Goal: Task Accomplishment & Management: Use online tool/utility

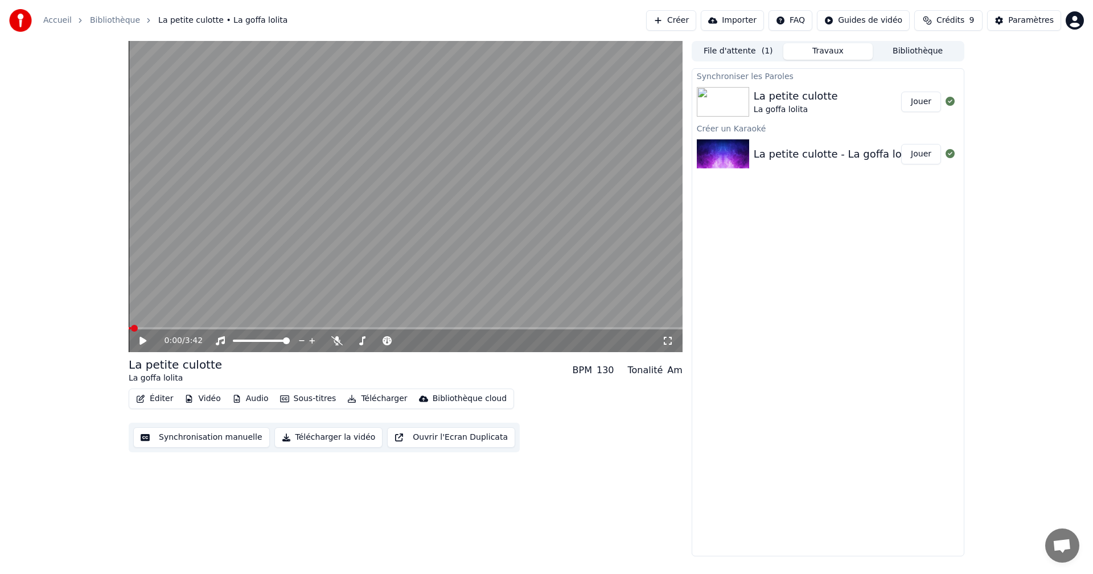
click at [147, 341] on icon at bounding box center [151, 340] width 27 height 9
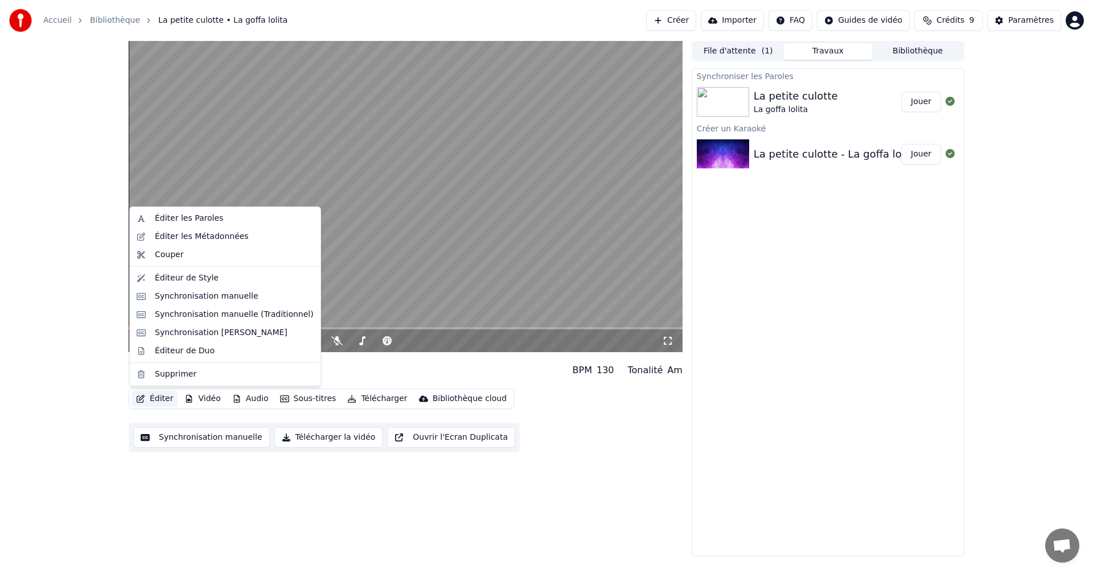
click at [154, 401] on button "Éditer" at bounding box center [154, 399] width 46 height 16
click at [192, 293] on div "Synchronisation manuelle" at bounding box center [207, 296] width 104 height 11
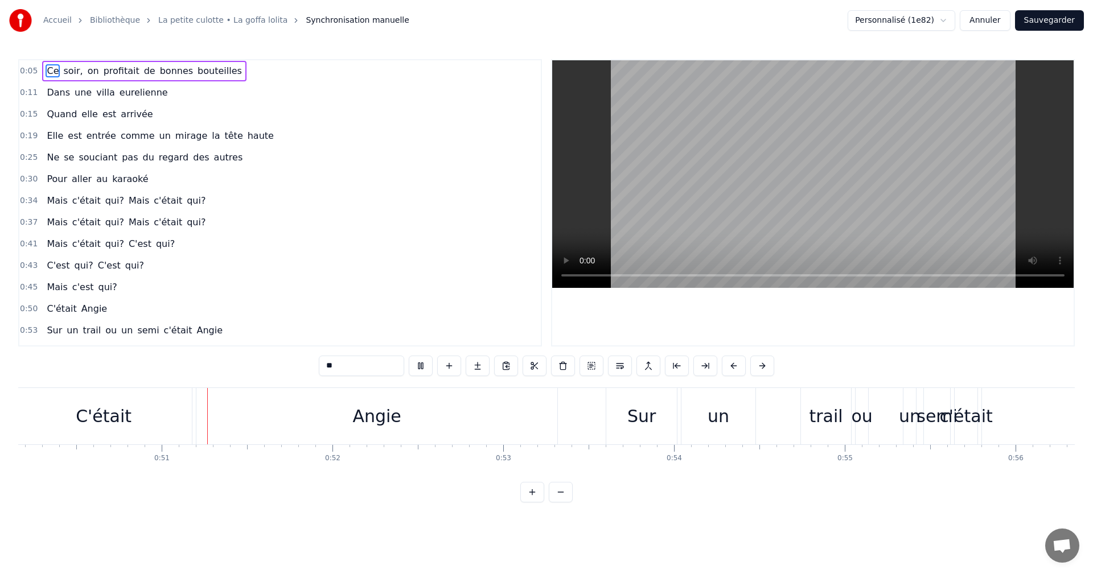
scroll to position [0, 8564]
click at [600, 313] on div at bounding box center [812, 202] width 521 height 285
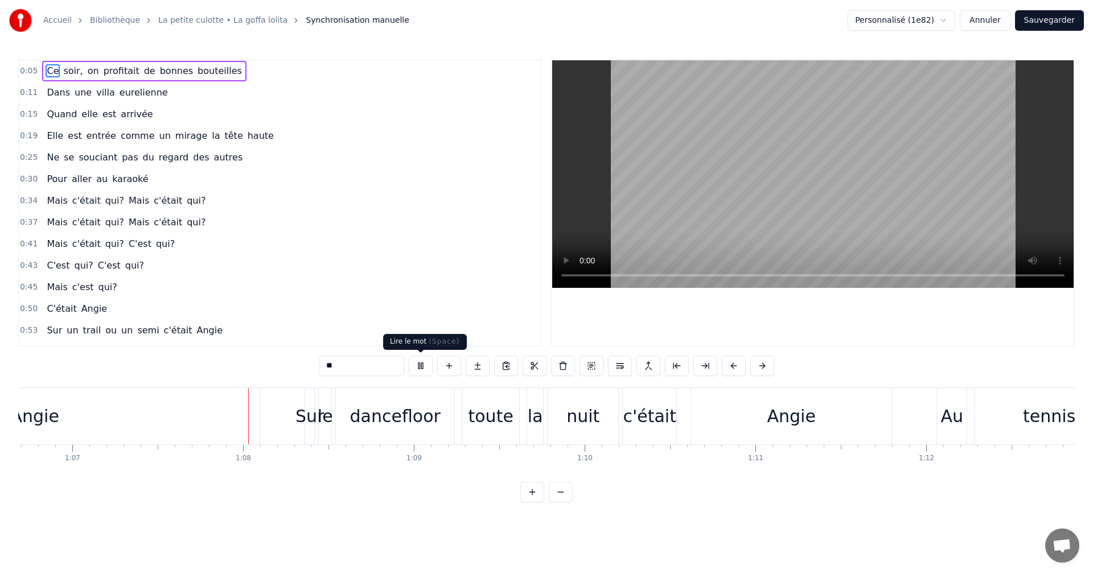
scroll to position [0, 11440]
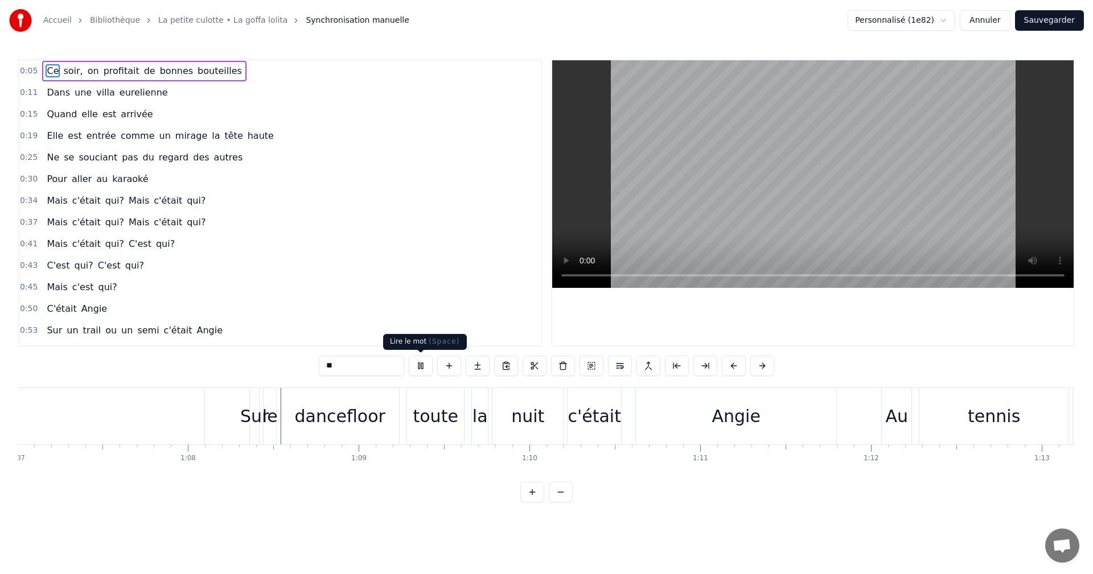
click at [425, 366] on button at bounding box center [421, 366] width 24 height 20
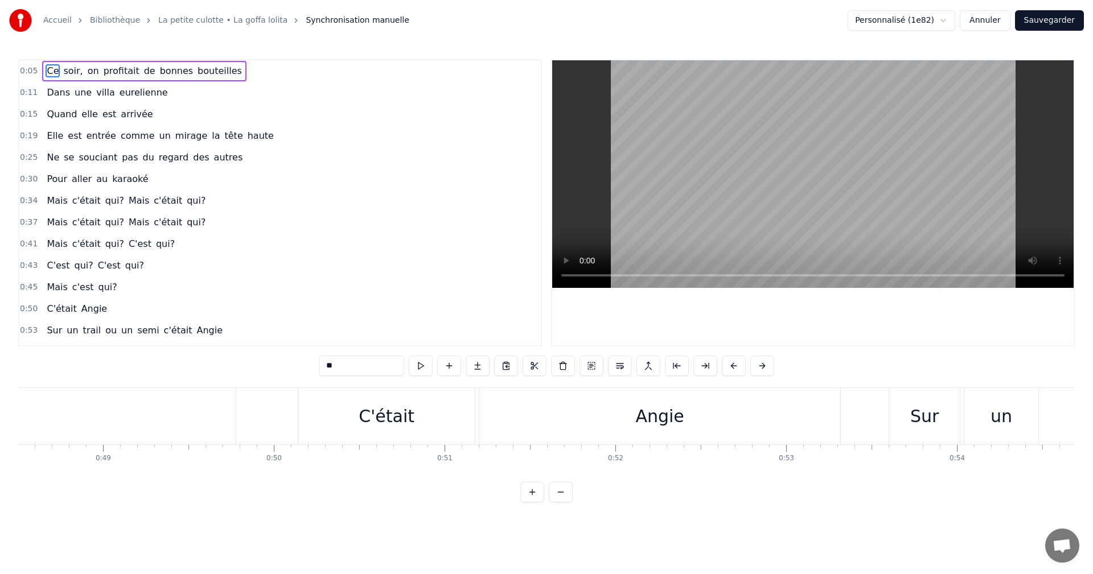
scroll to position [0, 8302]
click at [258, 380] on div "0:05 Ce soir, on profitait [PERSON_NAME] bouteilles 0:11 Dans une villa eurelie…" at bounding box center [546, 280] width 1056 height 443
click at [259, 385] on div "0:05 Ce soir, on profitait [PERSON_NAME] bouteilles 0:11 Dans une villa eurelie…" at bounding box center [546, 280] width 1056 height 443
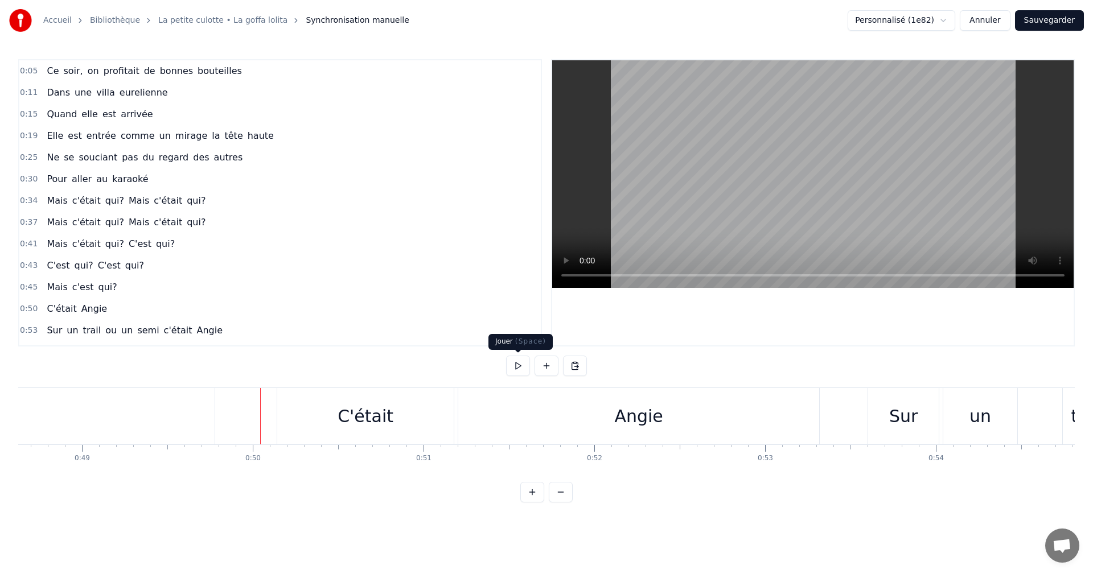
click at [514, 370] on button at bounding box center [518, 366] width 24 height 20
click at [514, 368] on button at bounding box center [518, 366] width 24 height 20
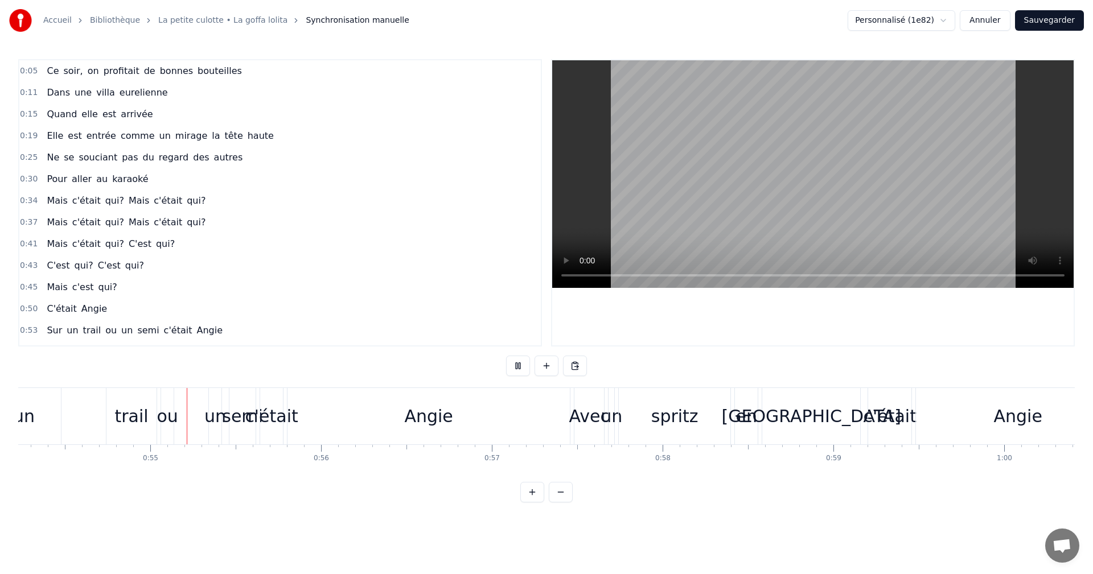
scroll to position [0, 9259]
click at [514, 368] on button at bounding box center [518, 366] width 24 height 20
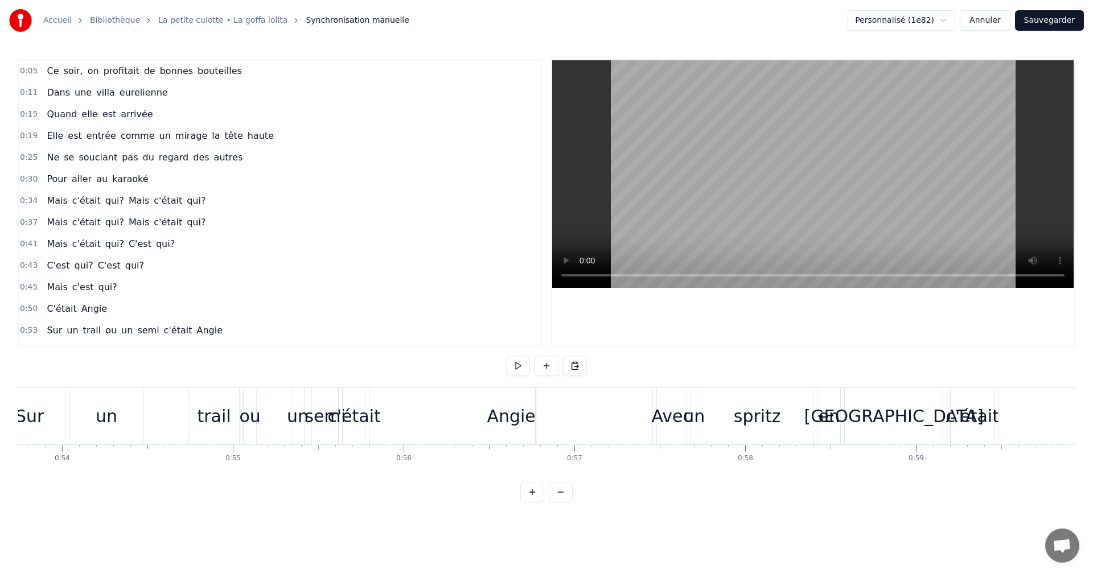
scroll to position [0, 9134]
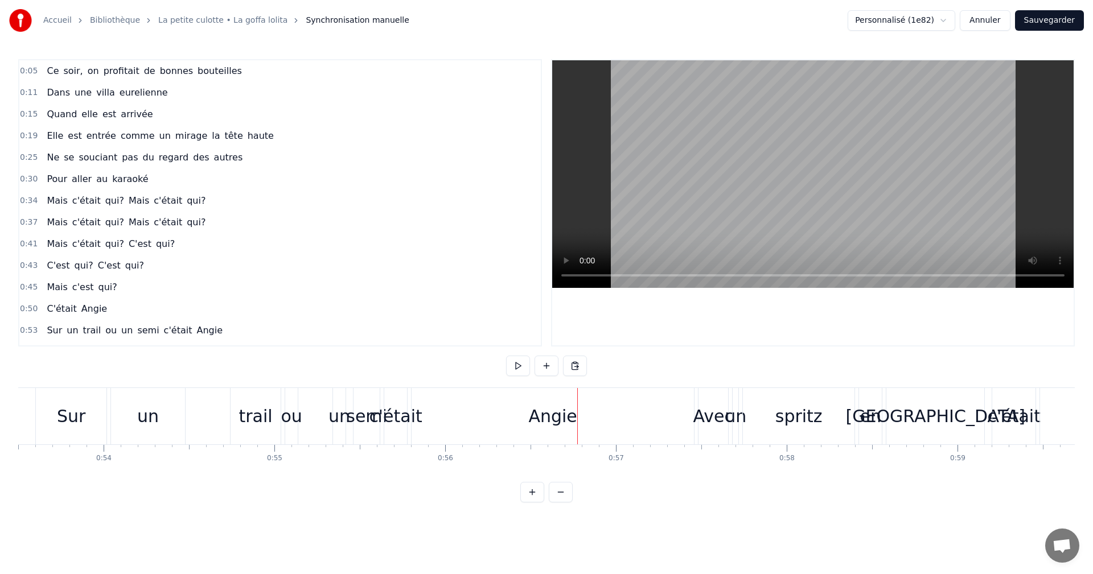
click at [277, 424] on div "trail" at bounding box center [255, 416] width 50 height 56
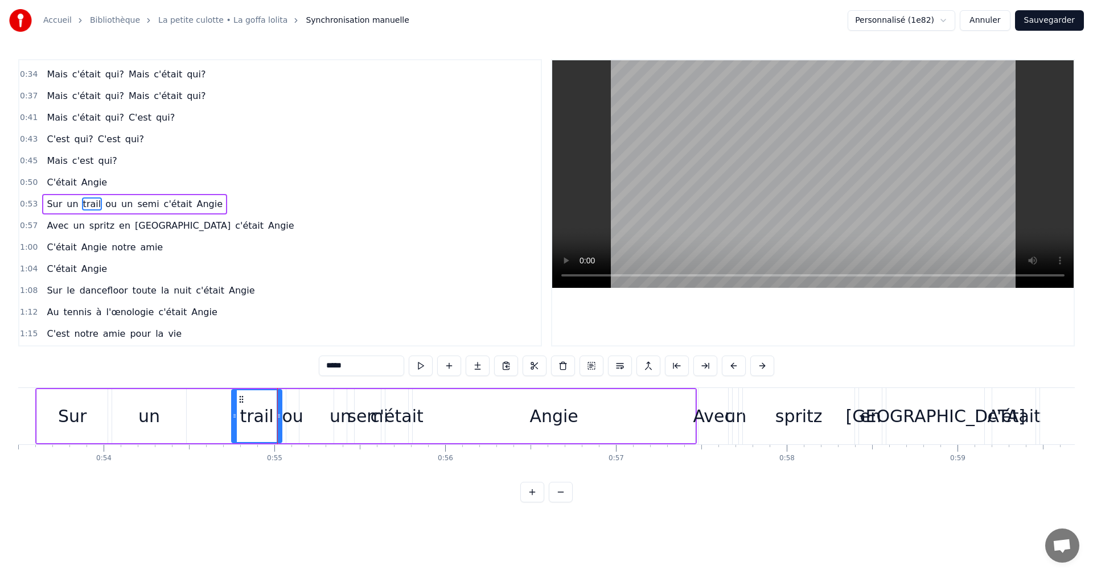
scroll to position [127, 0]
drag, startPoint x: 279, startPoint y: 422, endPoint x: 269, endPoint y: 422, distance: 10.8
click at [269, 422] on div at bounding box center [268, 416] width 5 height 52
click at [288, 414] on div "ou" at bounding box center [292, 416] width 21 height 26
type input "**"
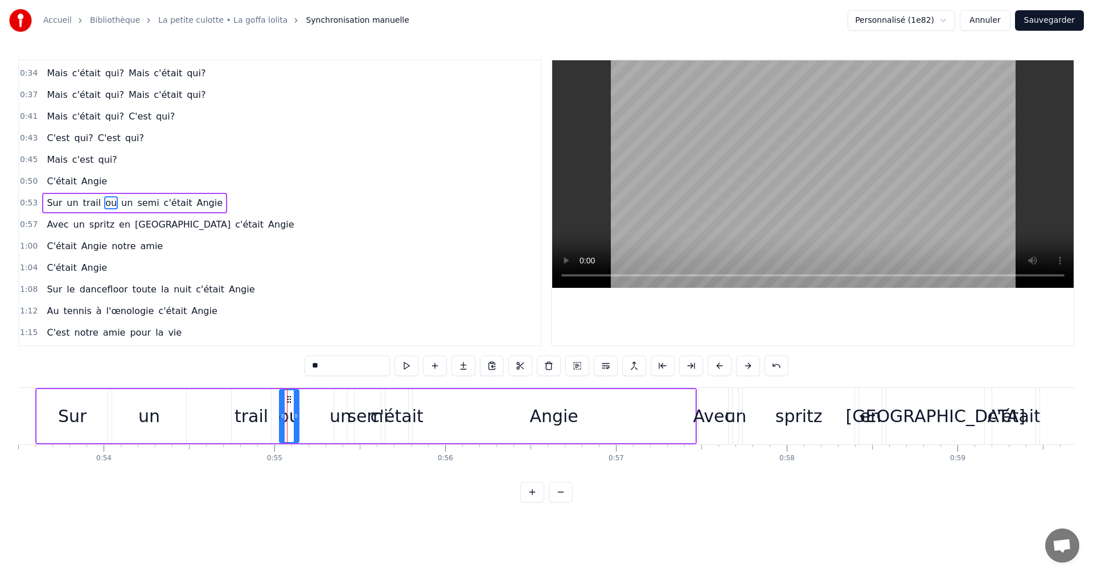
drag, startPoint x: 290, startPoint y: 414, endPoint x: 283, endPoint y: 415, distance: 6.9
click at [283, 415] on icon at bounding box center [282, 415] width 5 height 9
drag, startPoint x: 288, startPoint y: 402, endPoint x: 281, endPoint y: 401, distance: 7.5
click at [281, 402] on circle at bounding box center [280, 402] width 1 height 1
click at [286, 413] on icon at bounding box center [288, 415] width 5 height 9
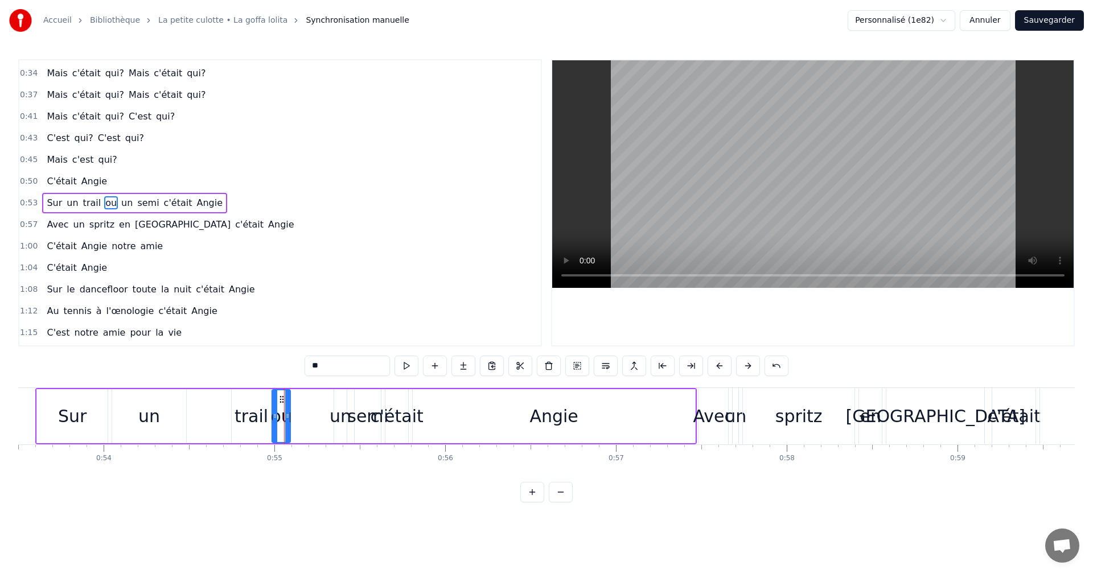
drag, startPoint x: 337, startPoint y: 405, endPoint x: 318, endPoint y: 406, distance: 18.9
click at [318, 406] on div "Sur un trail ou un semi c'était Angie" at bounding box center [365, 416] width 661 height 56
click at [342, 400] on div "un" at bounding box center [340, 416] width 13 height 54
drag, startPoint x: 336, startPoint y: 401, endPoint x: 324, endPoint y: 401, distance: 11.4
click at [335, 401] on div at bounding box center [337, 416] width 5 height 52
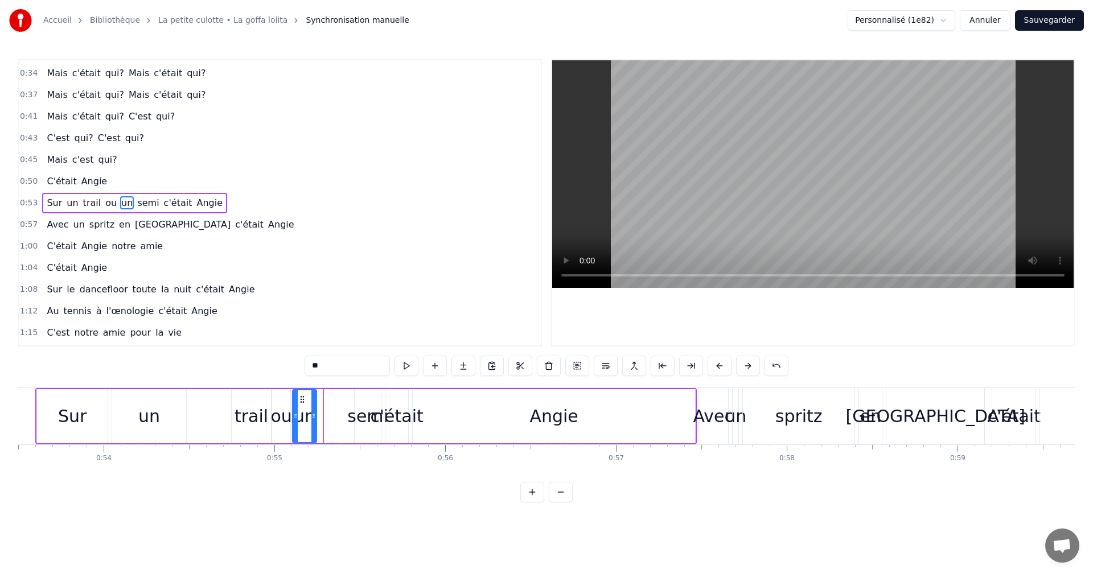
drag, startPoint x: 333, startPoint y: 397, endPoint x: 303, endPoint y: 402, distance: 30.5
click at [303, 402] on icon at bounding box center [302, 399] width 9 height 9
click at [309, 413] on icon at bounding box center [310, 415] width 5 height 9
drag, startPoint x: 370, startPoint y: 406, endPoint x: 355, endPoint y: 406, distance: 14.8
click at [355, 406] on div "semi" at bounding box center [367, 416] width 41 height 26
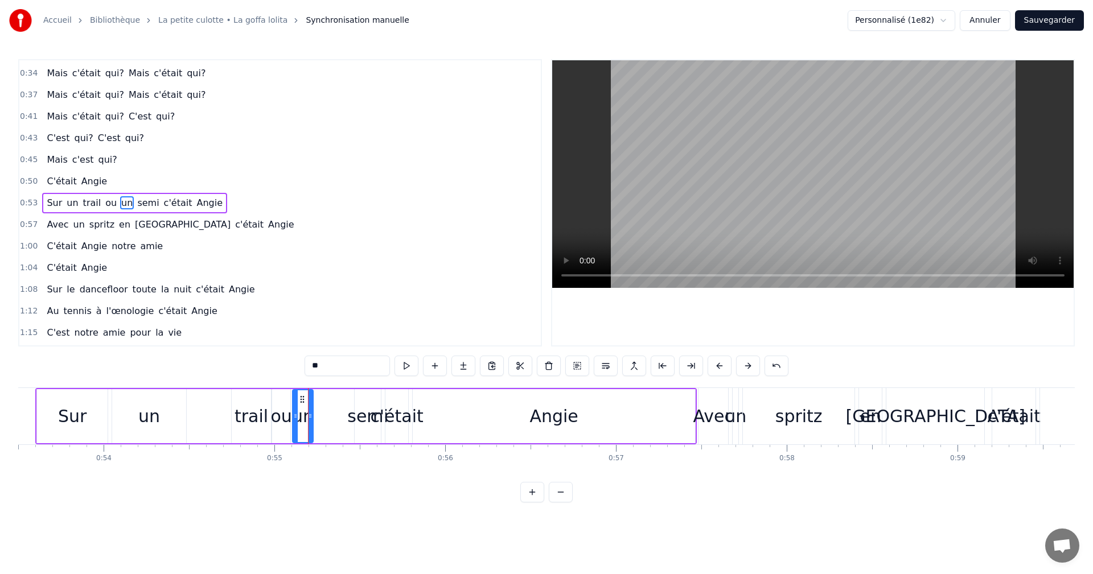
type input "****"
drag, startPoint x: 363, startPoint y: 397, endPoint x: 322, endPoint y: 401, distance: 41.1
click at [322, 401] on icon at bounding box center [323, 399] width 9 height 9
click at [362, 398] on div "Sur un trail ou un semi c'était Angie" at bounding box center [365, 416] width 661 height 56
click at [378, 403] on div "c'était" at bounding box center [396, 416] width 53 height 26
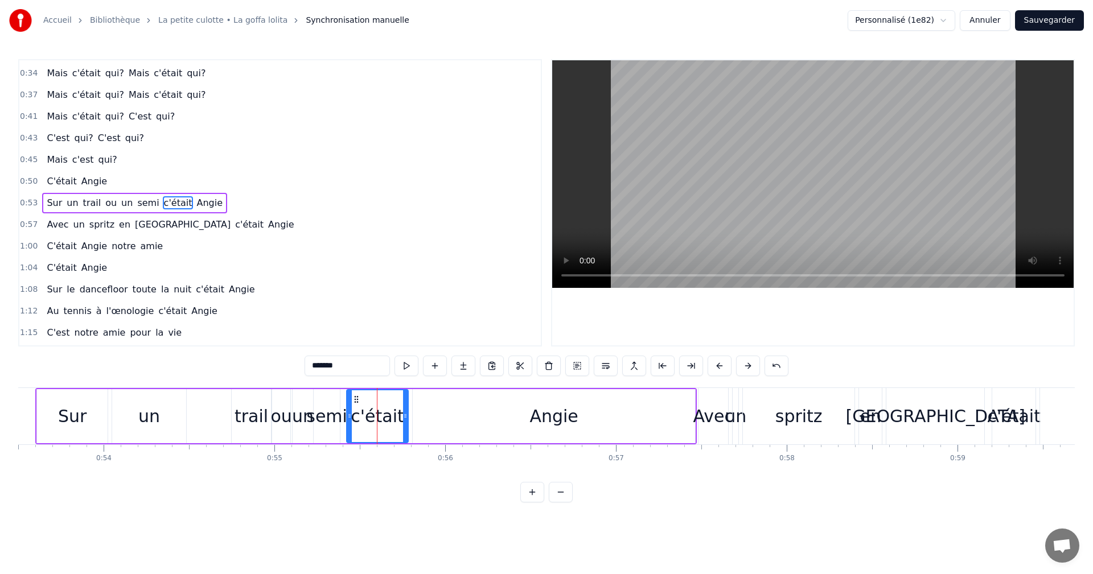
drag, startPoint x: 386, startPoint y: 414, endPoint x: 346, endPoint y: 412, distance: 39.9
click at [347, 412] on icon at bounding box center [349, 415] width 5 height 9
drag, startPoint x: 403, startPoint y: 413, endPoint x: 385, endPoint y: 413, distance: 17.6
click at [387, 413] on icon at bounding box center [389, 415] width 5 height 9
click at [416, 410] on div "Angie" at bounding box center [554, 416] width 282 height 54
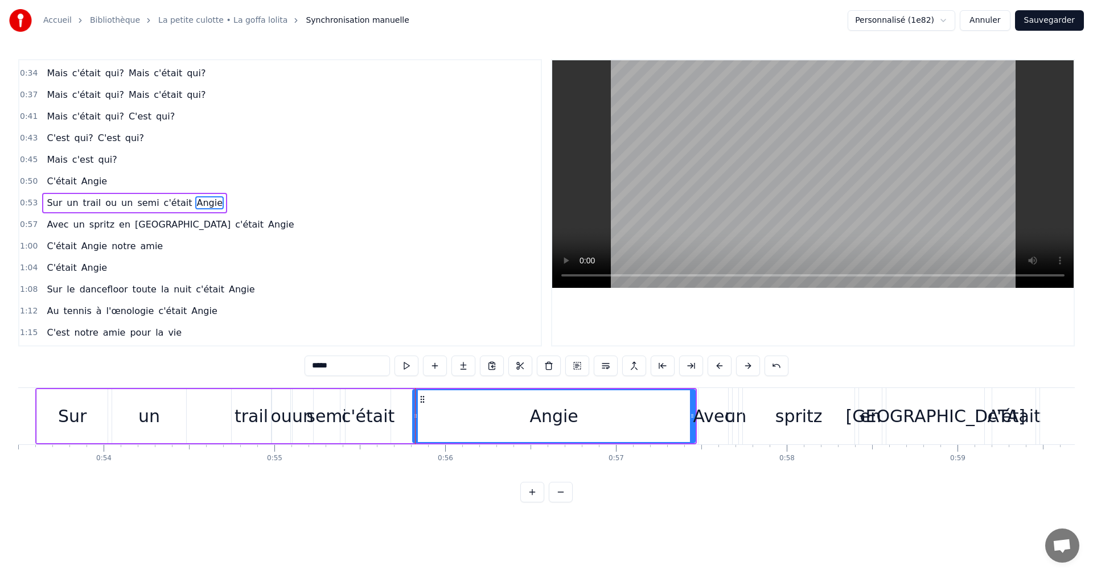
type input "*****"
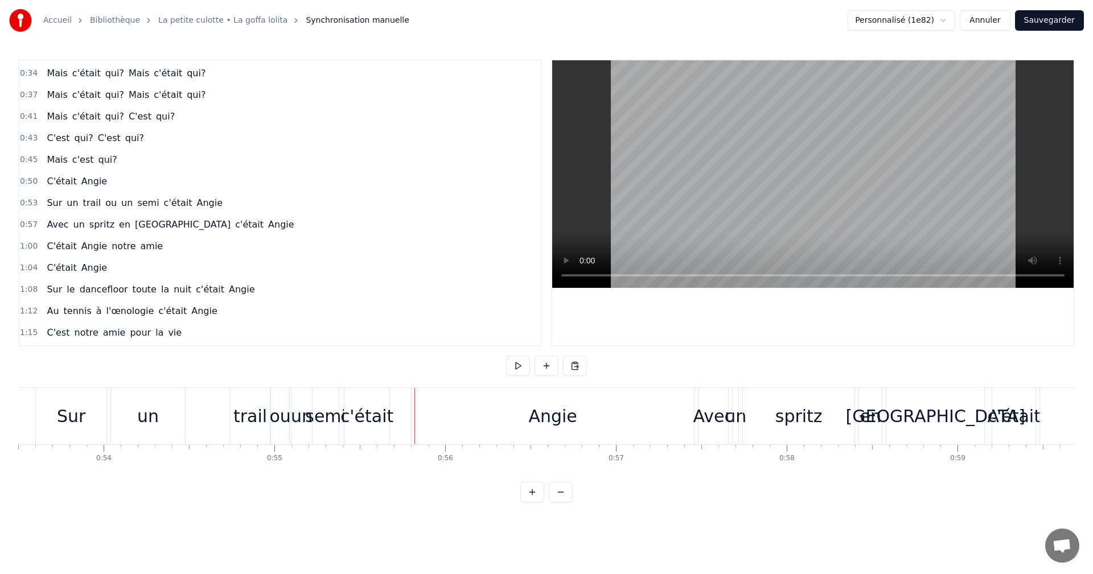
click at [431, 407] on div "Angie" at bounding box center [552, 416] width 282 height 56
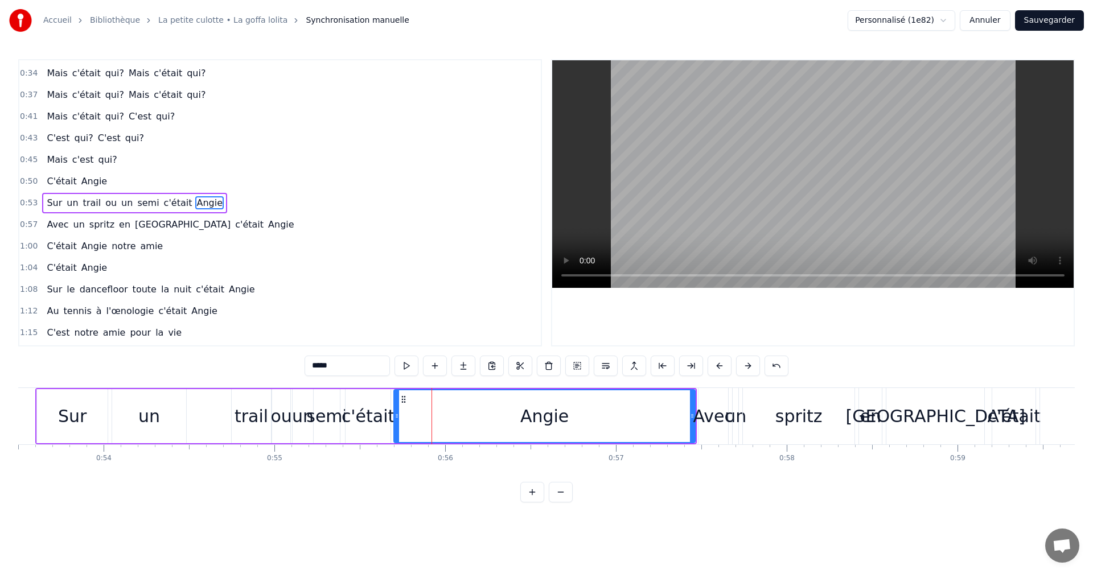
drag, startPoint x: 415, startPoint y: 415, endPoint x: 397, endPoint y: 415, distance: 18.8
click at [397, 415] on icon at bounding box center [396, 415] width 5 height 9
click at [61, 393] on div "Sur" at bounding box center [72, 416] width 71 height 54
type input "***"
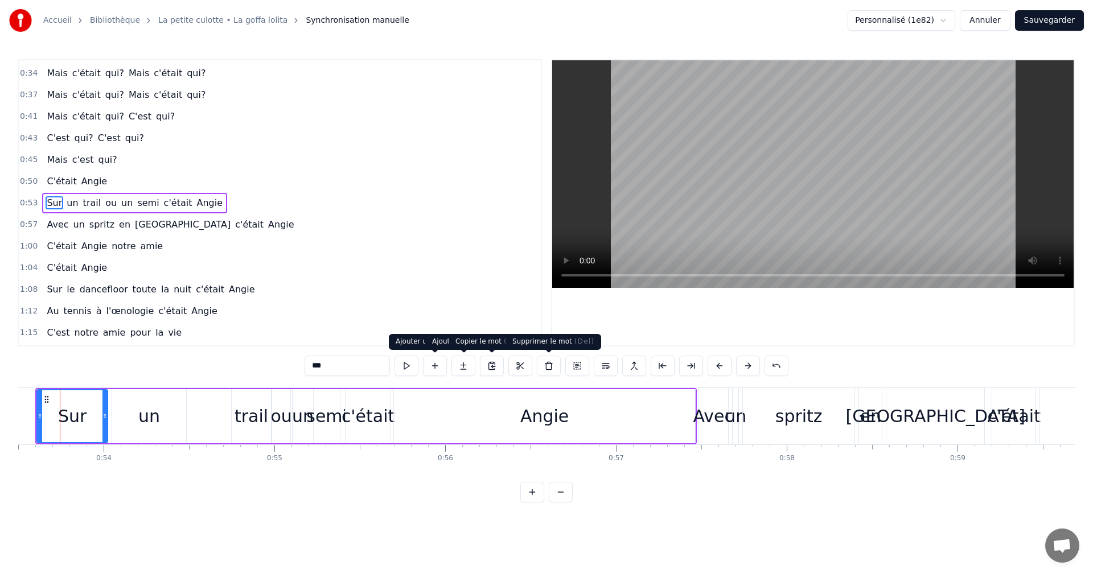
scroll to position [0, 9118]
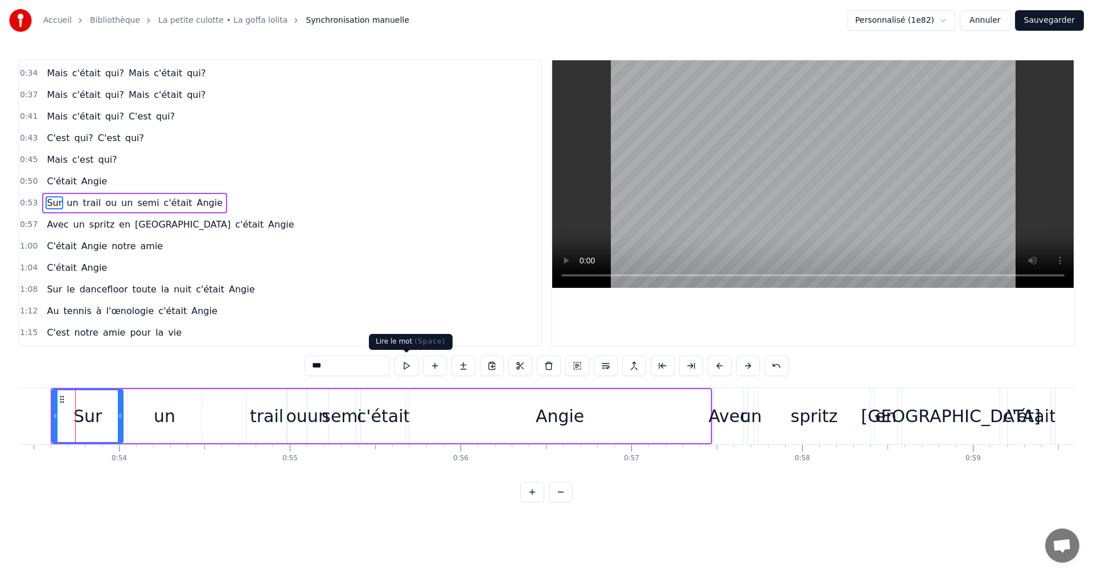
click at [398, 369] on button at bounding box center [406, 366] width 24 height 20
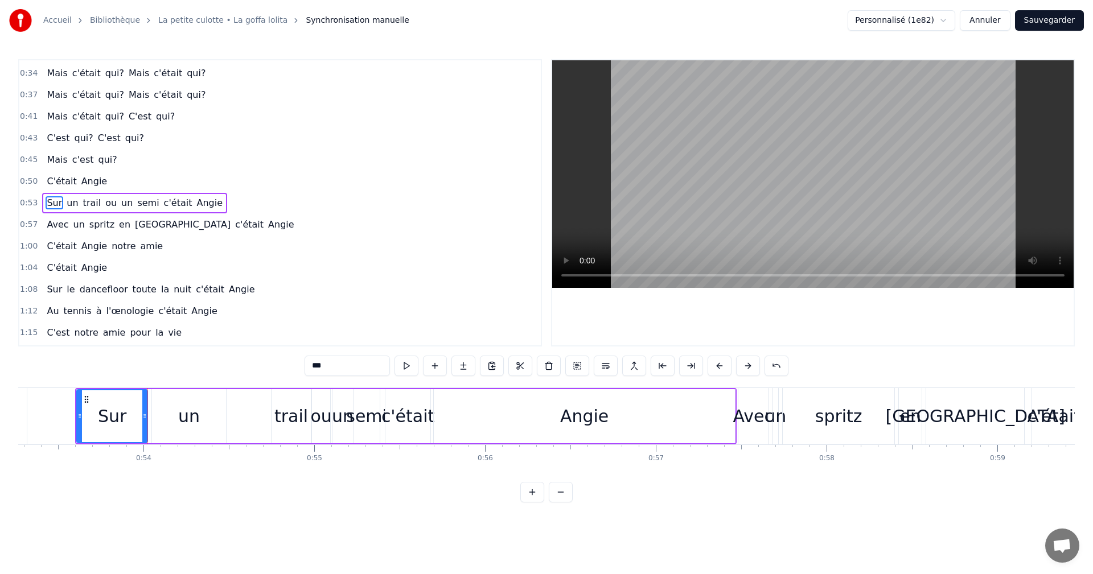
click at [77, 379] on div "0:05 Ce soir, on profitait [PERSON_NAME] bouteilles 0:11 Dans une villa eurelie…" at bounding box center [546, 280] width 1056 height 443
click at [59, 384] on div "0:05 Ce soir, on profitait [PERSON_NAME] bouteilles 0:11 Dans une villa eurelie…" at bounding box center [546, 280] width 1056 height 443
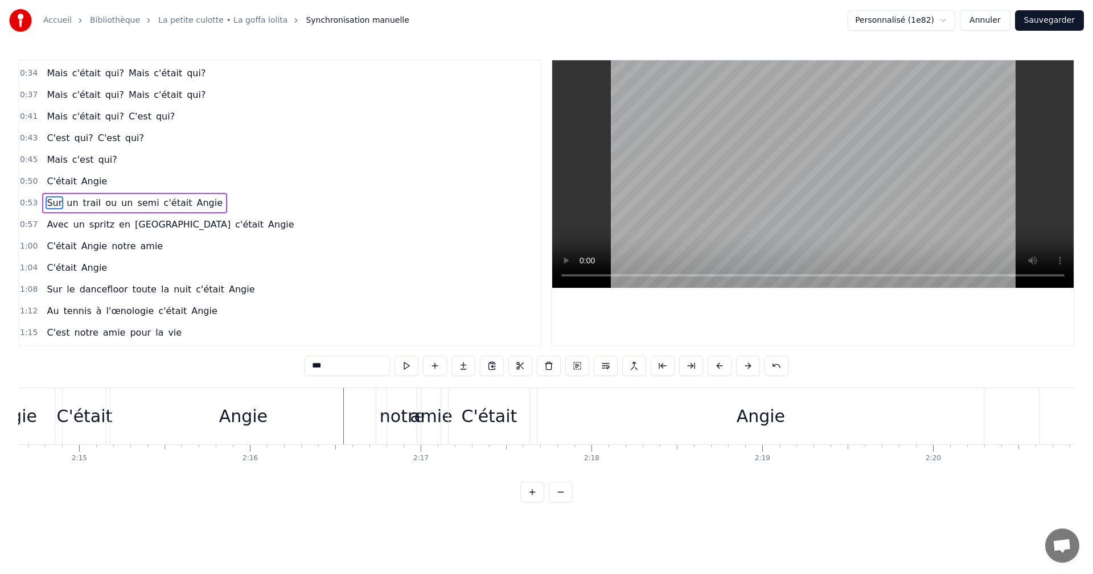
scroll to position [0, 22949]
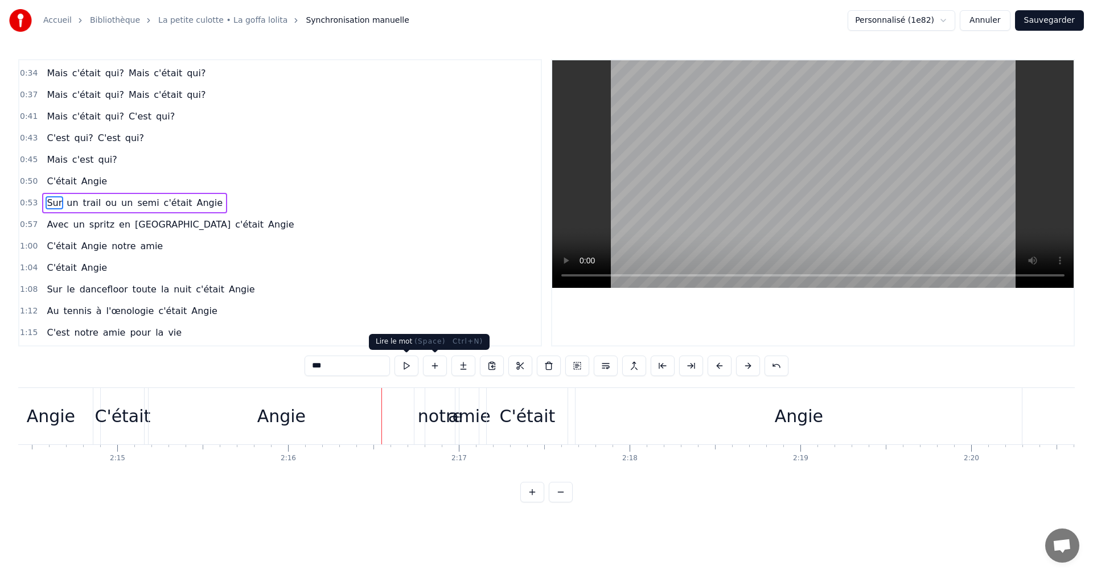
click at [409, 369] on button at bounding box center [406, 366] width 24 height 20
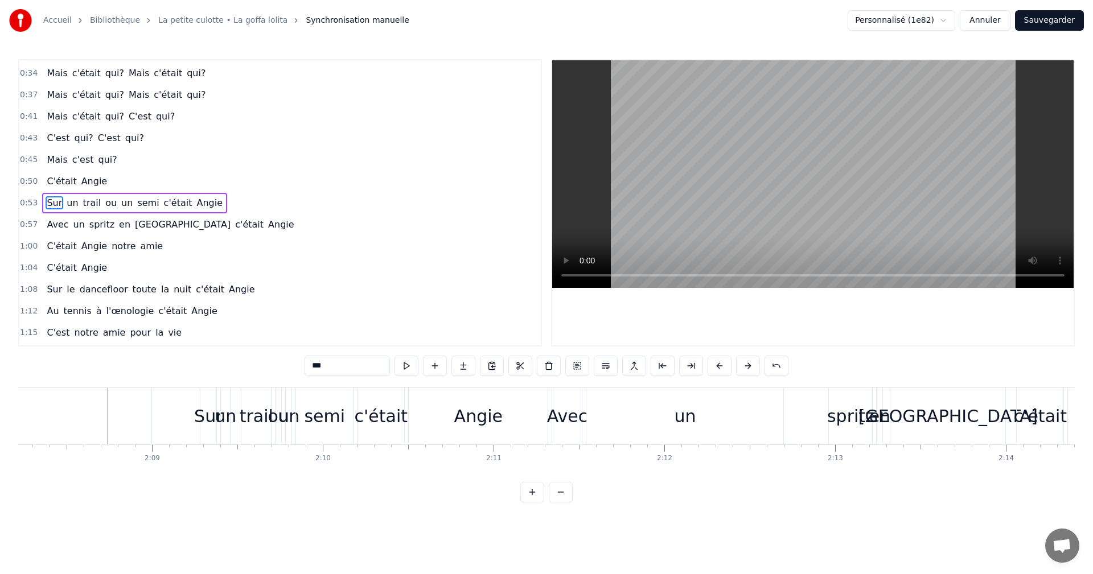
scroll to position [0, 21891]
drag, startPoint x: 570, startPoint y: 413, endPoint x: 652, endPoint y: 408, distance: 81.5
click at [652, 408] on div "Avec un spritz en [GEOGRAPHIC_DATA] c'était [PERSON_NAME]" at bounding box center [851, 416] width 603 height 56
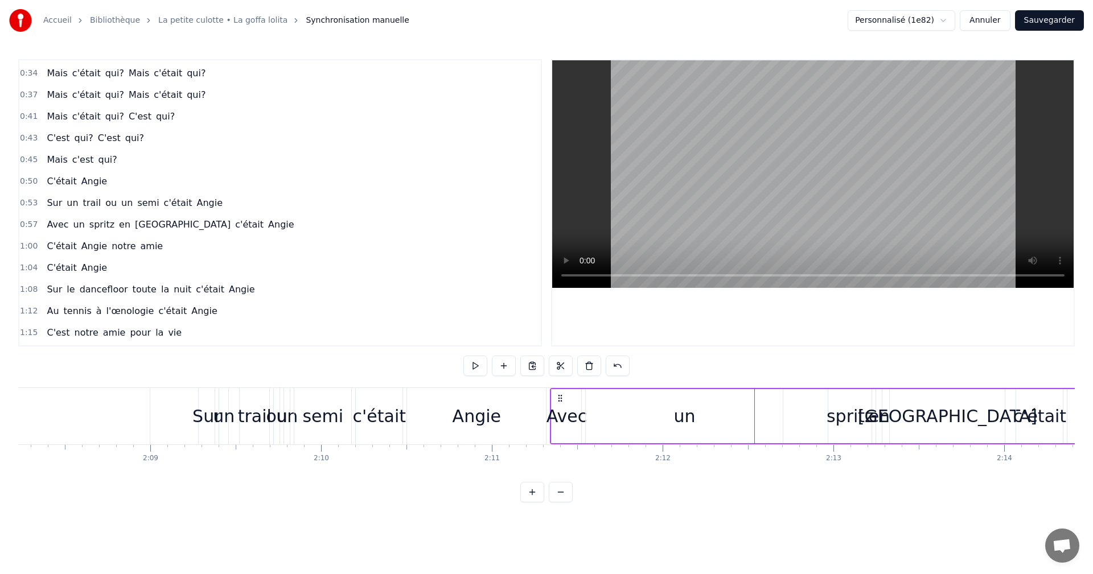
click at [652, 408] on div "un" at bounding box center [684, 416] width 197 height 54
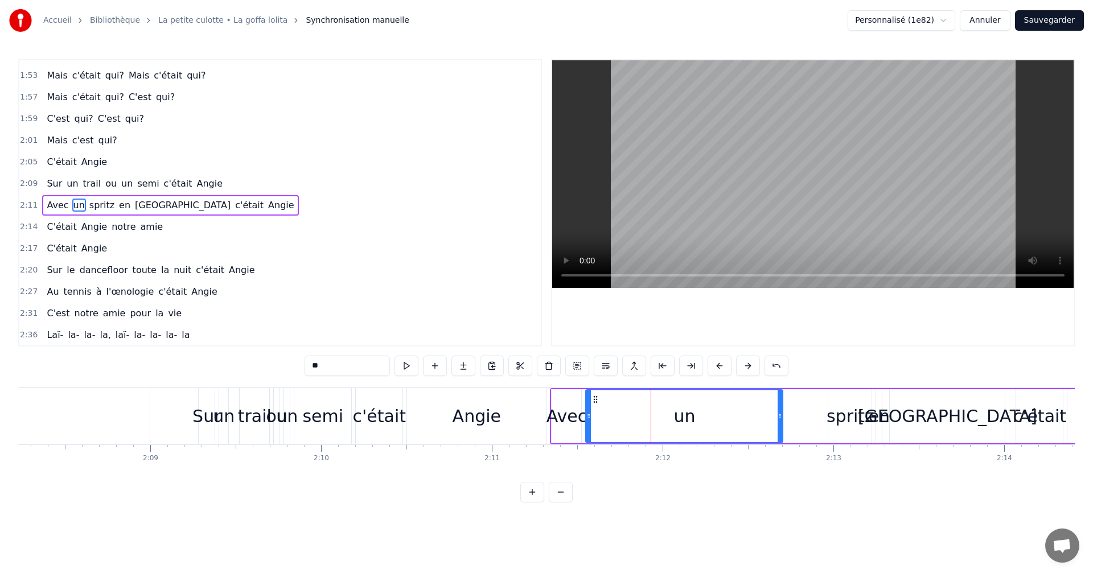
scroll to position [582, 0]
drag, startPoint x: 590, startPoint y: 415, endPoint x: 755, endPoint y: 414, distance: 165.0
click at [755, 414] on icon at bounding box center [753, 415] width 5 height 9
drag, startPoint x: 572, startPoint y: 407, endPoint x: 607, endPoint y: 406, distance: 35.3
click at [607, 406] on div "Avec un spritz en [GEOGRAPHIC_DATA] c'était [PERSON_NAME]" at bounding box center [851, 416] width 603 height 56
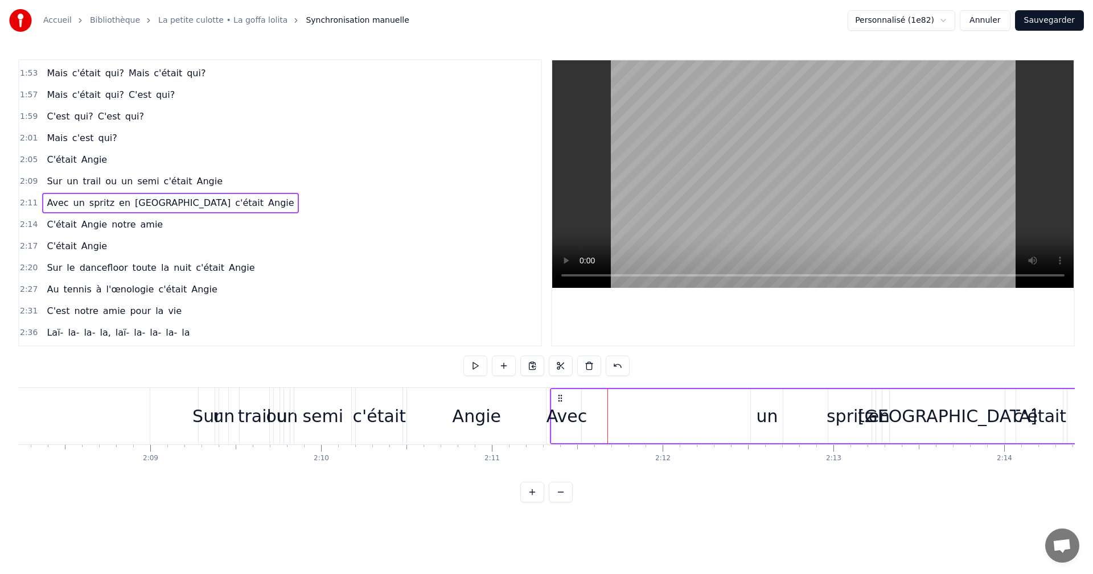
click at [572, 409] on div "Avec" at bounding box center [566, 416] width 40 height 26
drag, startPoint x: 560, startPoint y: 399, endPoint x: 724, endPoint y: 398, distance: 164.5
click at [724, 398] on icon at bounding box center [725, 399] width 9 height 9
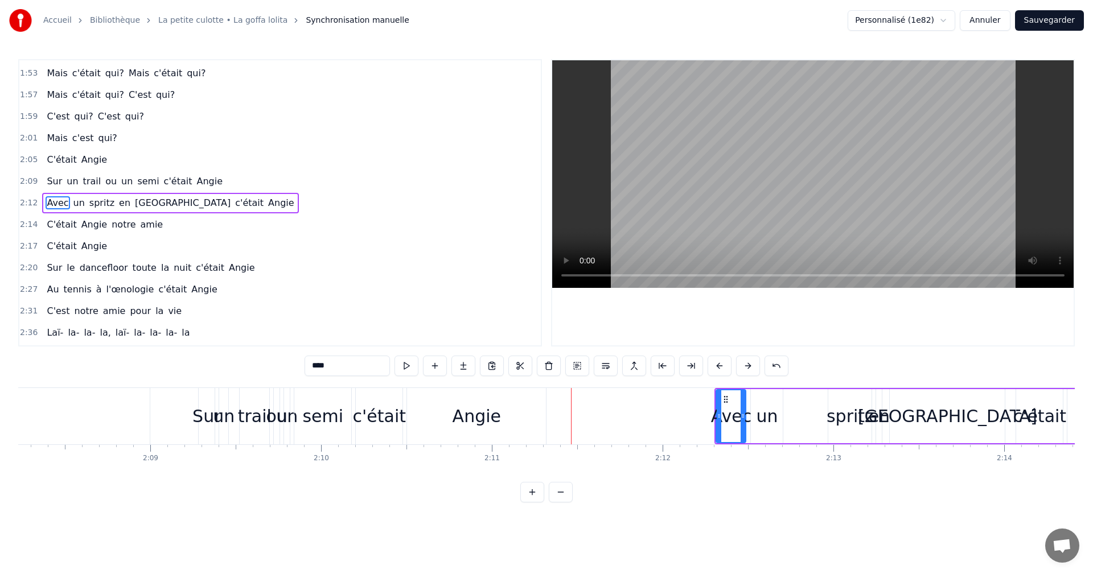
click at [542, 385] on div "0:05 Ce soir, on profitait [PERSON_NAME] bouteilles 0:11 Dans une villa eurelie…" at bounding box center [546, 280] width 1056 height 443
click at [533, 386] on div "0:05 Ce soir, on profitait [PERSON_NAME] bouteilles 0:11 Dans une villa eurelie…" at bounding box center [546, 280] width 1056 height 443
click at [529, 396] on div "Angie" at bounding box center [476, 416] width 139 height 56
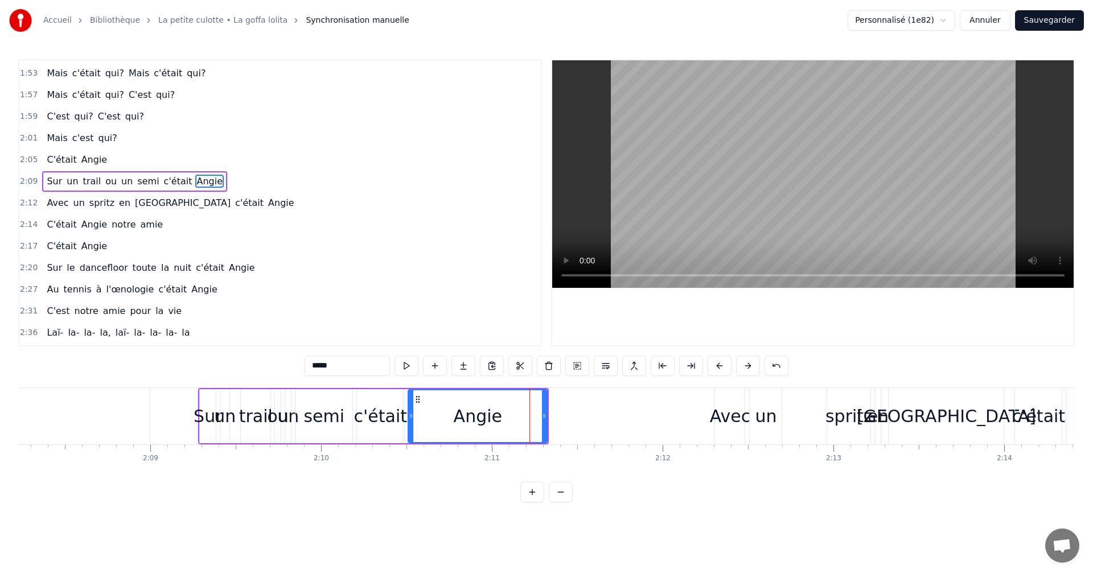
scroll to position [560, 0]
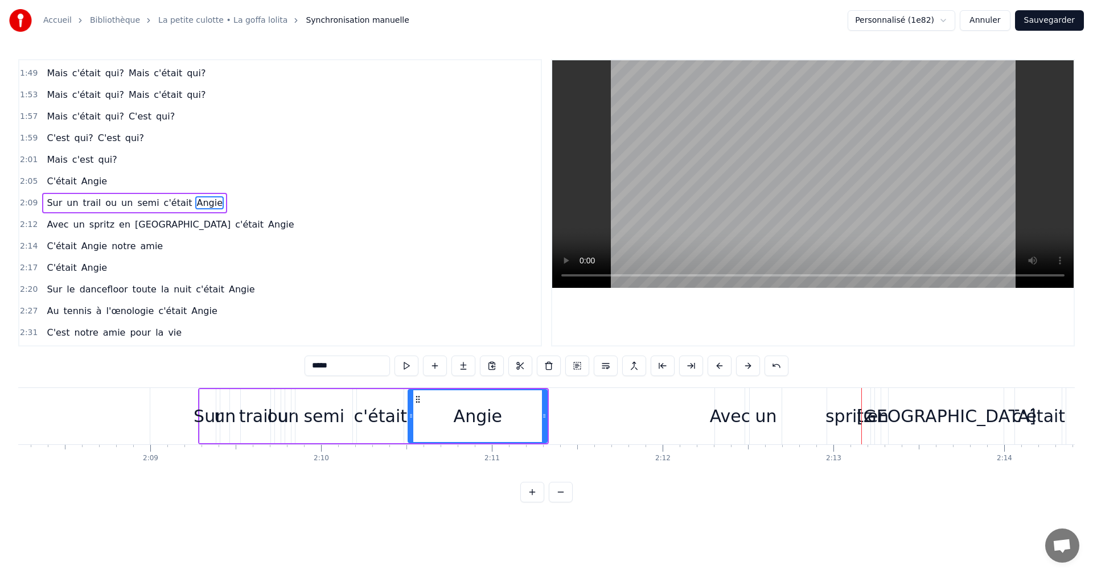
click at [854, 415] on div "spritz" at bounding box center [848, 416] width 47 height 26
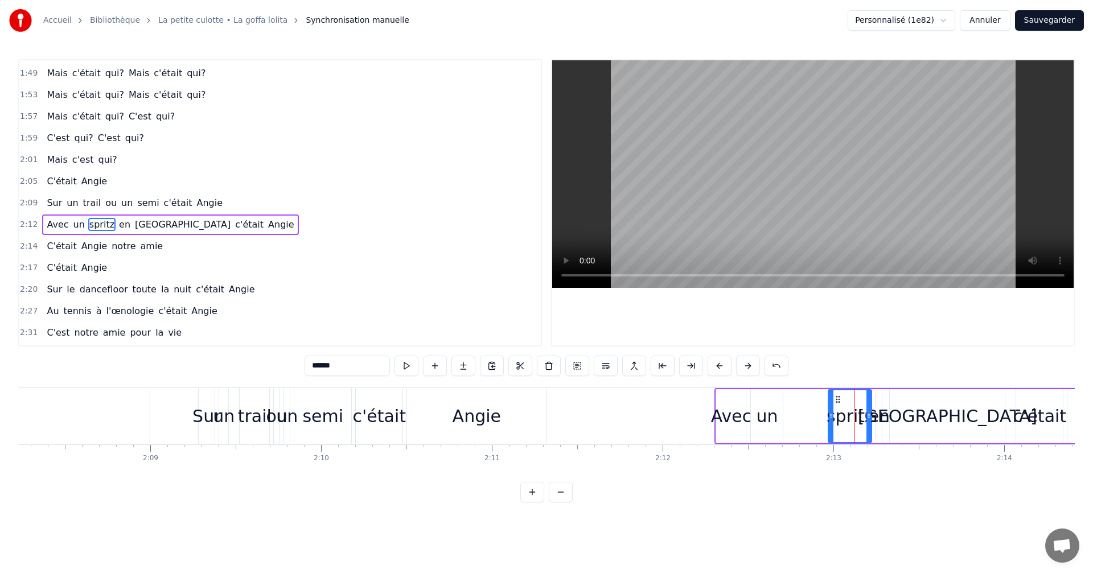
scroll to position [582, 0]
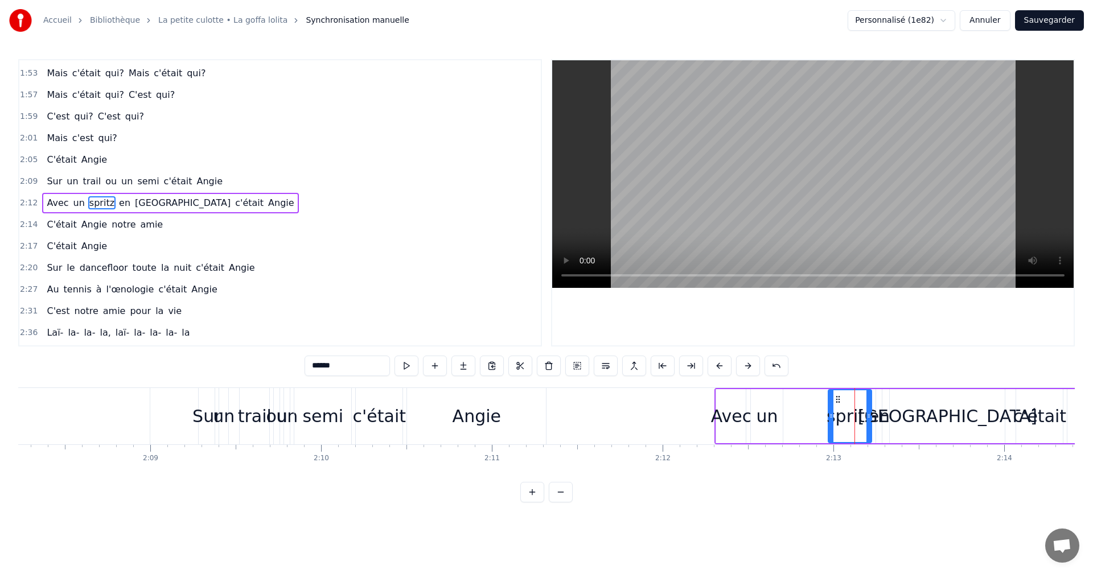
click at [877, 414] on div "en" at bounding box center [878, 416] width 21 height 26
click at [905, 413] on div "[GEOGRAPHIC_DATA]" at bounding box center [946, 416] width 115 height 54
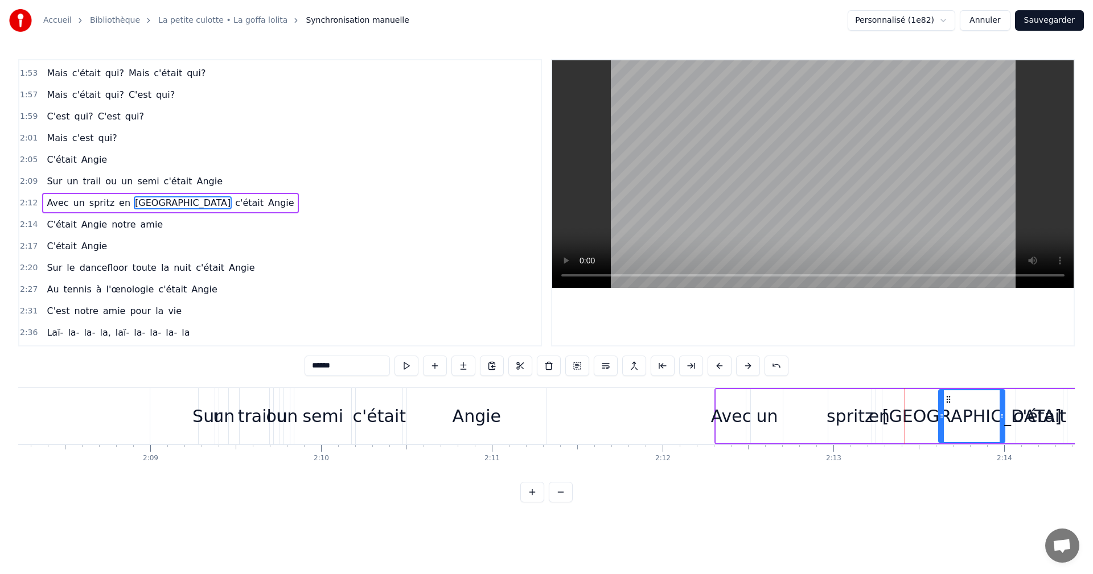
drag, startPoint x: 892, startPoint y: 415, endPoint x: 941, endPoint y: 415, distance: 48.9
click at [941, 415] on icon at bounding box center [941, 415] width 5 height 9
click at [880, 415] on div "en" at bounding box center [878, 416] width 21 height 26
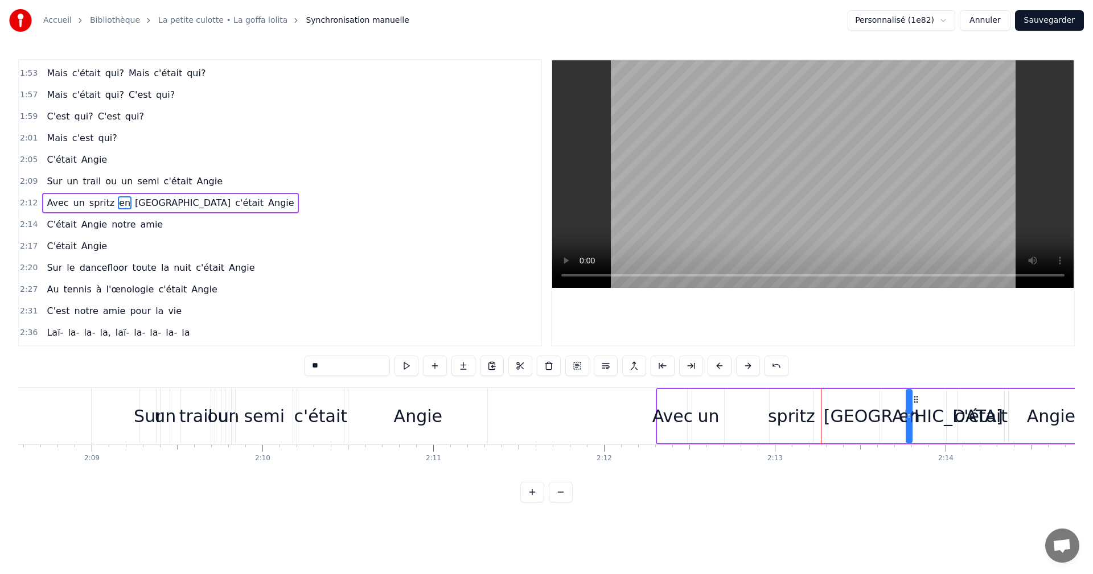
scroll to position [0, 21969]
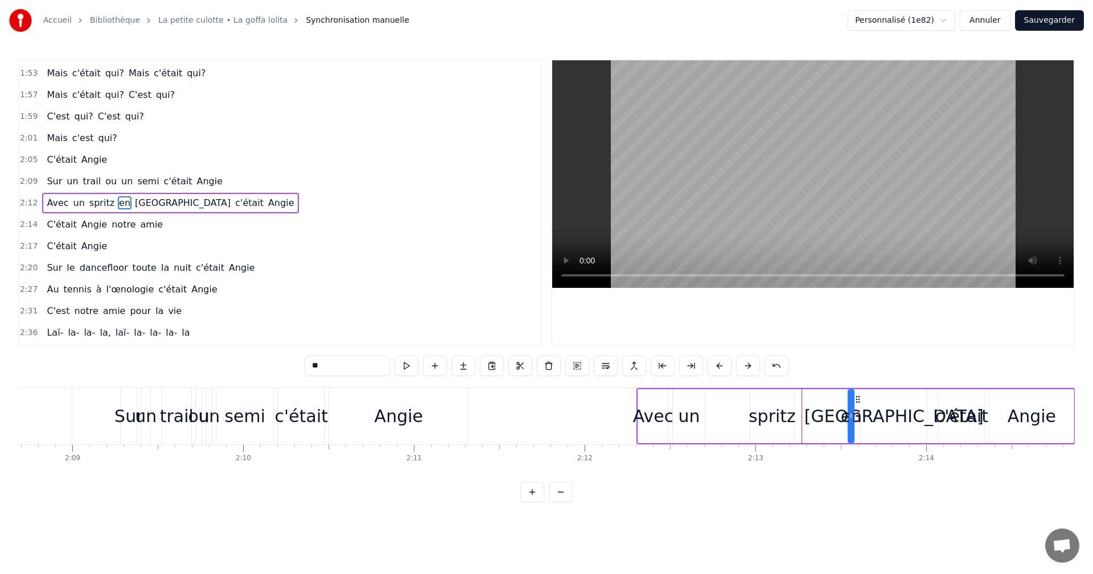
drag, startPoint x: 886, startPoint y: 402, endPoint x: 858, endPoint y: 403, distance: 27.9
click at [858, 403] on icon at bounding box center [857, 399] width 9 height 9
click at [773, 411] on div "spritz" at bounding box center [771, 416] width 47 height 26
drag, startPoint x: 751, startPoint y: 415, endPoint x: 765, endPoint y: 413, distance: 14.4
click at [765, 413] on icon at bounding box center [767, 415] width 5 height 9
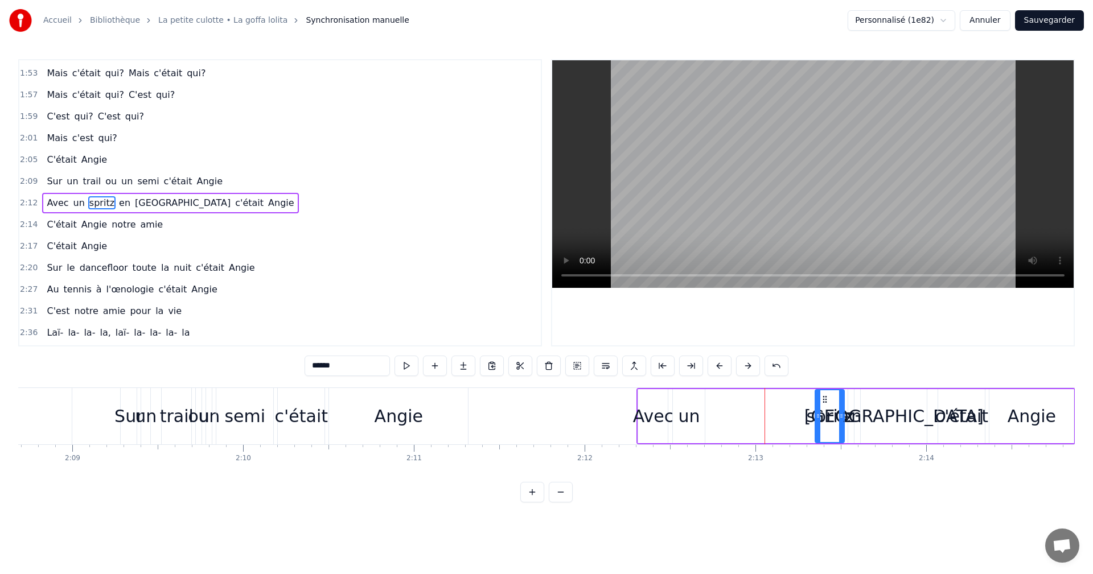
drag, startPoint x: 774, startPoint y: 399, endPoint x: 825, endPoint y: 400, distance: 50.7
click at [825, 400] on icon at bounding box center [824, 399] width 9 height 9
click at [686, 414] on div "un" at bounding box center [689, 416] width 22 height 26
drag, startPoint x: 684, startPoint y: 399, endPoint x: 793, endPoint y: 400, distance: 108.7
click at [793, 400] on icon at bounding box center [790, 399] width 9 height 9
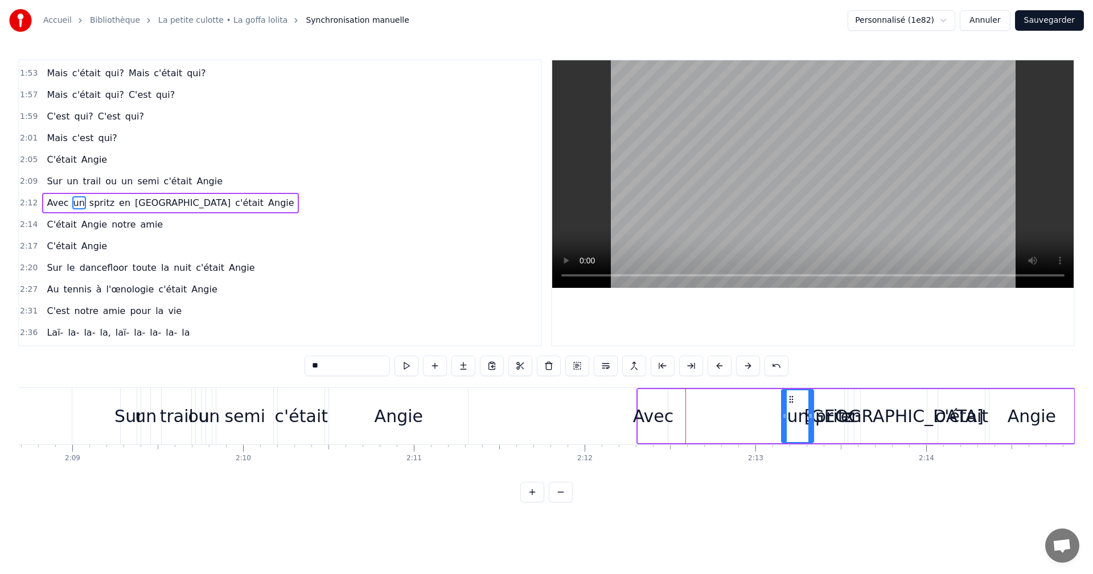
click at [666, 408] on div "Avec" at bounding box center [653, 416] width 40 height 26
drag, startPoint x: 648, startPoint y: 400, endPoint x: 756, endPoint y: 400, distance: 108.1
click at [756, 400] on icon at bounding box center [755, 399] width 9 height 9
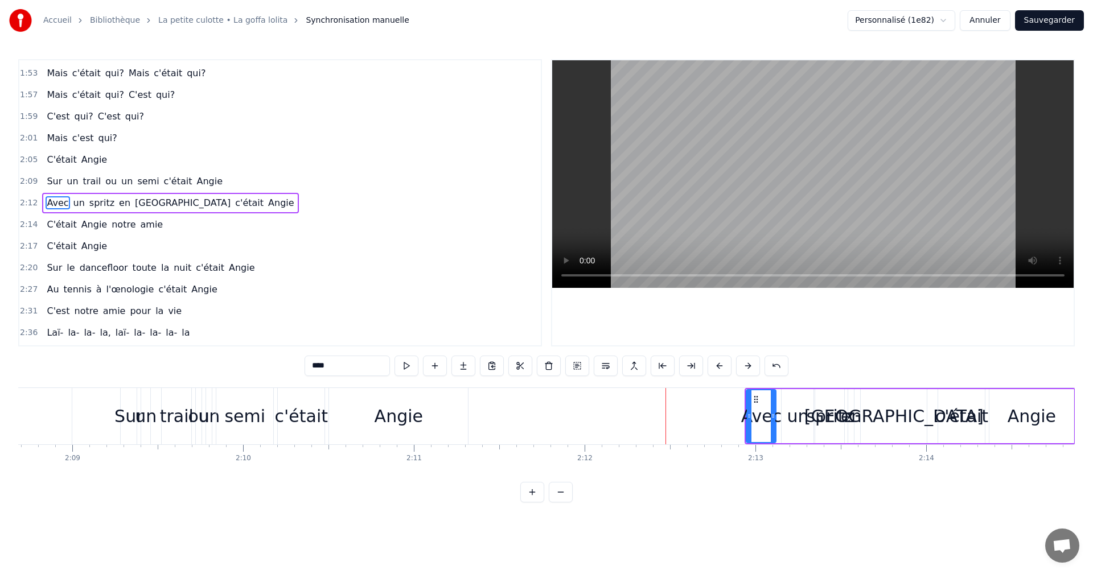
click at [426, 382] on div "0:05 Ce soir, on profitait [PERSON_NAME] bouteilles 0:11 Dans une villa eurelie…" at bounding box center [546, 280] width 1056 height 443
click at [466, 405] on div "Angie" at bounding box center [398, 416] width 139 height 56
type input "*****"
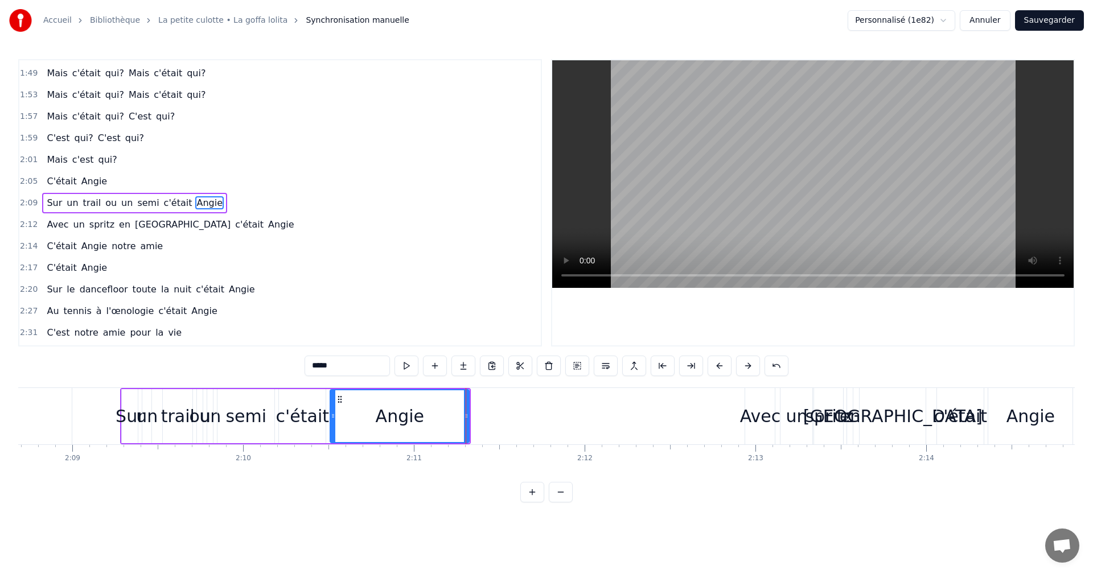
click at [482, 385] on div "0:05 Ce soir, on profitait [PERSON_NAME] bouteilles 0:11 Dans une villa eurelie…" at bounding box center [546, 280] width 1056 height 443
click at [291, 384] on div "0:05 Ce soir, on profitait [PERSON_NAME] bouteilles 0:11 Dans une villa eurelie…" at bounding box center [546, 280] width 1056 height 443
click at [179, 378] on div "0:05 Ce soir, on profitait [PERSON_NAME] bouteilles 0:11 Dans une villa eurelie…" at bounding box center [546, 280] width 1056 height 443
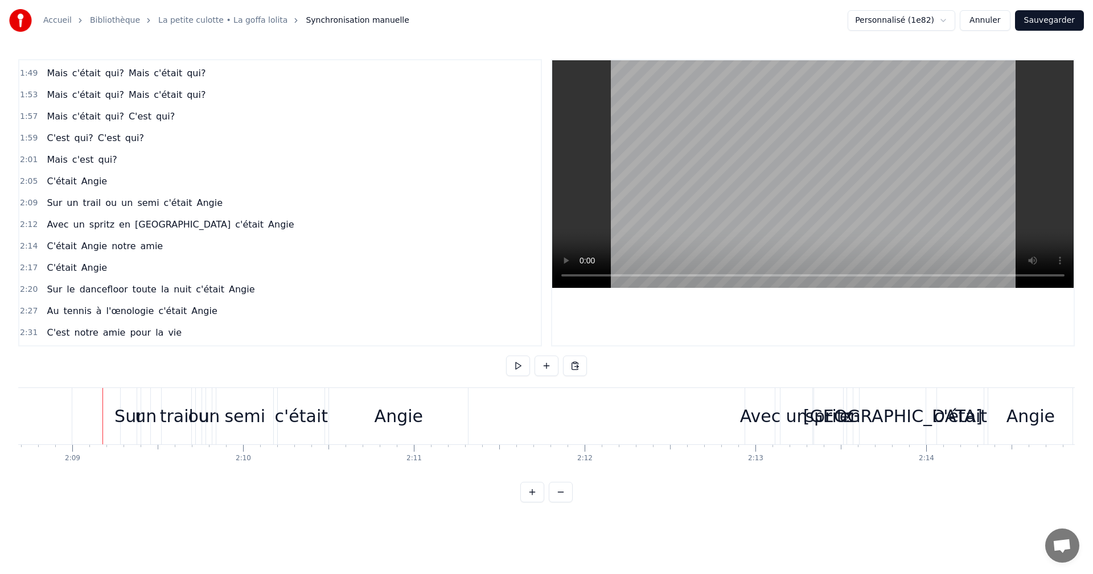
click at [102, 391] on div at bounding box center [102, 416] width 1 height 56
click at [131, 407] on div "Sur" at bounding box center [128, 416] width 28 height 26
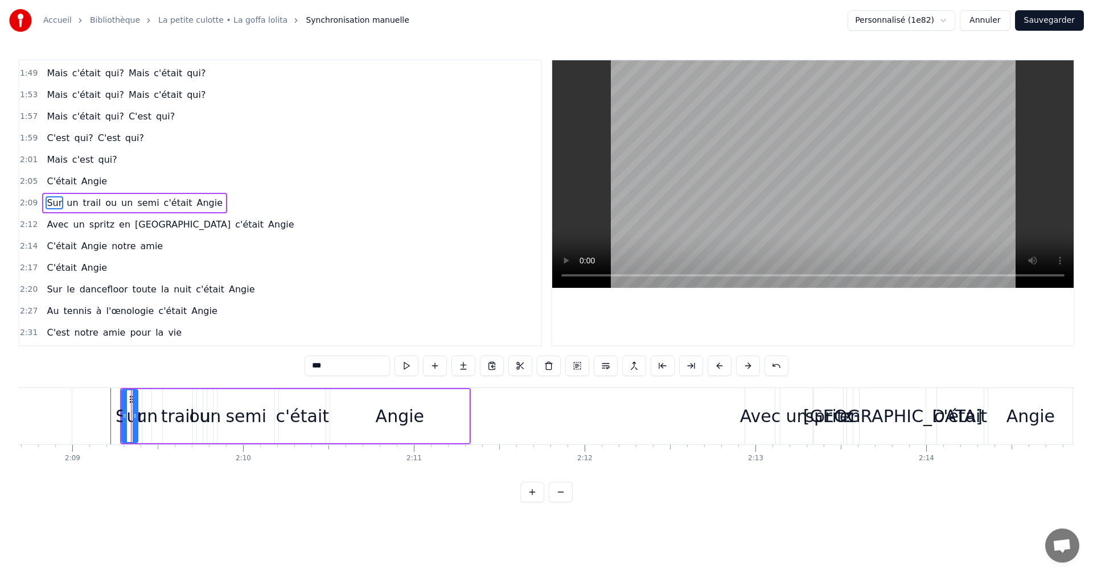
drag, startPoint x: 437, startPoint y: 414, endPoint x: 463, endPoint y: 413, distance: 25.6
click at [463, 413] on div "Angie" at bounding box center [399, 416] width 139 height 54
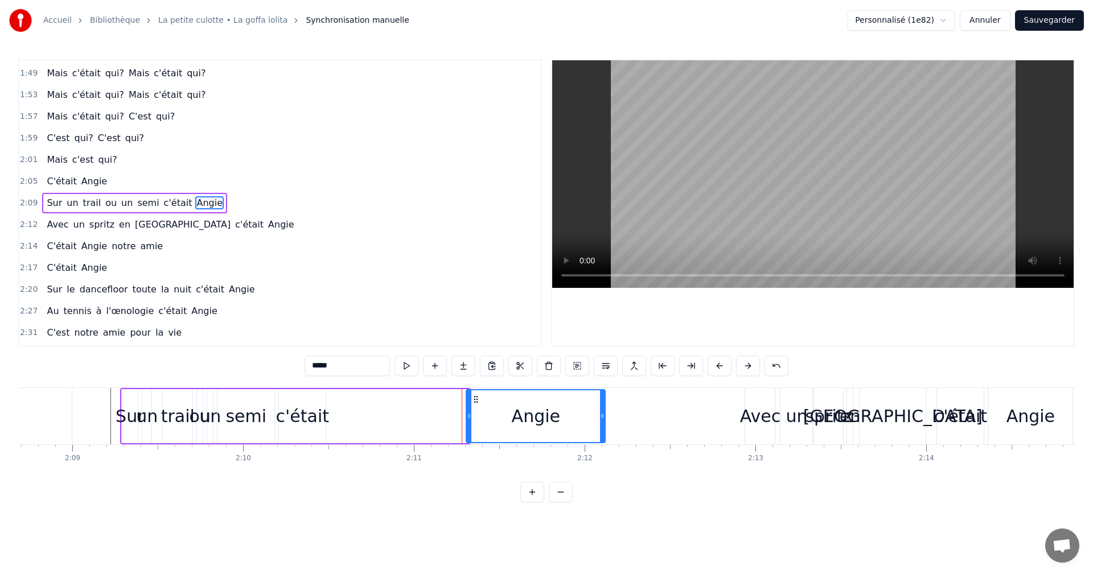
drag, startPoint x: 336, startPoint y: 397, endPoint x: 472, endPoint y: 392, distance: 136.1
click at [472, 392] on div "Angie" at bounding box center [536, 416] width 138 height 52
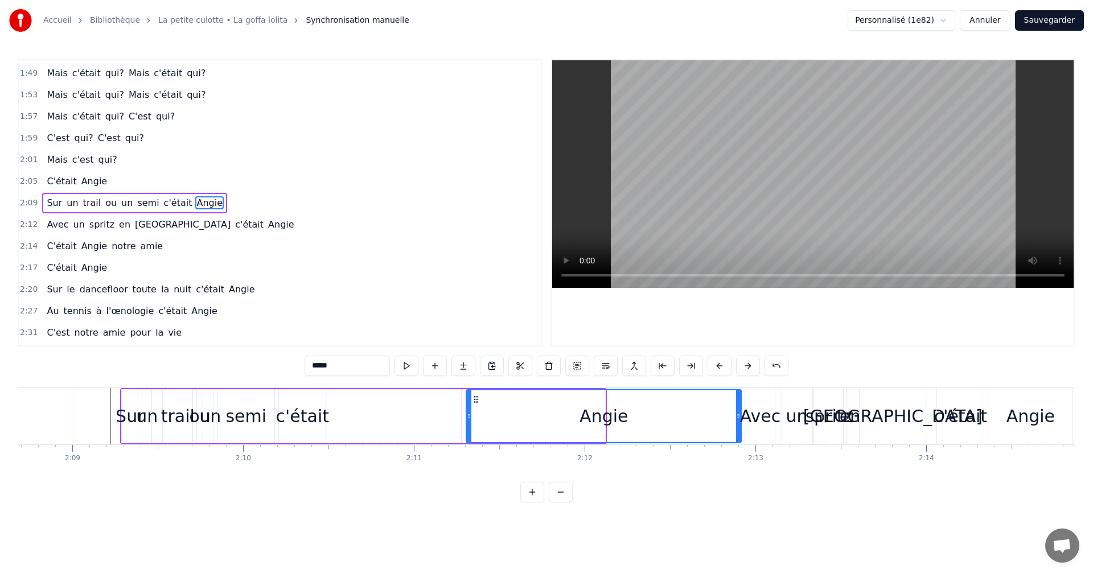
drag, startPoint x: 603, startPoint y: 415, endPoint x: 739, endPoint y: 415, distance: 136.0
click at [739, 415] on icon at bounding box center [738, 415] width 5 height 9
click at [295, 421] on div "c'était" at bounding box center [302, 416] width 53 height 26
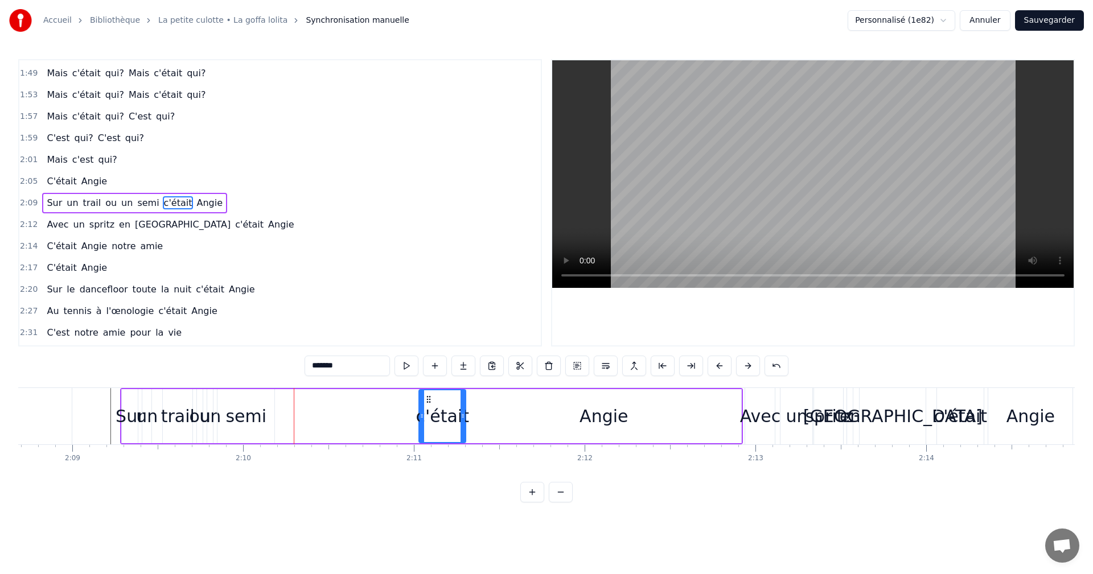
drag, startPoint x: 290, startPoint y: 398, endPoint x: 430, endPoint y: 394, distance: 140.1
click at [430, 394] on div "c'était" at bounding box center [442, 416] width 46 height 52
drag, startPoint x: 420, startPoint y: 414, endPoint x: 342, endPoint y: 417, distance: 78.0
click at [342, 417] on icon at bounding box center [343, 415] width 5 height 9
click at [252, 417] on div "semi" at bounding box center [245, 416] width 41 height 26
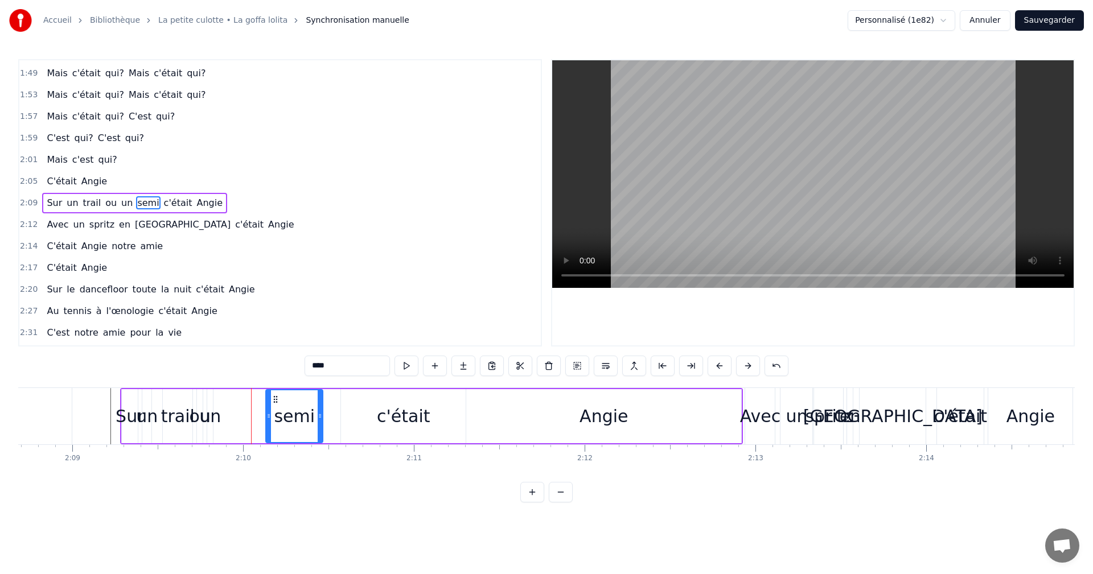
drag, startPoint x: 225, startPoint y: 398, endPoint x: 273, endPoint y: 397, distance: 48.4
click at [273, 397] on icon at bounding box center [275, 399] width 9 height 9
click at [208, 410] on div "un" at bounding box center [210, 416] width 22 height 26
type input "**"
drag, startPoint x: 215, startPoint y: 401, endPoint x: 264, endPoint y: 399, distance: 49.0
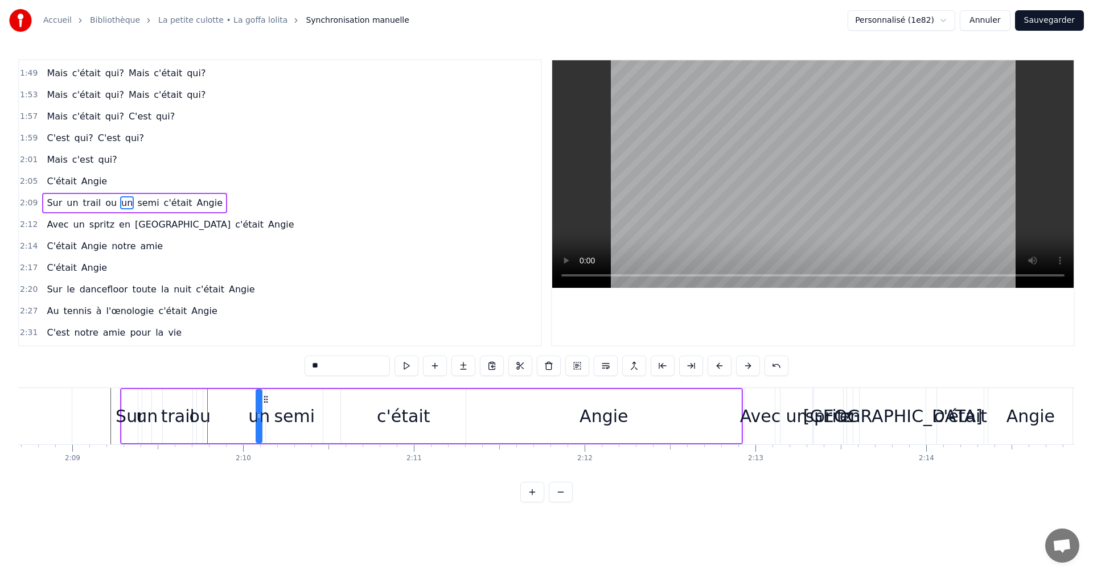
click at [264, 399] on icon at bounding box center [265, 399] width 9 height 9
click at [204, 401] on div "Sur un trail ou un semi c'était Angie" at bounding box center [431, 416] width 623 height 56
click at [204, 412] on div "ou" at bounding box center [200, 416] width 21 height 26
drag, startPoint x: 207, startPoint y: 399, endPoint x: 253, endPoint y: 399, distance: 45.5
click at [253, 399] on icon at bounding box center [252, 399] width 9 height 9
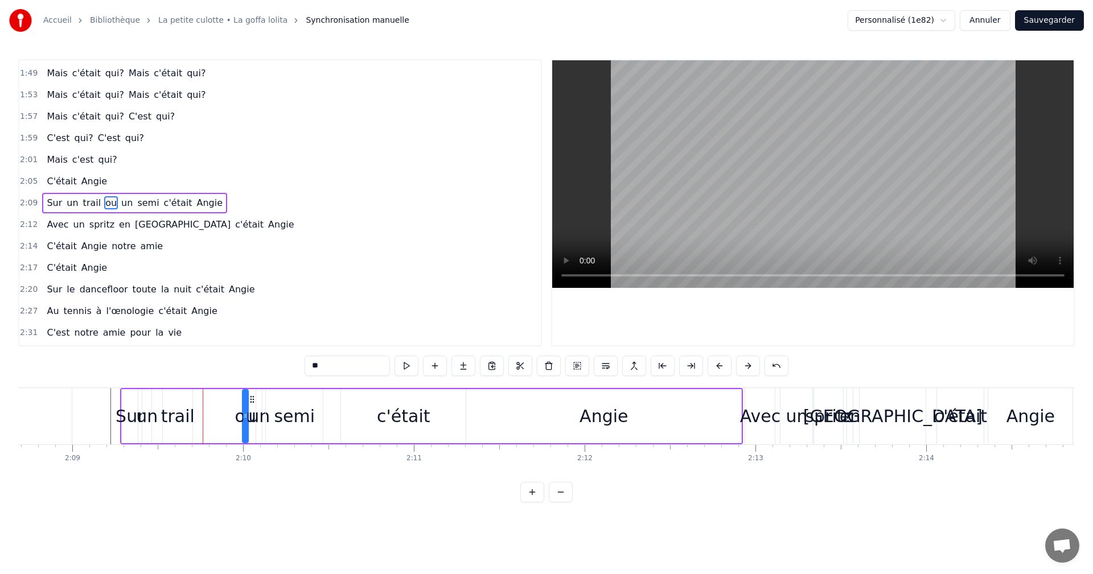
click at [187, 410] on div "trail" at bounding box center [178, 416] width 34 height 26
type input "*****"
drag, startPoint x: 189, startPoint y: 413, endPoint x: 234, endPoint y: 410, distance: 45.0
click at [234, 410] on div at bounding box center [234, 416] width 5 height 52
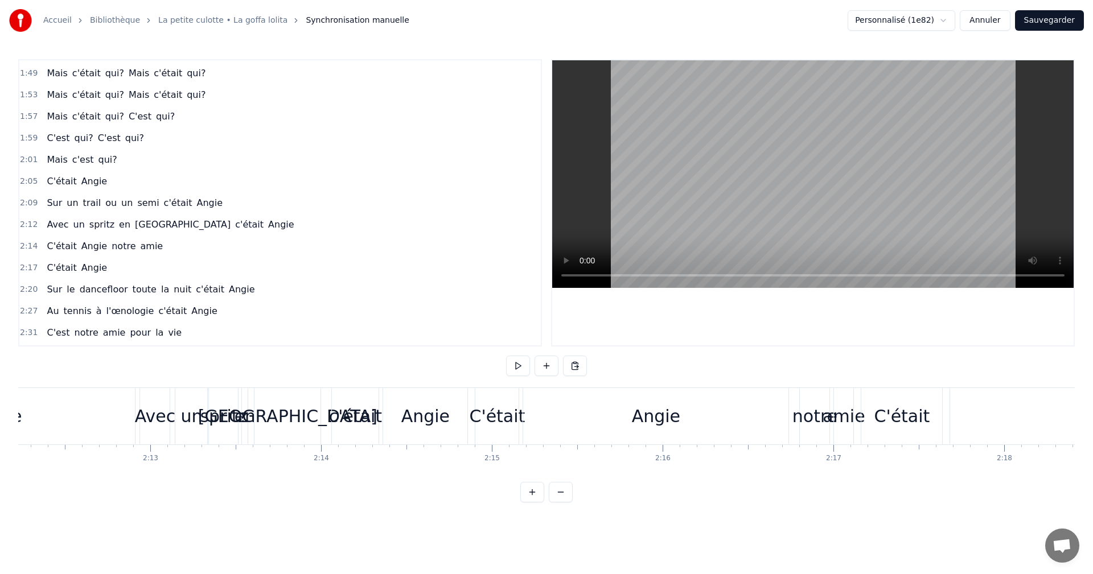
scroll to position [0, 22346]
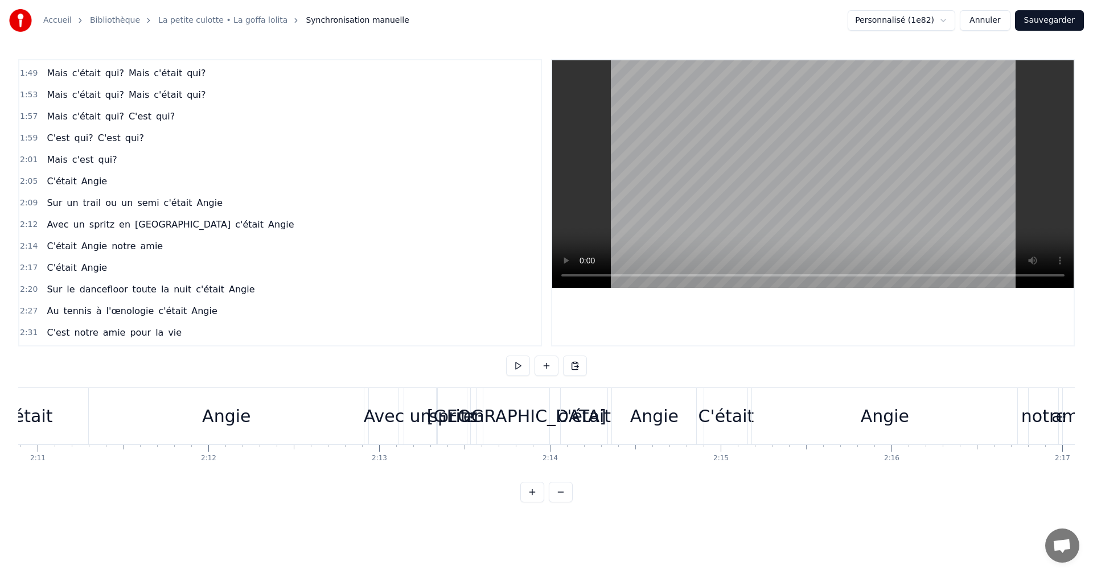
click at [149, 382] on div "0:05 Ce soir, on profitait [PERSON_NAME] bouteilles 0:11 Dans une villa eurelie…" at bounding box center [546, 280] width 1056 height 443
click at [149, 385] on div "0:05 Ce soir, on profitait [PERSON_NAME] bouteilles 0:11 Dans une villa eurelie…" at bounding box center [546, 280] width 1056 height 443
click at [182, 435] on div "Angie" at bounding box center [226, 416] width 275 height 56
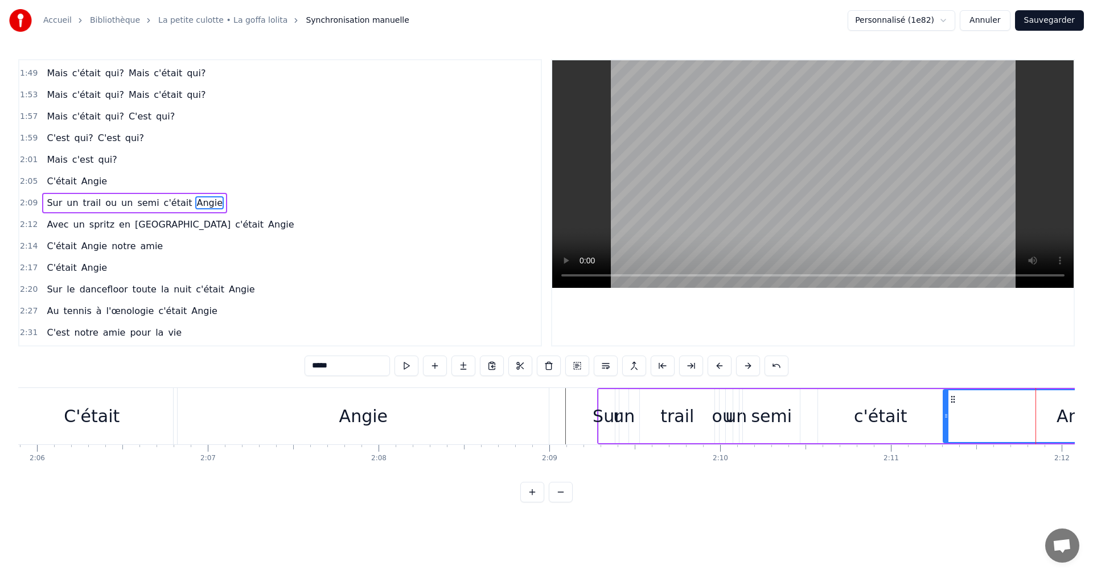
scroll to position [0, 21513]
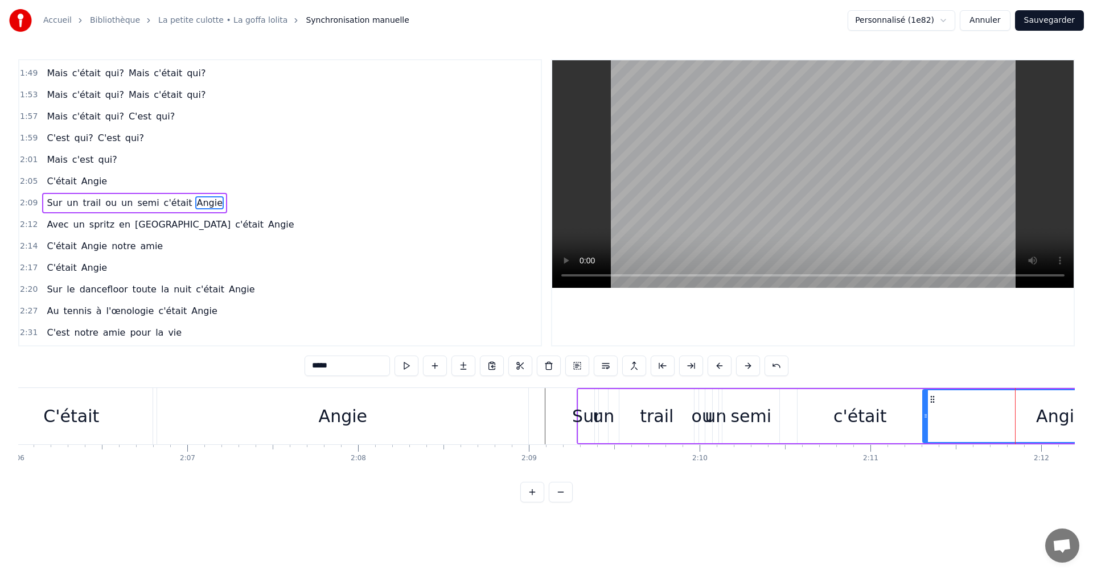
click at [79, 401] on div "C'était" at bounding box center [71, 416] width 163 height 56
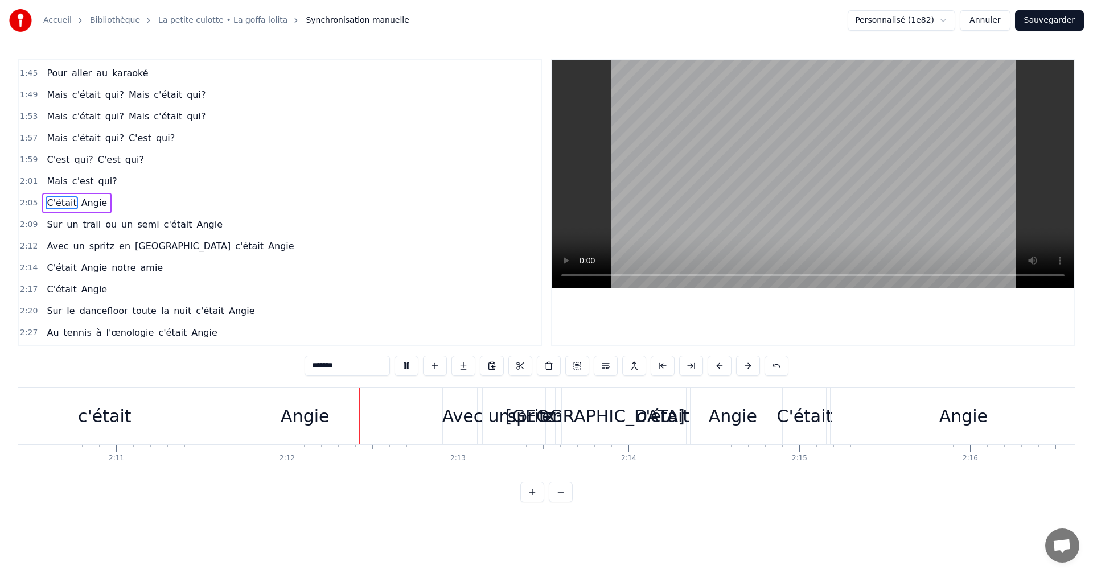
scroll to position [0, 22463]
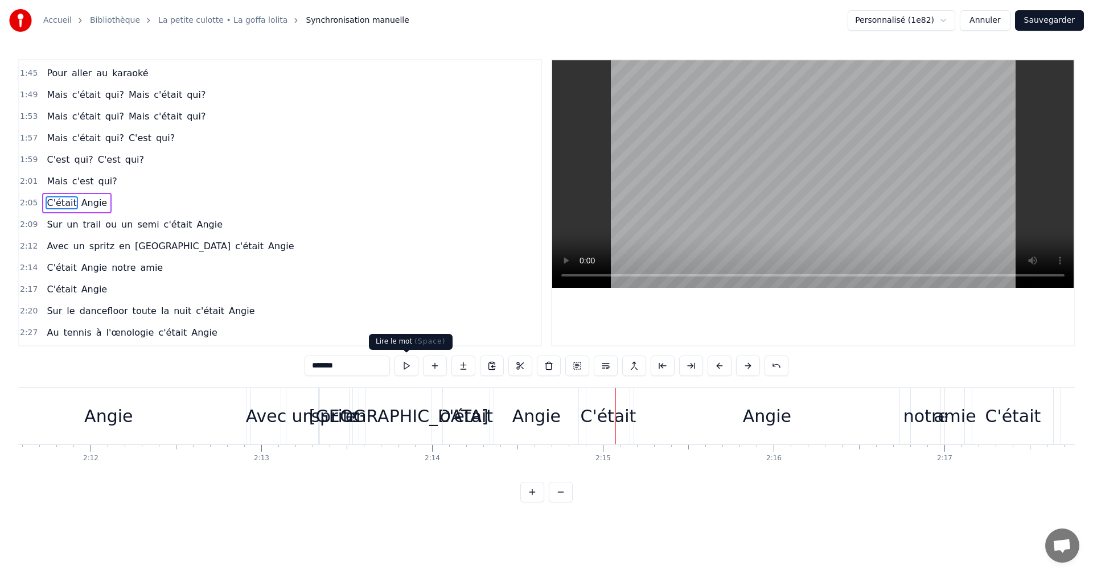
click at [405, 362] on button at bounding box center [406, 366] width 24 height 20
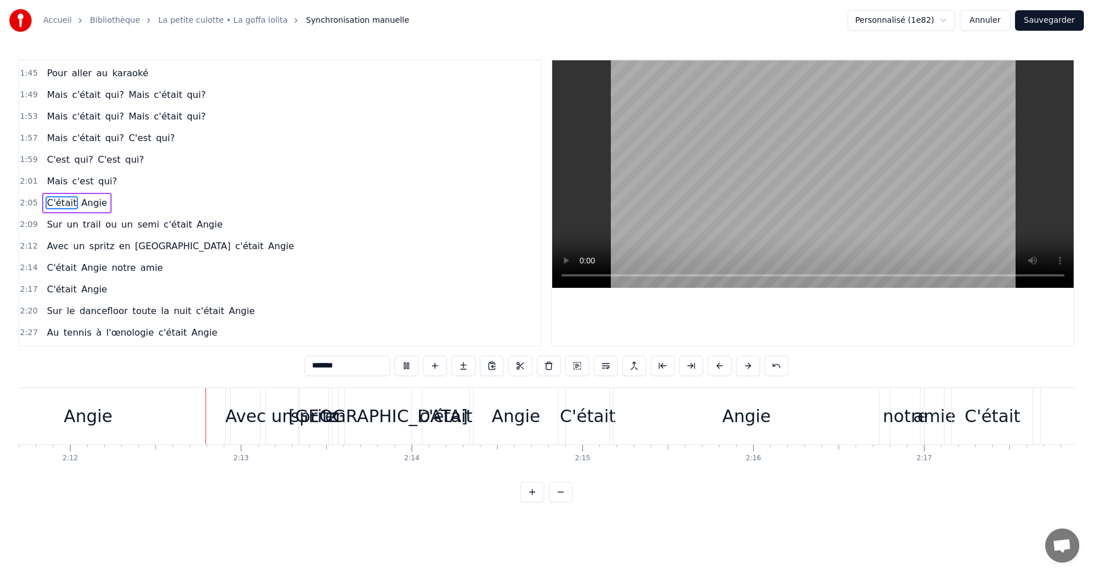
scroll to position [0, 22532]
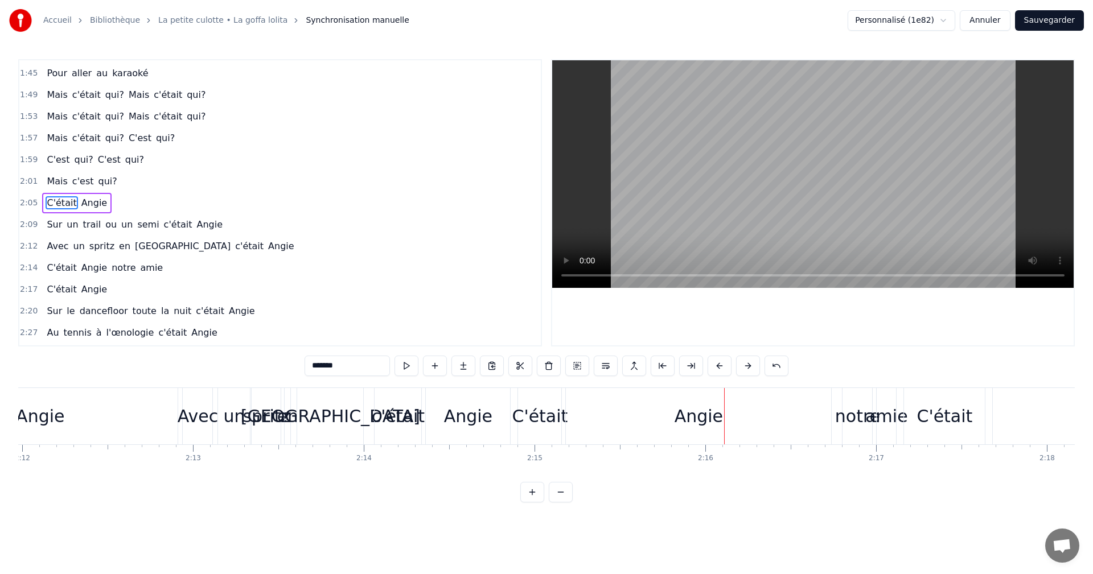
drag, startPoint x: 412, startPoint y: 366, endPoint x: 449, endPoint y: 467, distance: 106.8
click at [449, 467] on div "0:05 Ce soir, on profitait [PERSON_NAME] bouteilles 0:11 Dans une villa eurelie…" at bounding box center [546, 280] width 1056 height 443
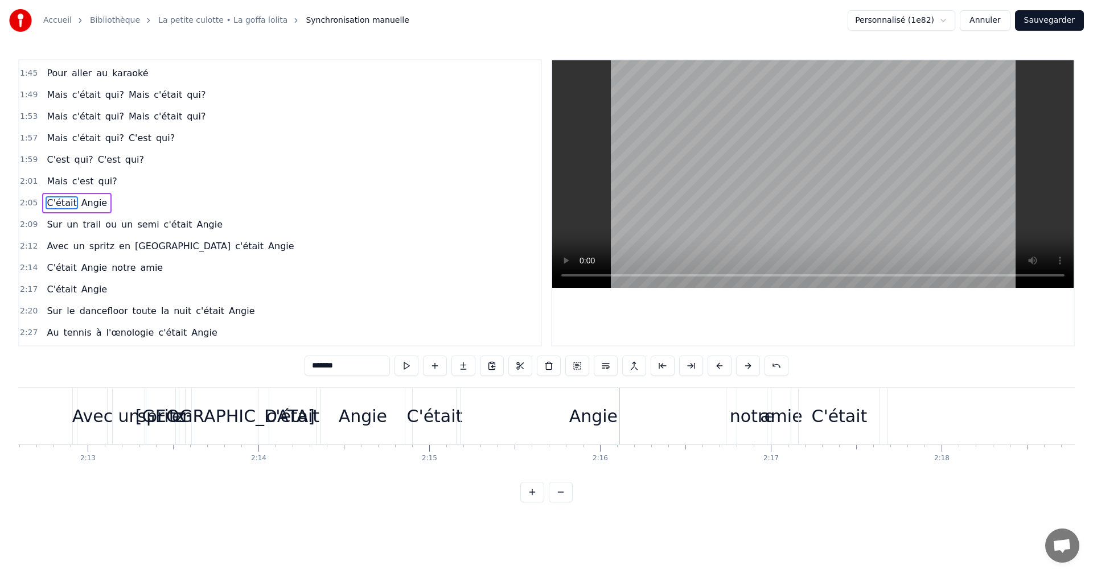
scroll to position [0, 22574]
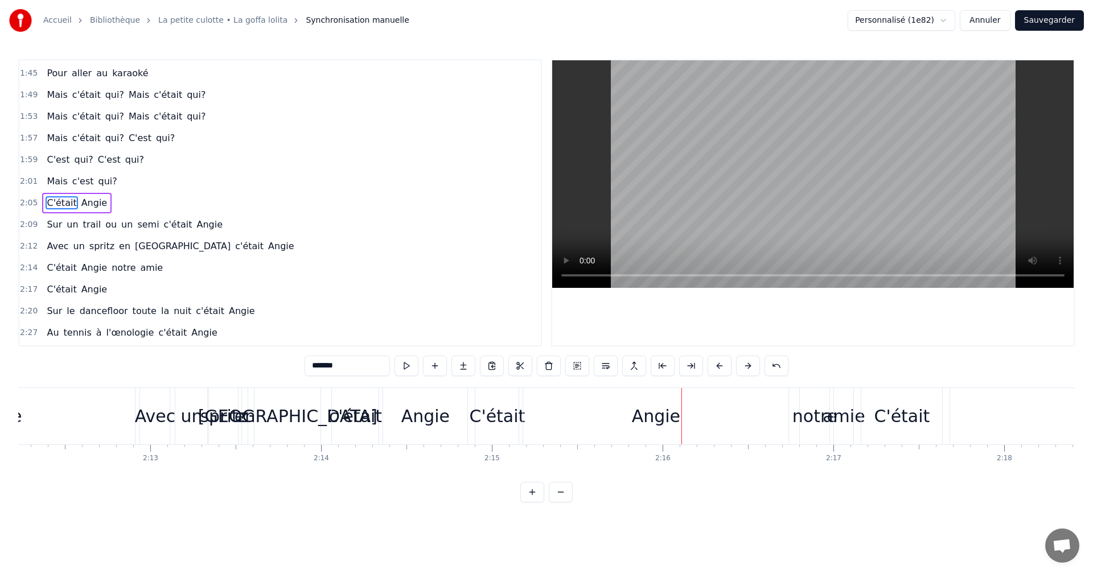
click at [595, 430] on div "Angie" at bounding box center [655, 416] width 265 height 56
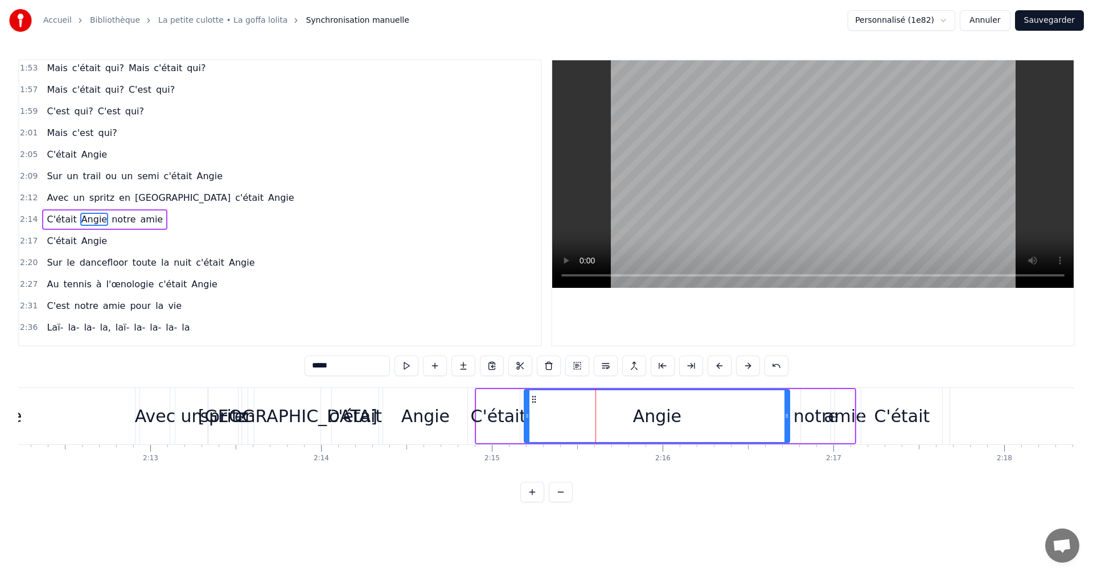
scroll to position [603, 0]
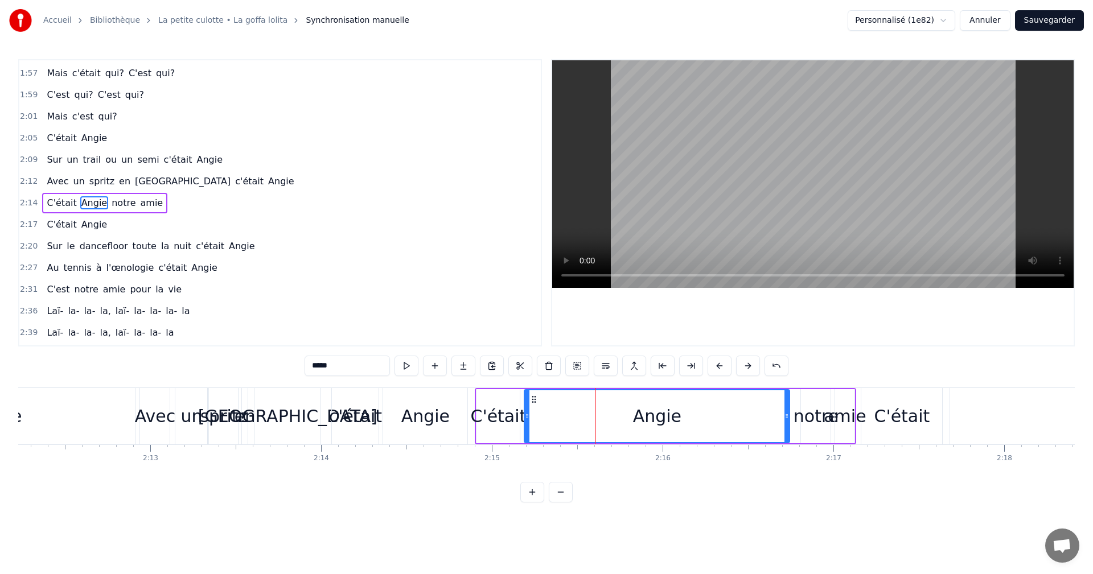
click at [848, 418] on div "amie" at bounding box center [844, 416] width 42 height 26
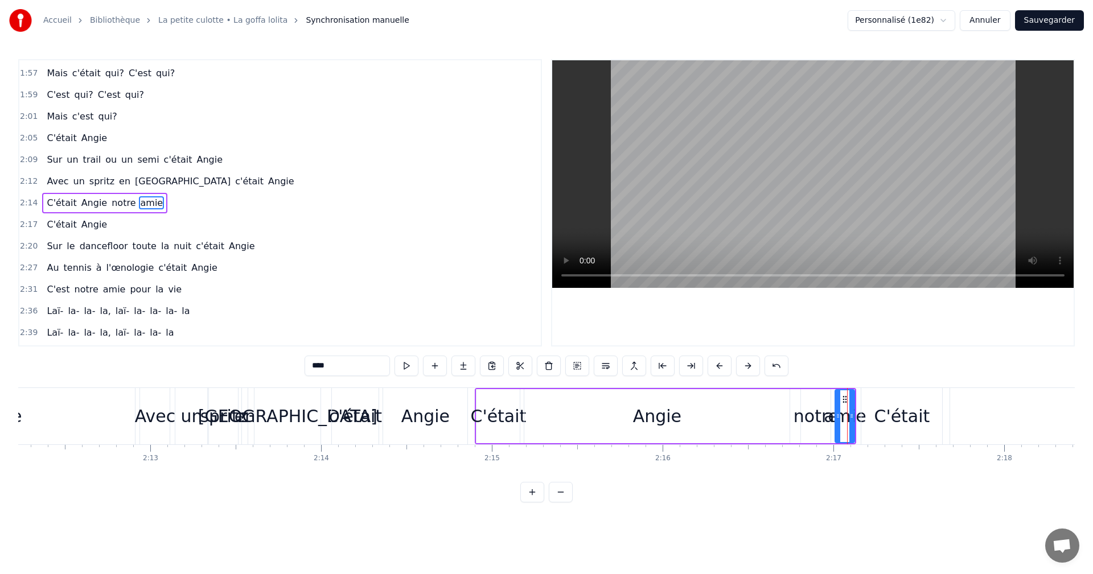
click at [747, 418] on div "Angie" at bounding box center [656, 416] width 265 height 54
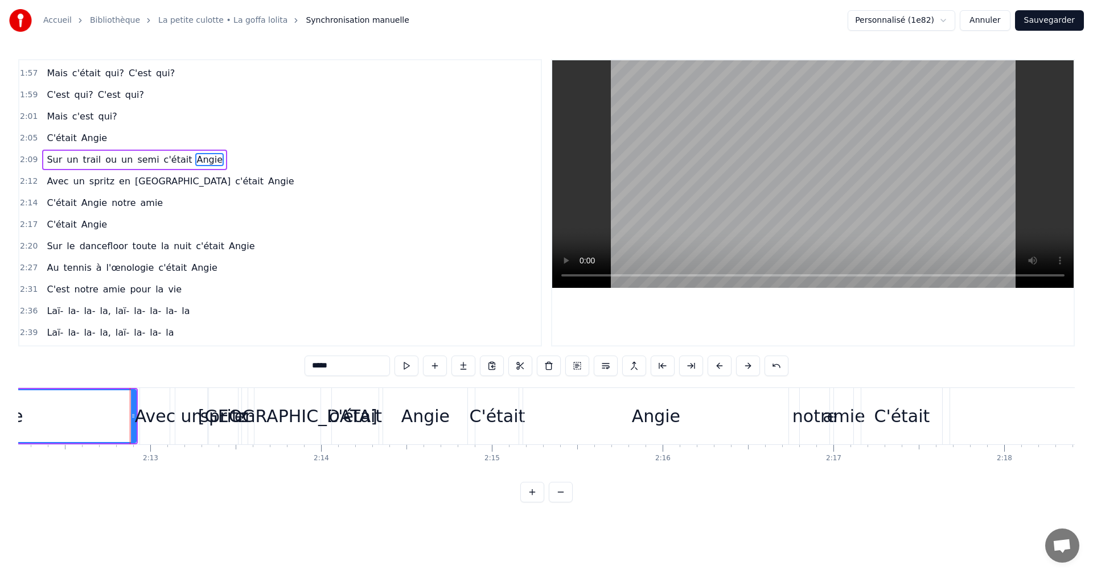
scroll to position [560, 0]
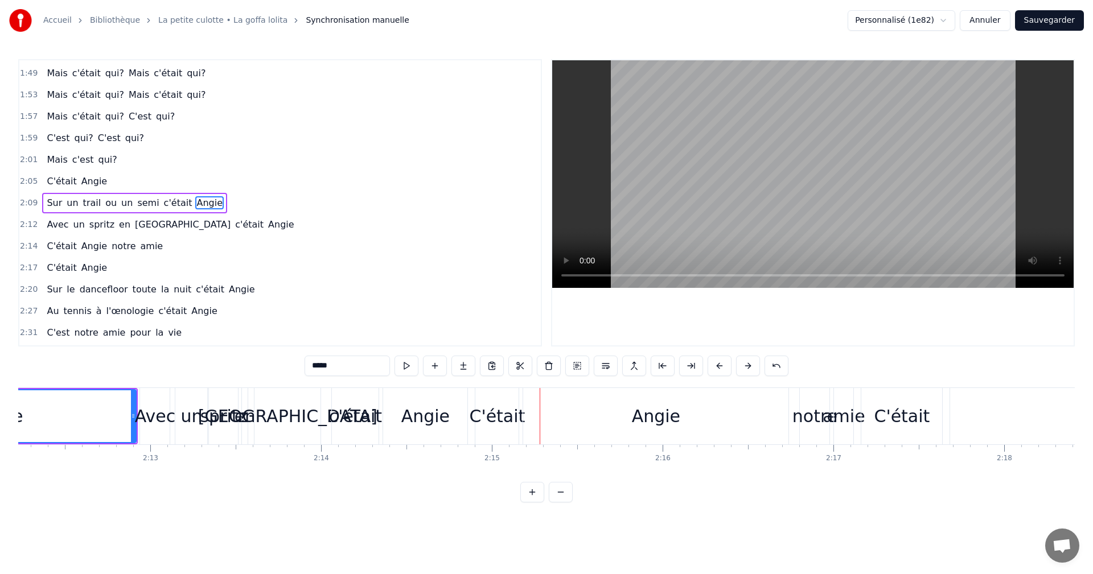
click at [575, 409] on div "Angie" at bounding box center [655, 416] width 265 height 56
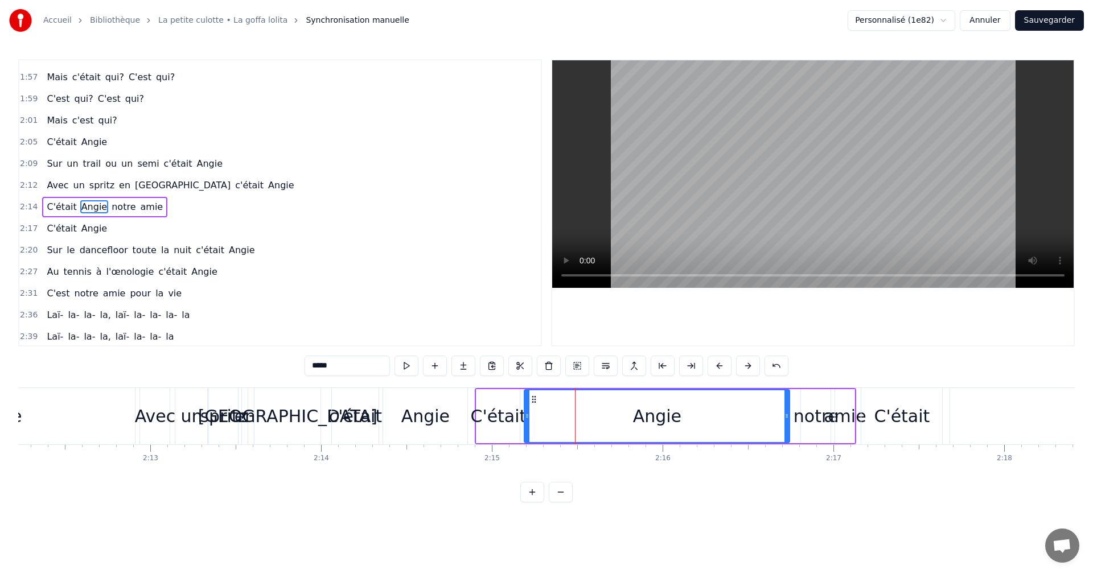
scroll to position [603, 0]
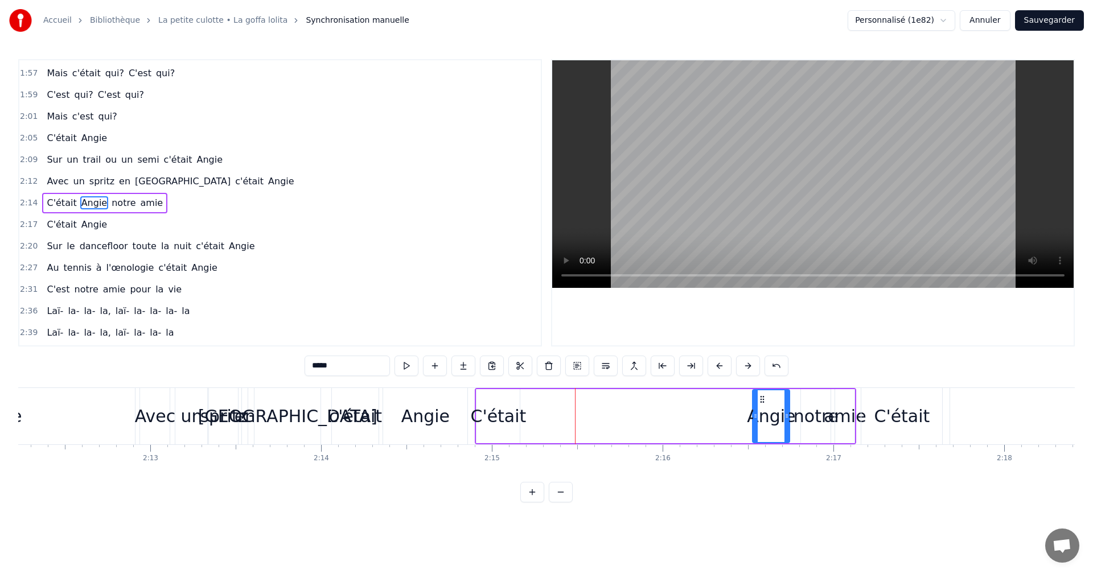
drag, startPoint x: 527, startPoint y: 414, endPoint x: 755, endPoint y: 411, distance: 228.2
click at [755, 411] on icon at bounding box center [755, 415] width 5 height 9
click at [505, 416] on div "C'était" at bounding box center [498, 416] width 56 height 26
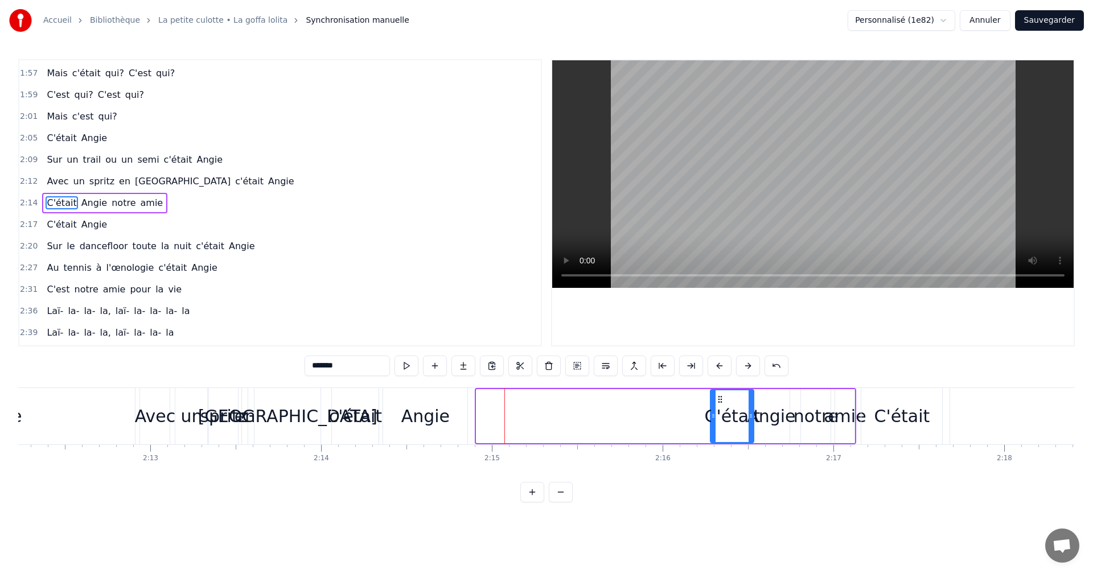
drag, startPoint x: 488, startPoint y: 398, endPoint x: 722, endPoint y: 399, distance: 233.9
click at [722, 399] on icon at bounding box center [719, 399] width 9 height 9
click at [435, 399] on div "Angie" at bounding box center [425, 416] width 84 height 56
type input "*****"
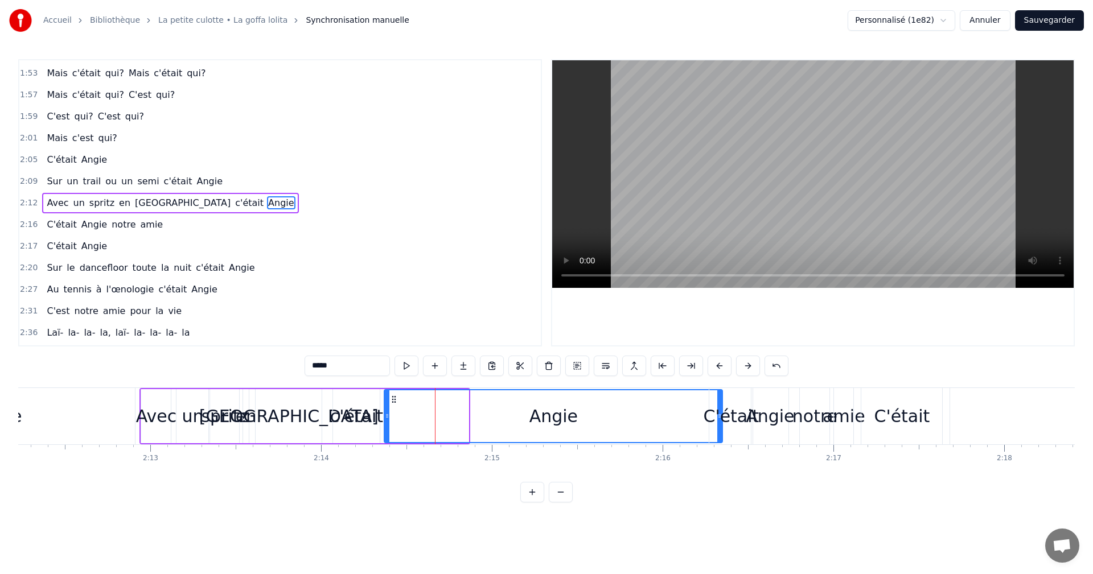
drag, startPoint x: 464, startPoint y: 410, endPoint x: 718, endPoint y: 407, distance: 253.8
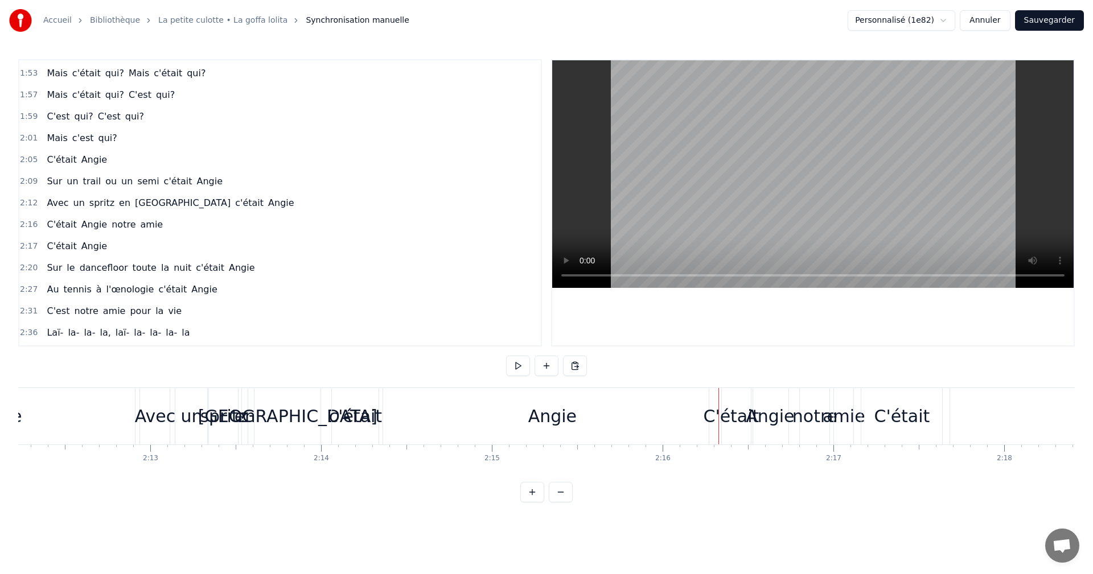
click at [382, 412] on div "Angie" at bounding box center [551, 416] width 339 height 56
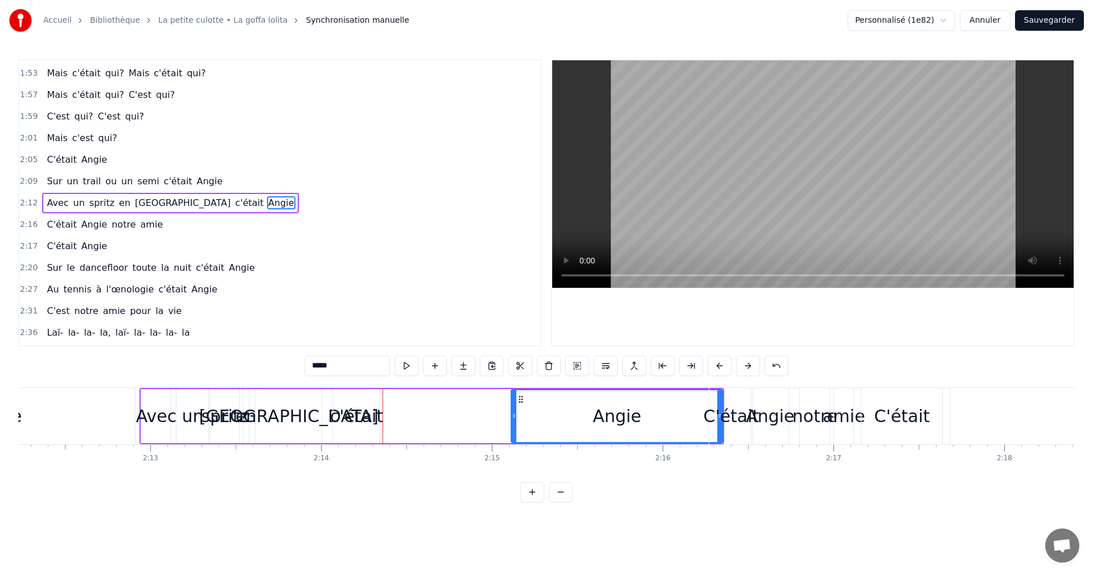
drag, startPoint x: 386, startPoint y: 416, endPoint x: 513, endPoint y: 414, distance: 126.9
click at [513, 414] on icon at bounding box center [514, 415] width 5 height 9
drag, startPoint x: 367, startPoint y: 417, endPoint x: 477, endPoint y: 414, distance: 110.5
click at [477, 414] on div "Avec un spritz en [GEOGRAPHIC_DATA] c'était [PERSON_NAME]" at bounding box center [431, 416] width 584 height 56
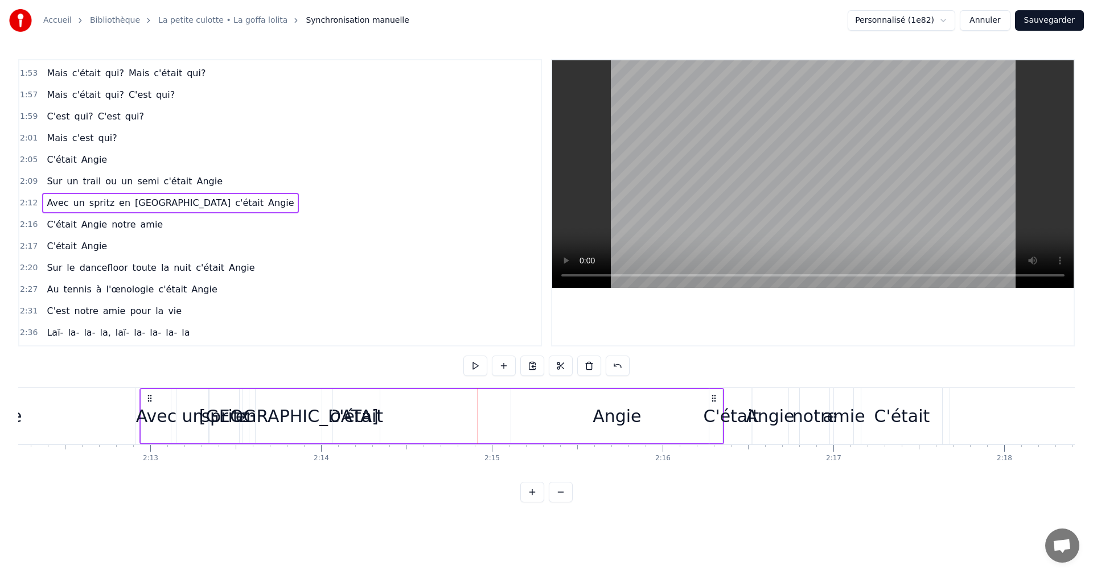
click at [357, 411] on div "c'était" at bounding box center [356, 416] width 53 height 26
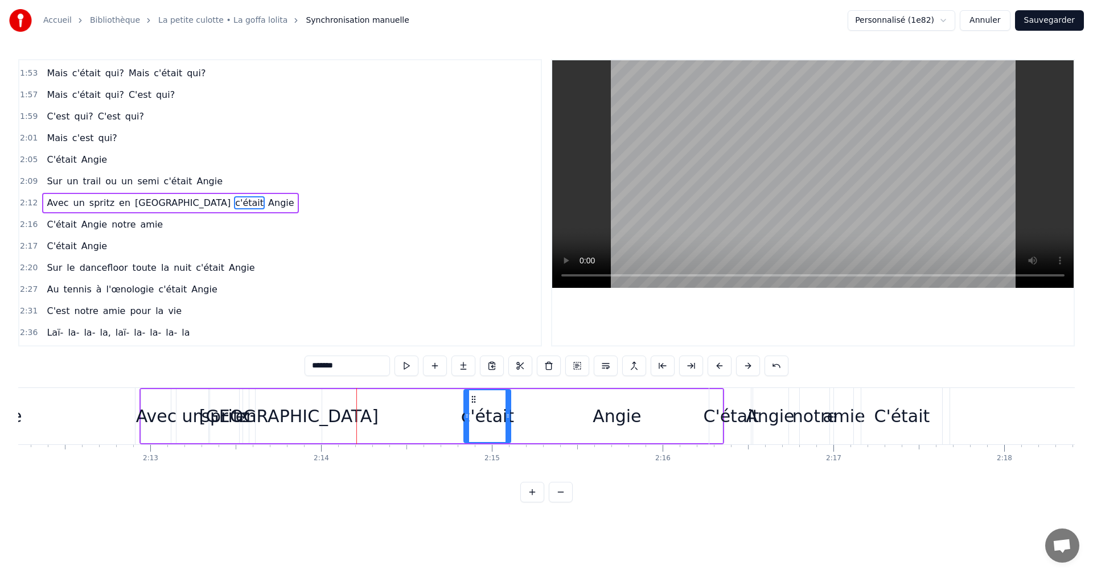
drag, startPoint x: 341, startPoint y: 400, endPoint x: 472, endPoint y: 399, distance: 130.9
click at [472, 399] on icon at bounding box center [473, 399] width 9 height 9
click at [337, 402] on div "Avec un spritz en [GEOGRAPHIC_DATA] c'était [PERSON_NAME]" at bounding box center [431, 416] width 584 height 56
click at [294, 409] on div "[GEOGRAPHIC_DATA]" at bounding box center [288, 416] width 179 height 26
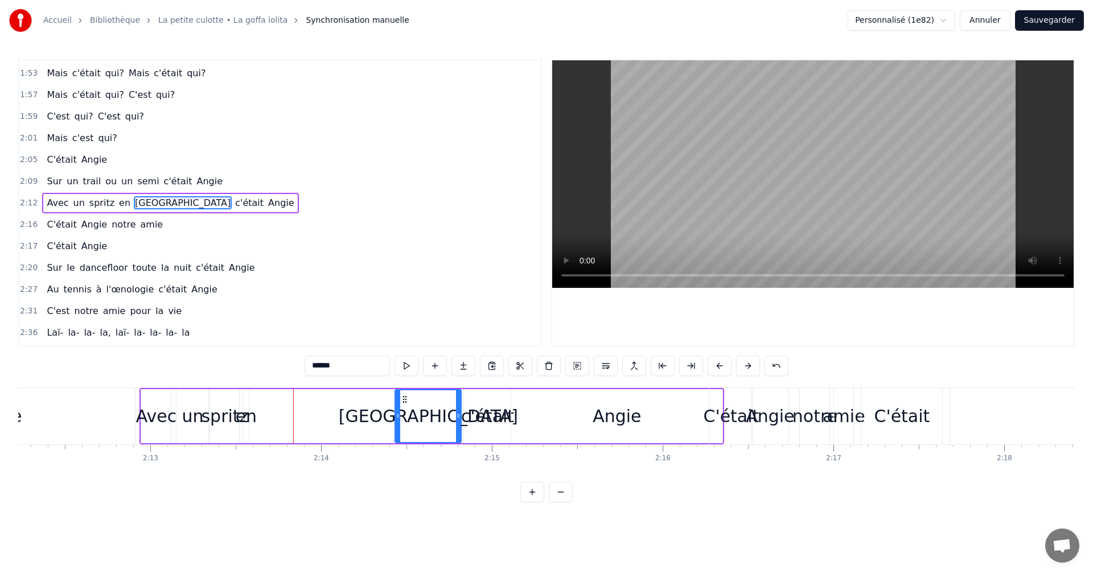
drag, startPoint x: 262, startPoint y: 396, endPoint x: 402, endPoint y: 394, distance: 139.4
click at [402, 395] on icon at bounding box center [404, 399] width 9 height 9
drag, startPoint x: 398, startPoint y: 413, endPoint x: 366, endPoint y: 412, distance: 31.3
click at [366, 412] on icon at bounding box center [366, 415] width 5 height 9
drag, startPoint x: 245, startPoint y: 397, endPoint x: 273, endPoint y: 396, distance: 27.9
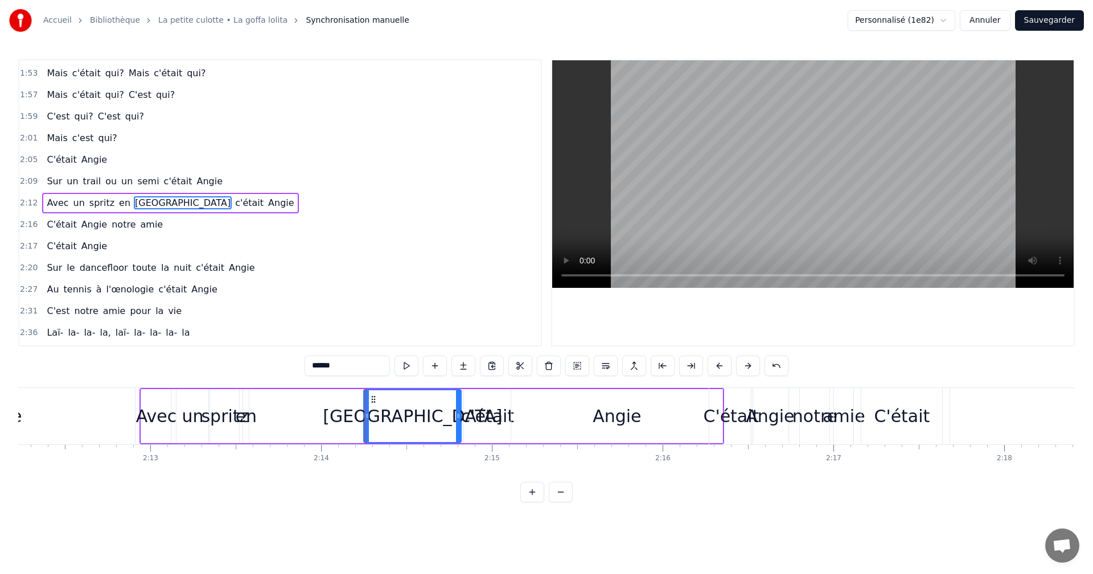
click at [273, 396] on div "Avec un spritz en [GEOGRAPHIC_DATA] c'était [PERSON_NAME]" at bounding box center [431, 416] width 584 height 56
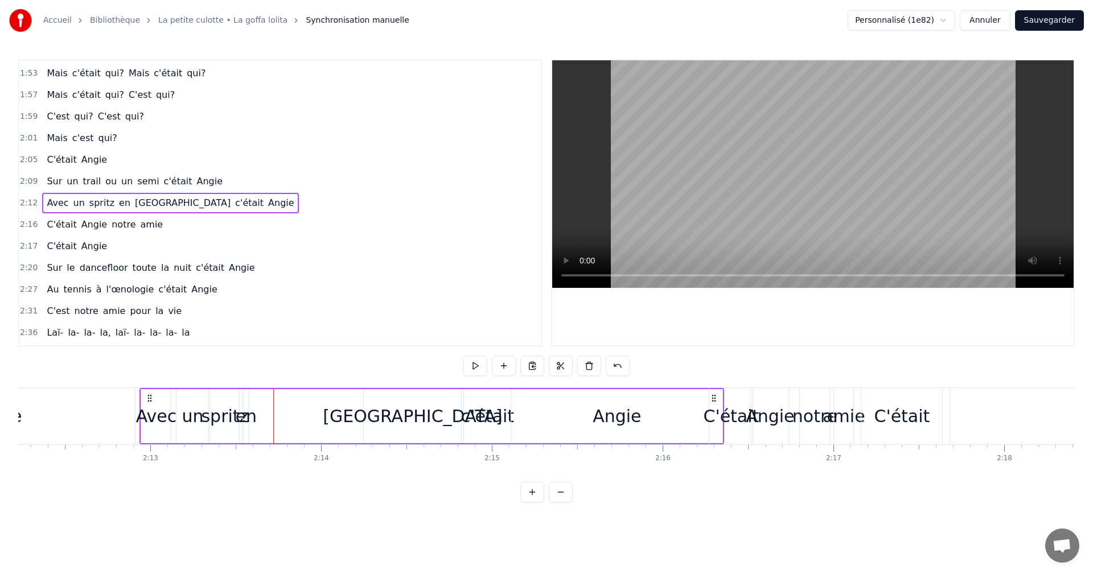
click at [248, 399] on div "en" at bounding box center [246, 416] width 6 height 54
click at [251, 397] on icon at bounding box center [252, 399] width 9 height 9
drag, startPoint x: 253, startPoint y: 398, endPoint x: 366, endPoint y: 401, distance: 113.8
click at [366, 401] on icon at bounding box center [366, 399] width 9 height 9
click at [225, 403] on div "spritz" at bounding box center [224, 416] width 47 height 26
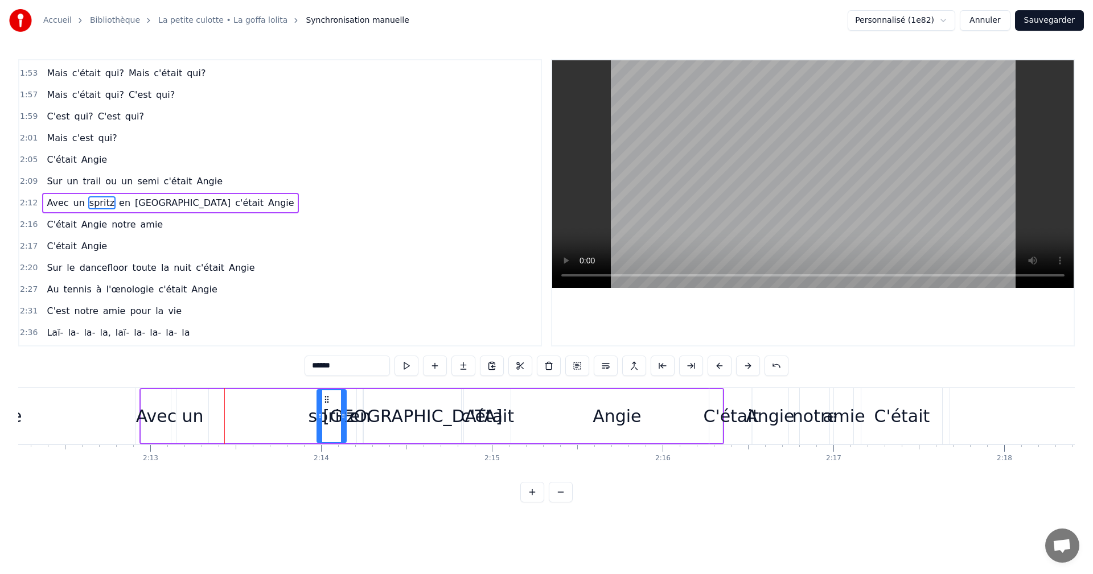
drag, startPoint x: 221, startPoint y: 398, endPoint x: 328, endPoint y: 395, distance: 107.0
click at [328, 395] on icon at bounding box center [326, 399] width 9 height 9
click at [200, 407] on div "un" at bounding box center [193, 416] width 22 height 26
drag, startPoint x: 207, startPoint y: 410, endPoint x: 224, endPoint y: 408, distance: 17.2
click at [224, 408] on div at bounding box center [222, 416] width 5 height 52
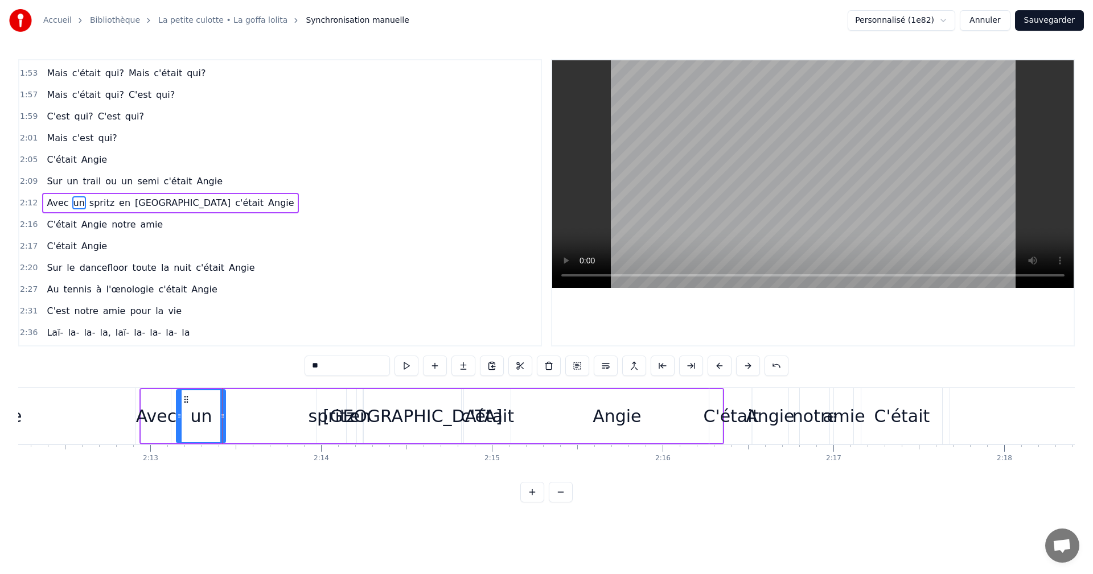
click at [330, 413] on div "spritz" at bounding box center [331, 416] width 47 height 26
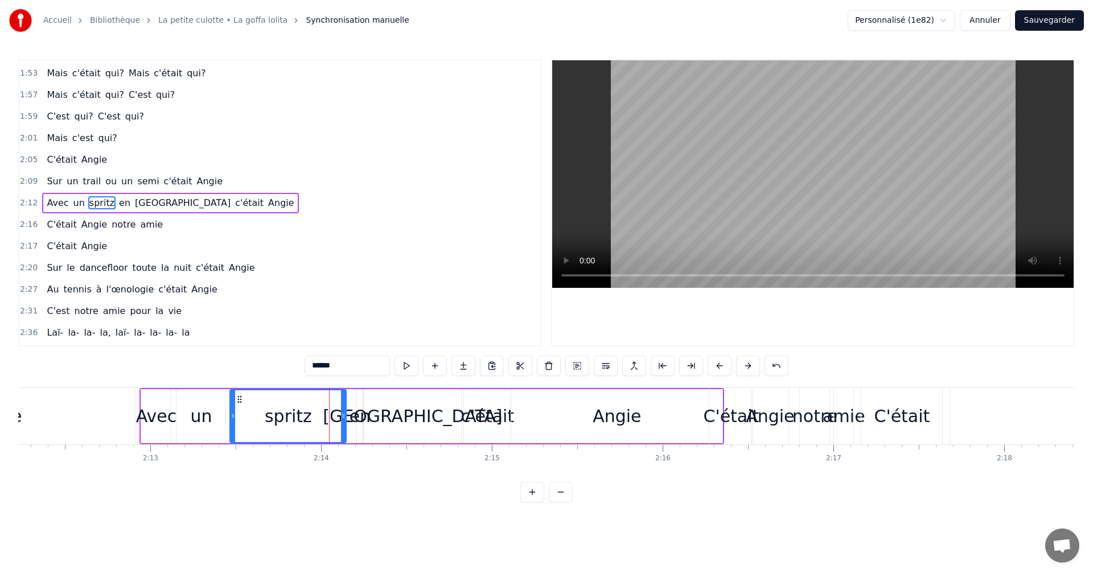
drag, startPoint x: 318, startPoint y: 415, endPoint x: 231, endPoint y: 415, distance: 87.1
click at [231, 415] on icon at bounding box center [232, 415] width 5 height 9
click at [738, 419] on div "C'était" at bounding box center [731, 416] width 56 height 26
type input "*******"
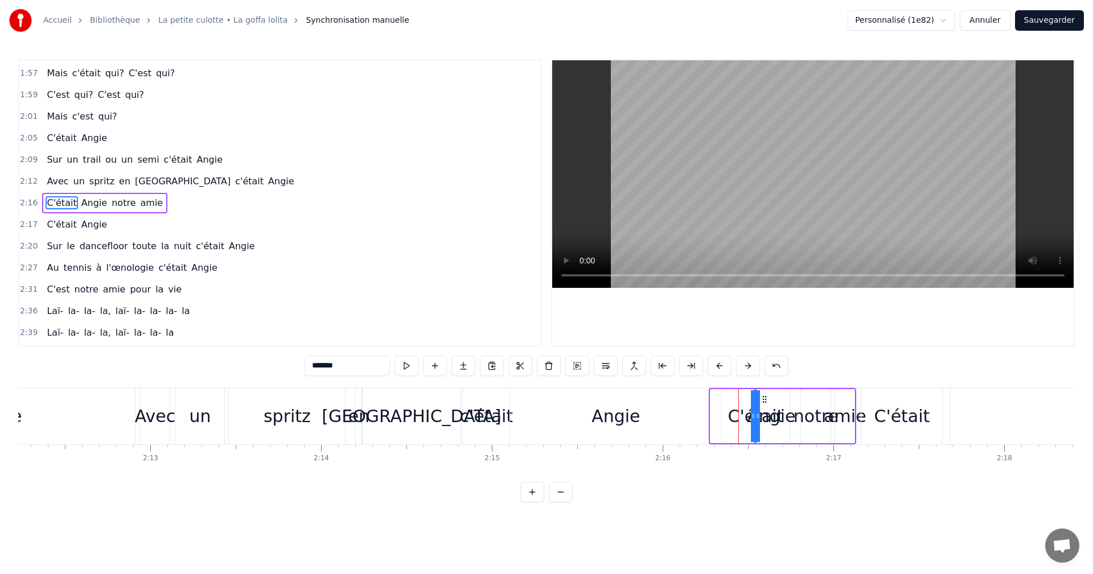
drag, startPoint x: 714, startPoint y: 413, endPoint x: 770, endPoint y: 413, distance: 56.3
drag, startPoint x: 755, startPoint y: 417, endPoint x: 719, endPoint y: 417, distance: 35.9
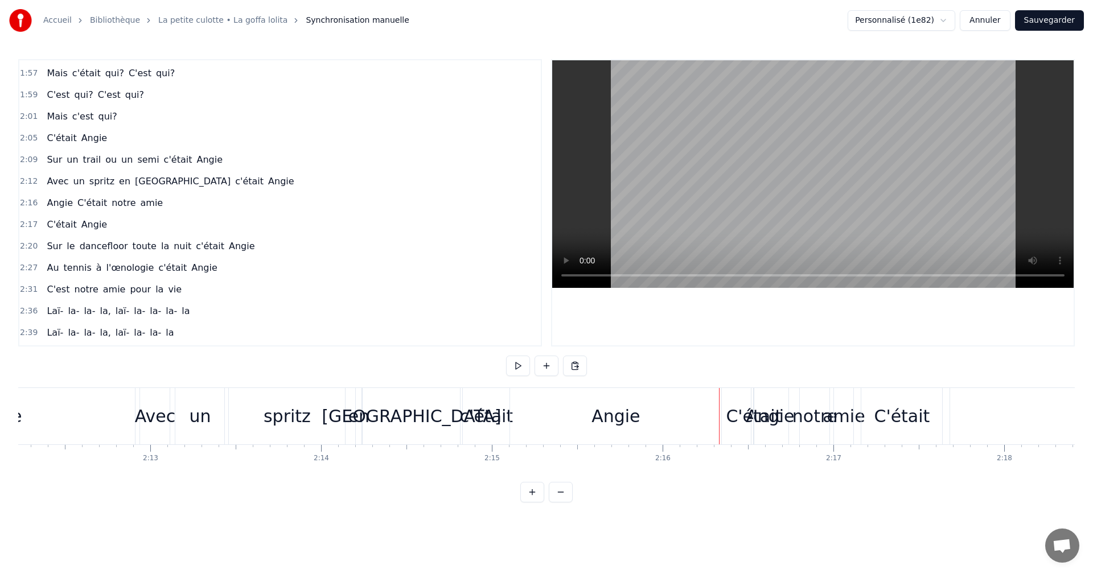
click at [748, 415] on div "C'était" at bounding box center [754, 416] width 56 height 26
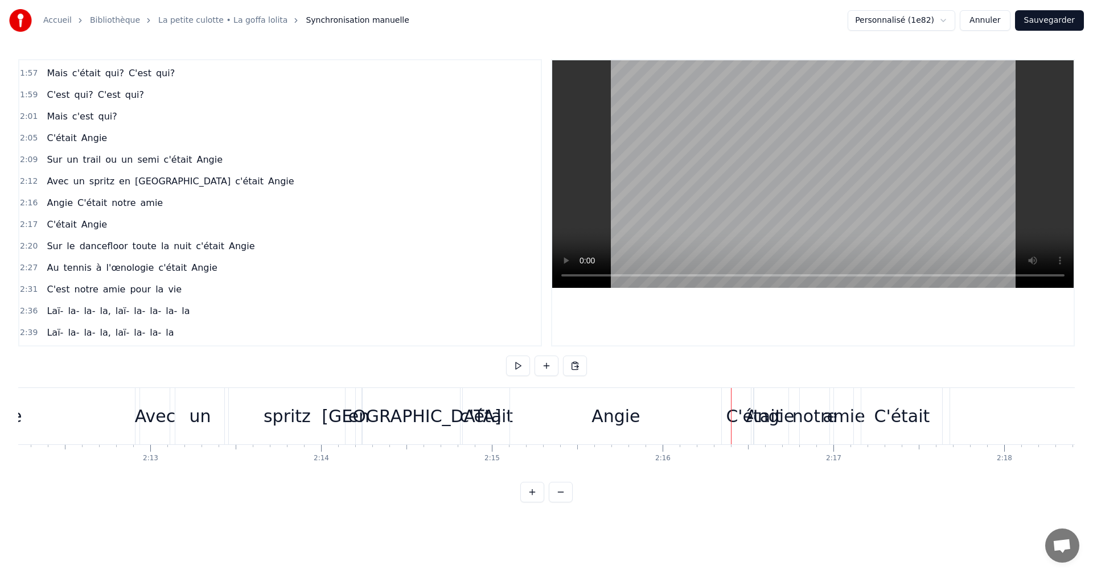
click at [759, 415] on div "C'était" at bounding box center [754, 416] width 56 height 26
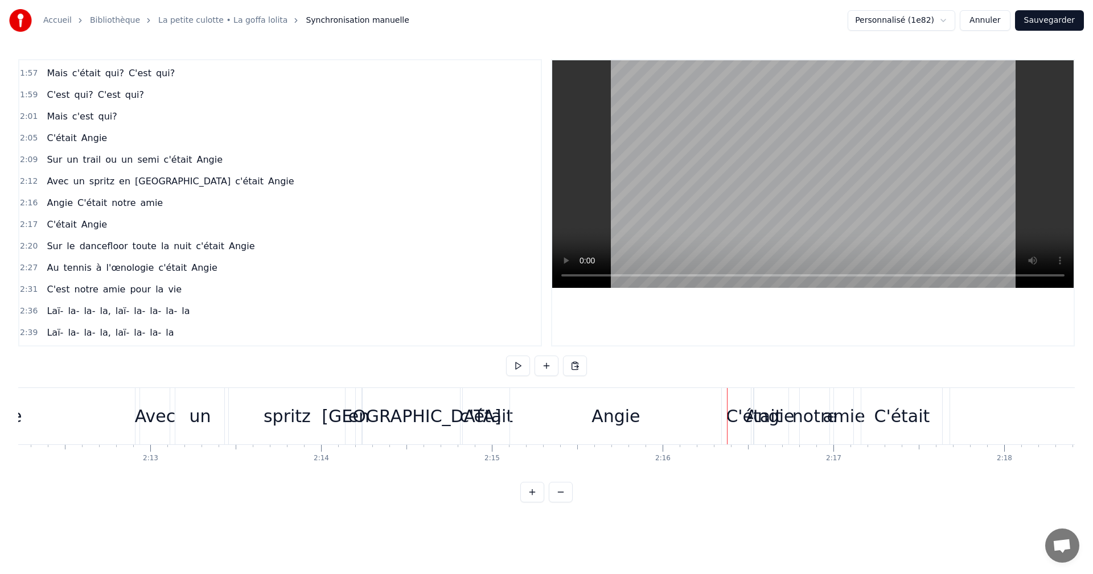
click at [757, 406] on div "C'était" at bounding box center [754, 416] width 56 height 26
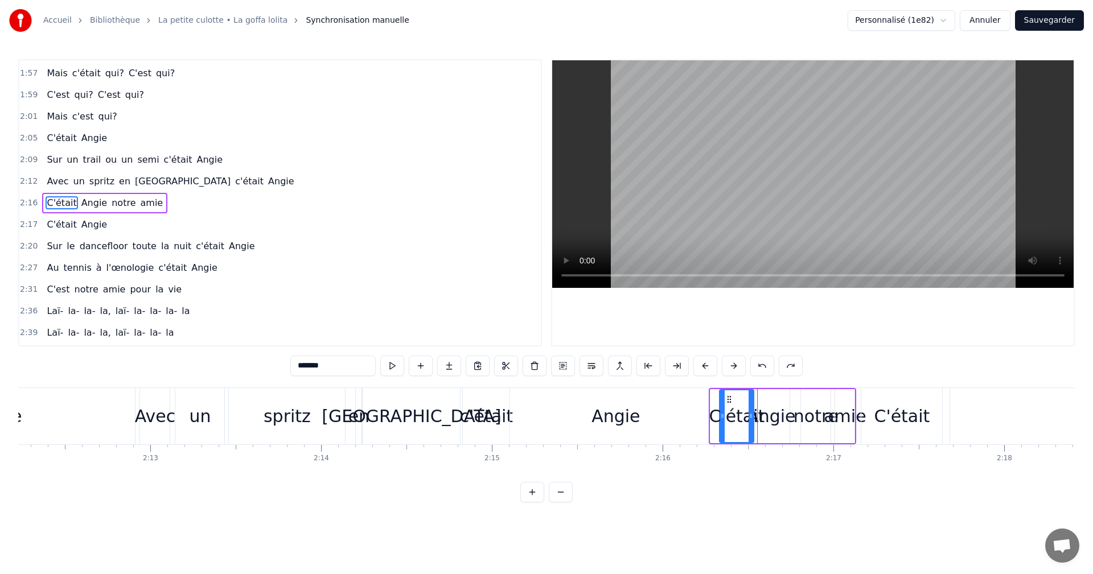
drag, startPoint x: 715, startPoint y: 416, endPoint x: 724, endPoint y: 416, distance: 9.1
click at [724, 416] on icon at bounding box center [722, 415] width 5 height 9
click at [827, 418] on div "amie" at bounding box center [844, 416] width 42 height 26
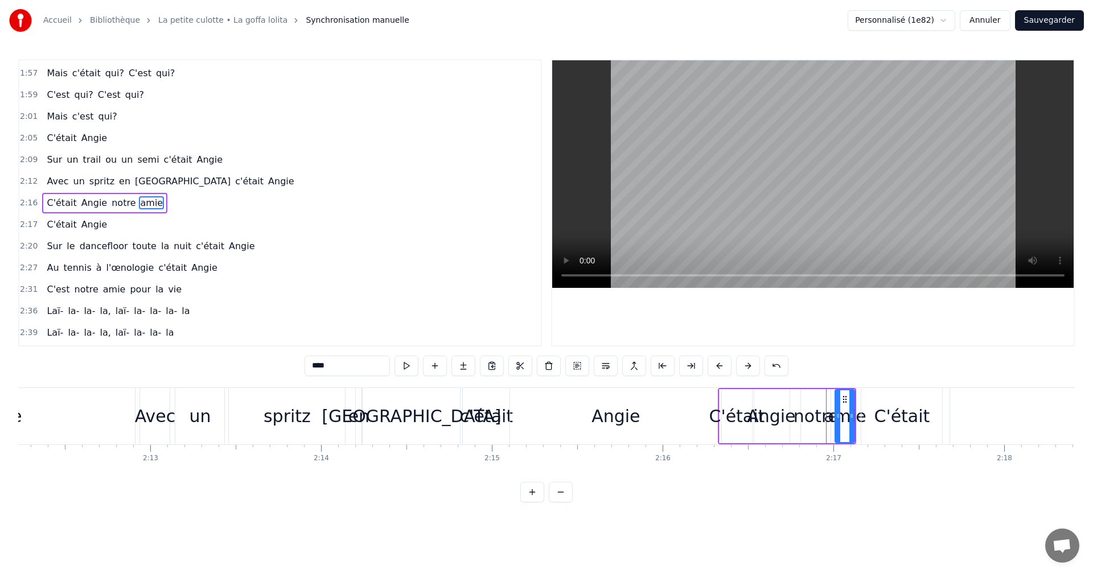
click at [120, 385] on div "0:05 Ce soir, on profitait [PERSON_NAME] bouteilles 0:11 Dans une villa eurelie…" at bounding box center [546, 280] width 1056 height 443
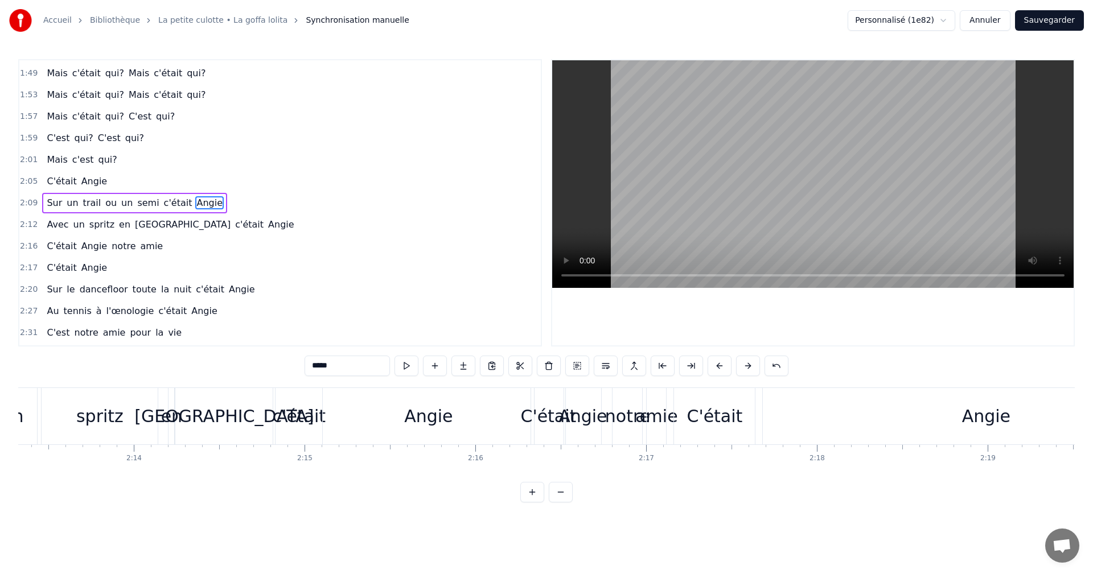
scroll to position [0, 22699]
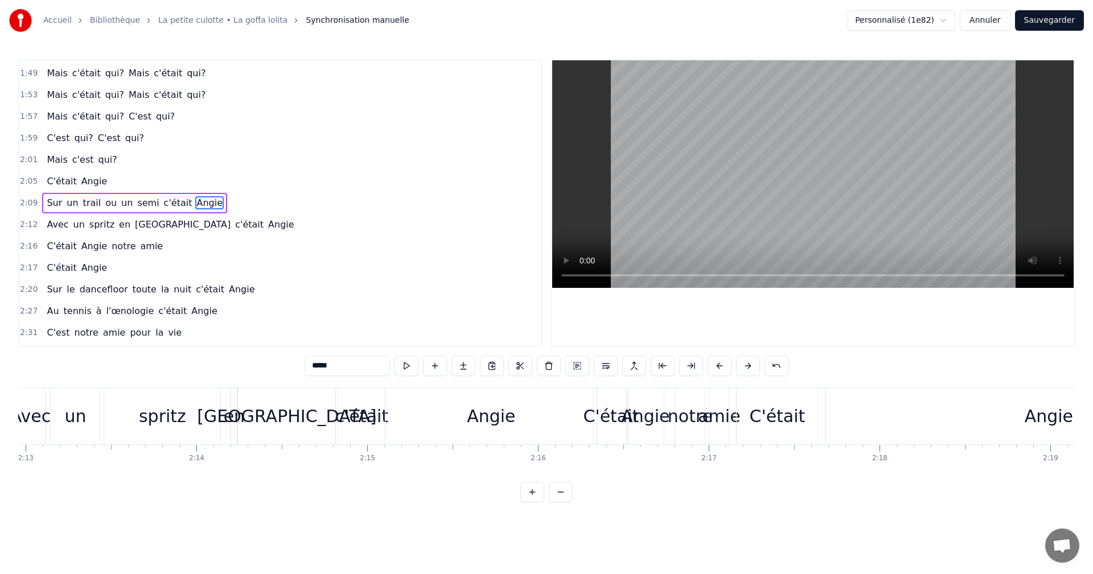
click at [620, 406] on div "C'était" at bounding box center [611, 416] width 56 height 26
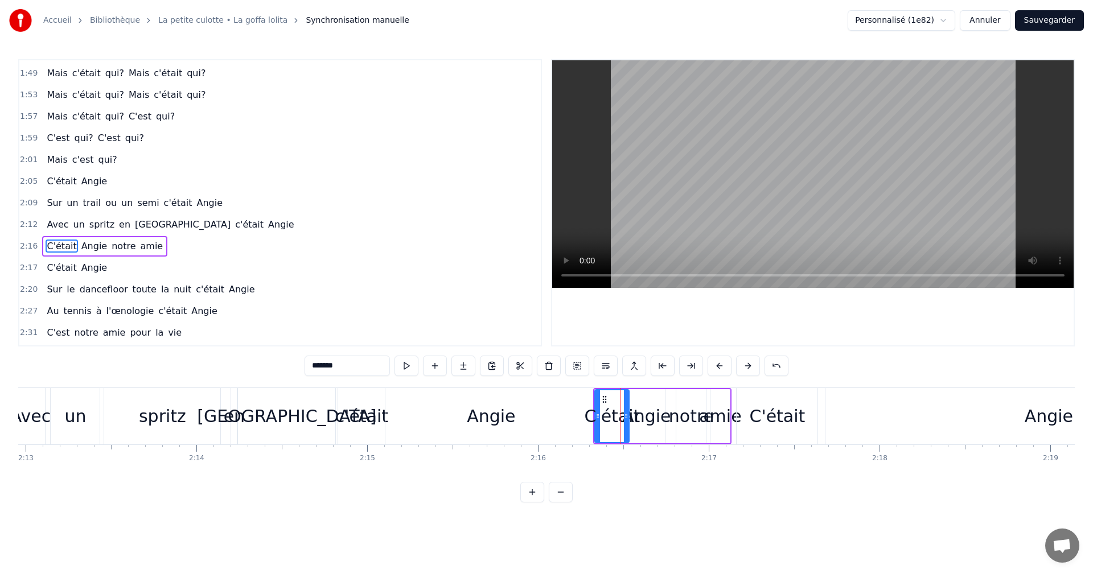
scroll to position [603, 0]
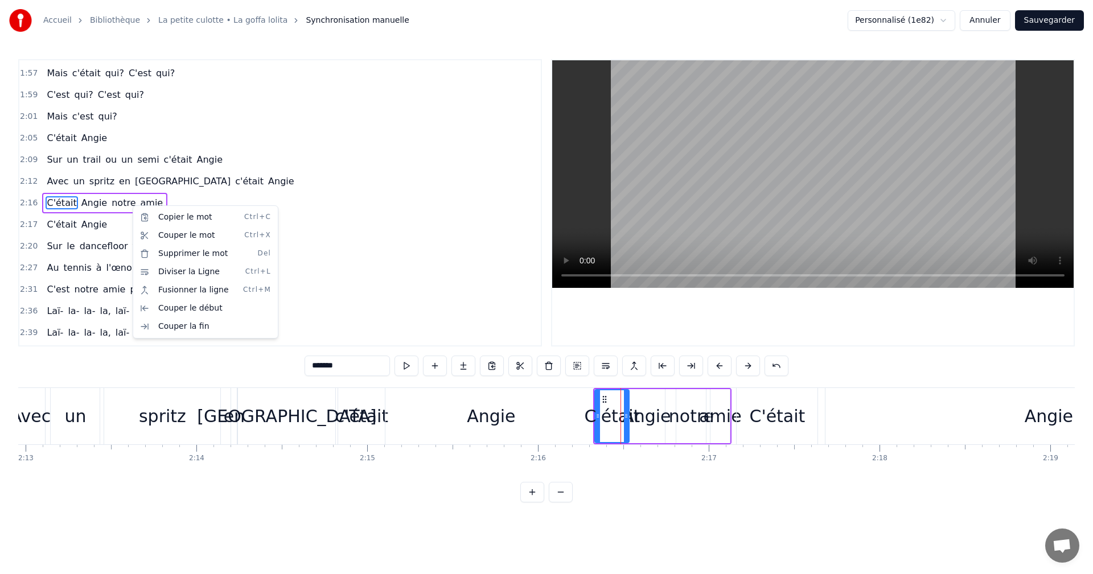
click at [615, 415] on html "Accueil Bibliothèque La petite culotte • La goffa lolita Synchronisation manuel…" at bounding box center [546, 260] width 1093 height 521
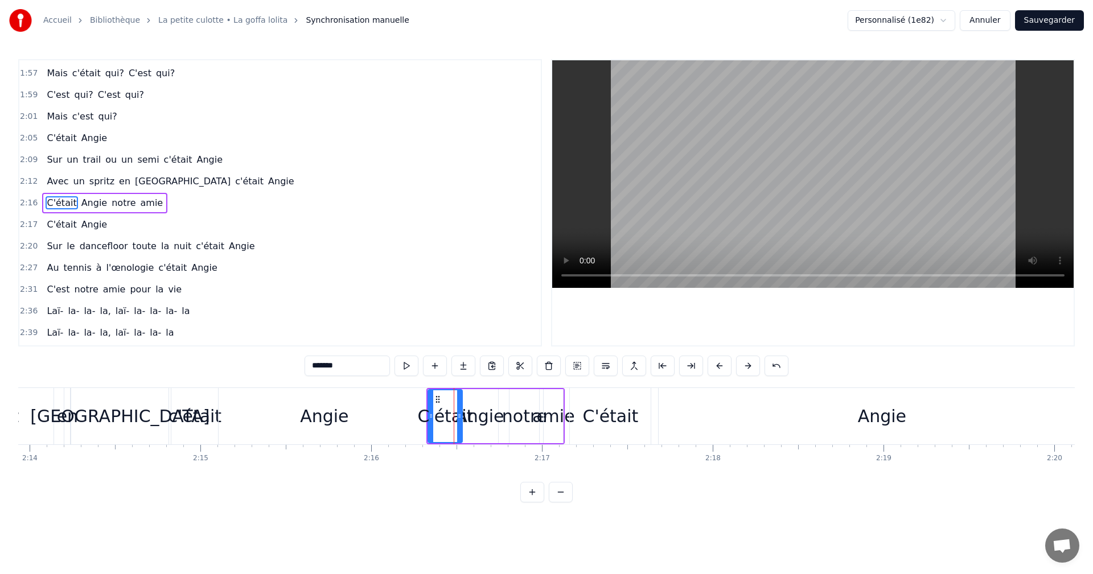
scroll to position [0, 22887]
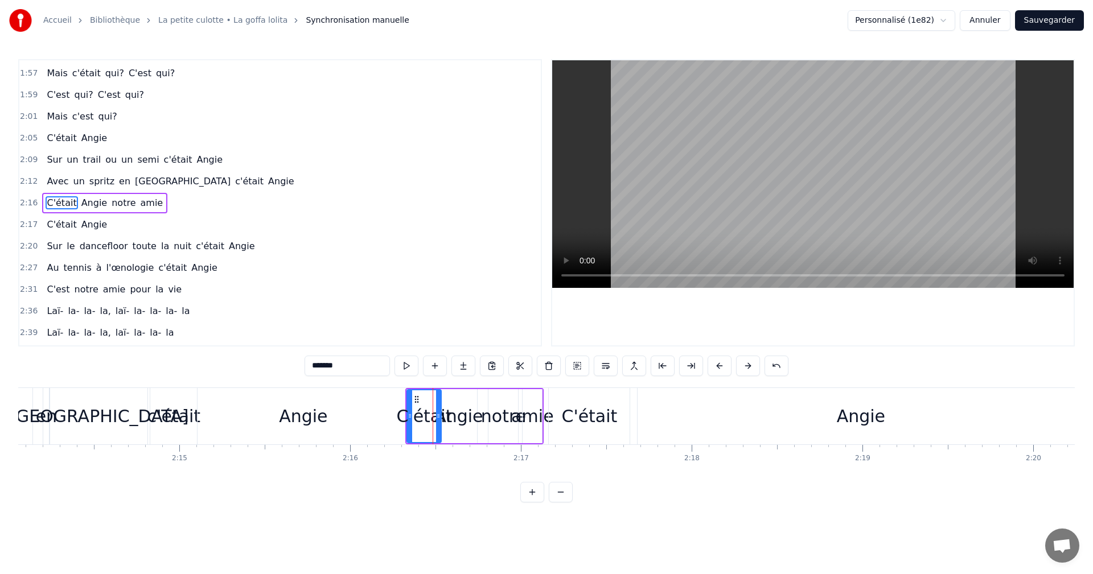
click at [664, 434] on div "Angie" at bounding box center [860, 416] width 446 height 56
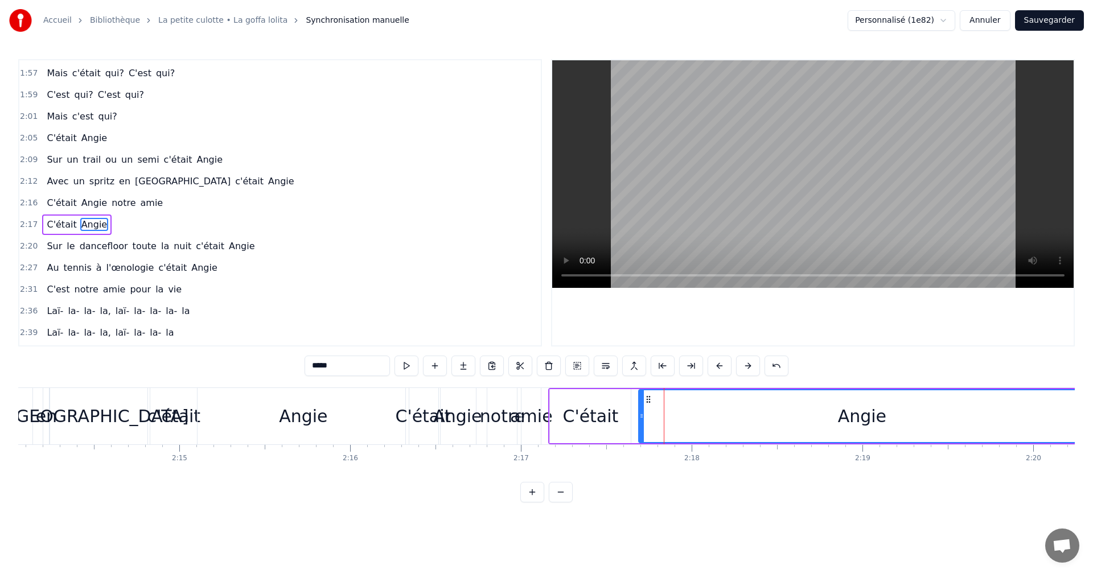
scroll to position [625, 0]
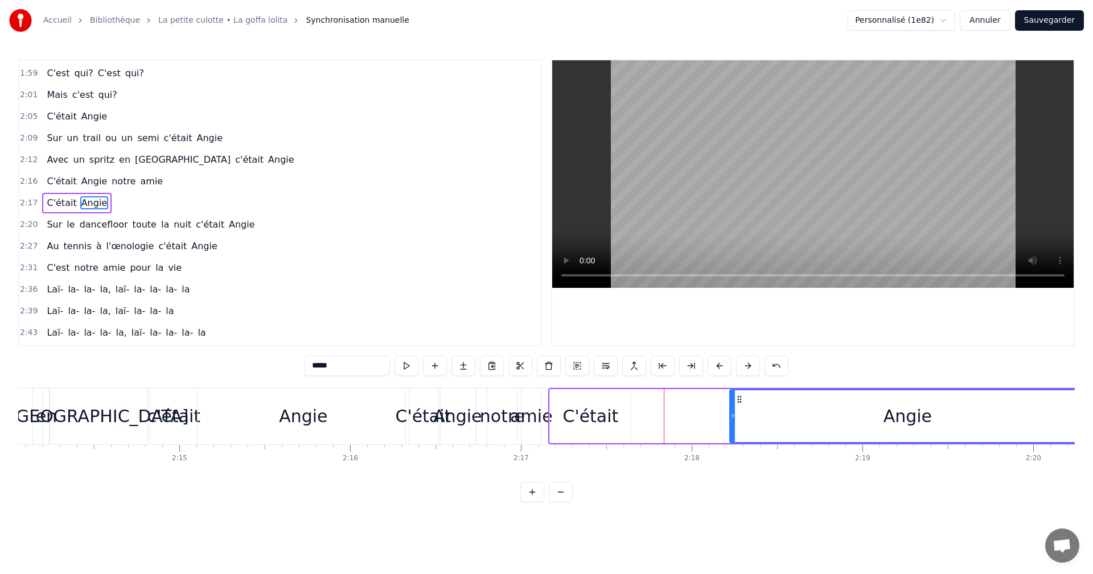
drag, startPoint x: 641, startPoint y: 415, endPoint x: 732, endPoint y: 417, distance: 91.1
click at [732, 417] on icon at bounding box center [732, 415] width 5 height 9
click at [556, 418] on div "C'était" at bounding box center [590, 416] width 81 height 54
type input "*******"
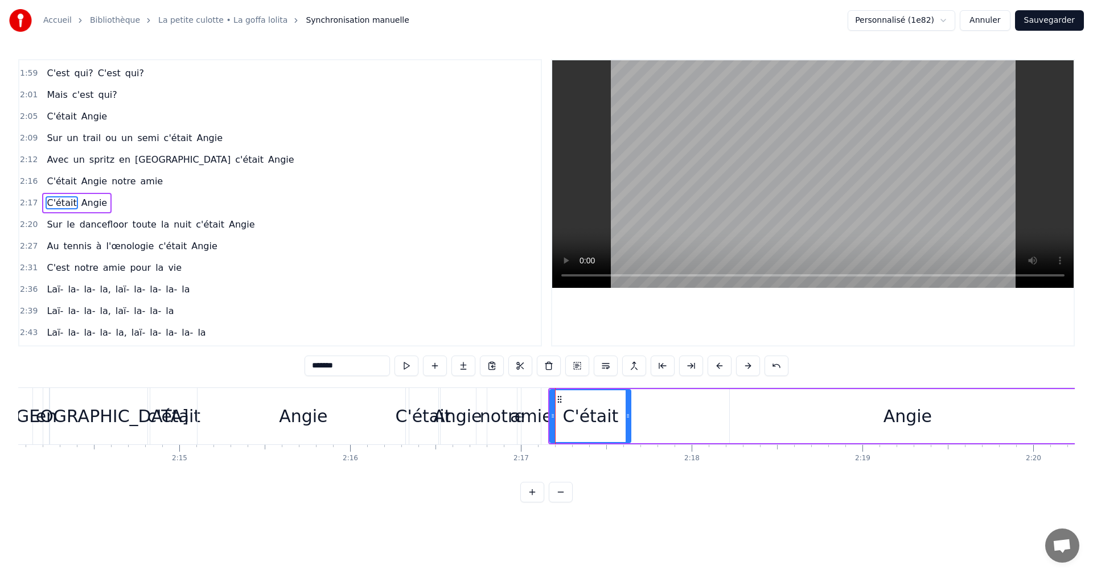
click at [659, 413] on div "C'était Angie" at bounding box center [817, 416] width 538 height 56
click at [620, 413] on div "C'était" at bounding box center [590, 416] width 81 height 54
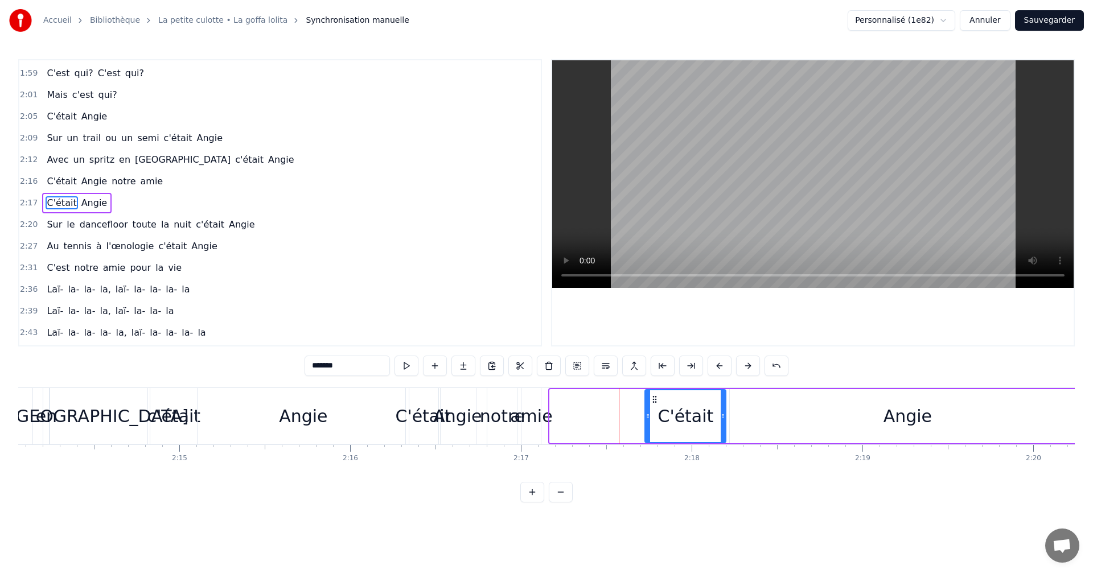
drag, startPoint x: 561, startPoint y: 400, endPoint x: 656, endPoint y: 399, distance: 95.0
click at [656, 399] on icon at bounding box center [654, 399] width 9 height 9
click at [402, 388] on div "Angie" at bounding box center [303, 416] width 212 height 56
type input "*****"
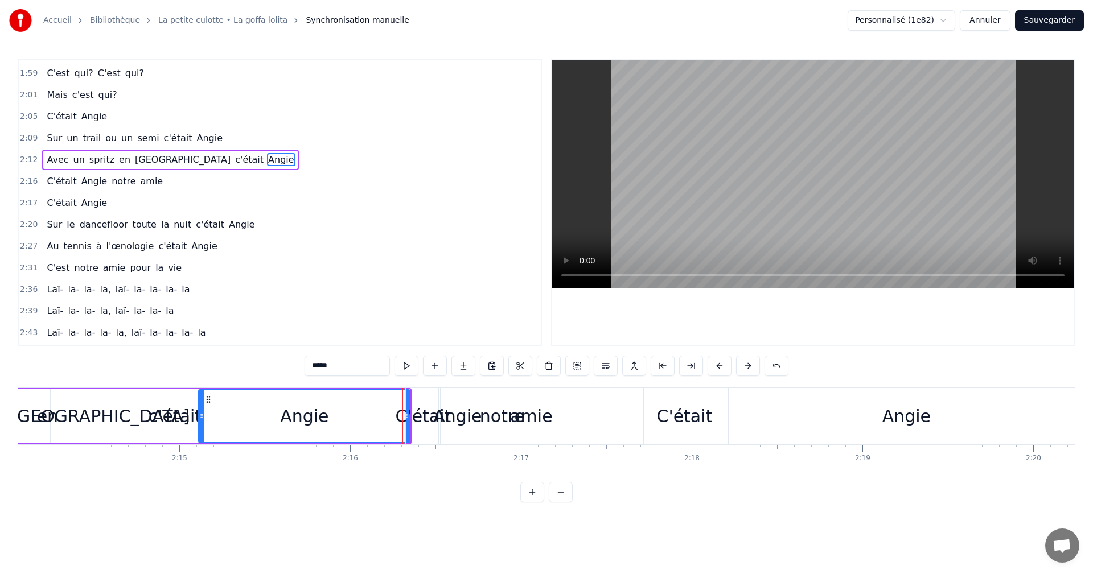
scroll to position [582, 0]
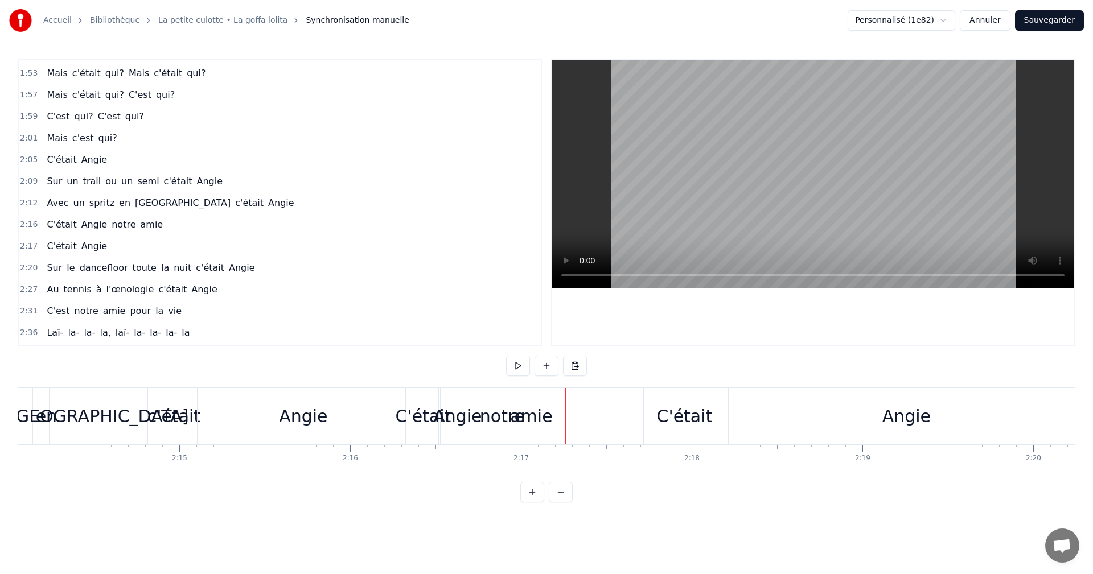
click at [536, 410] on div "amie" at bounding box center [531, 416] width 42 height 26
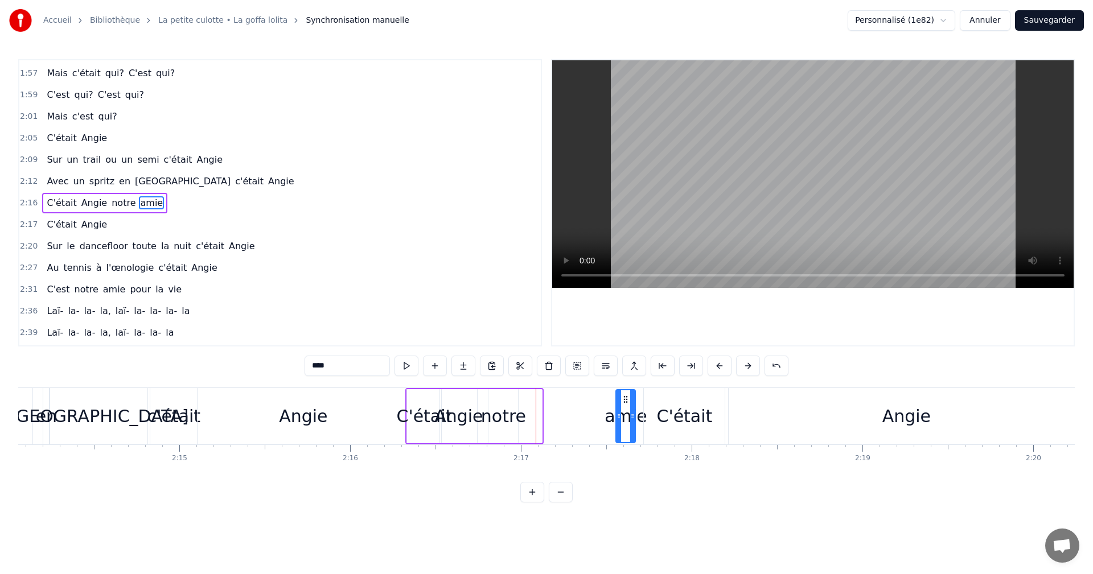
drag, startPoint x: 533, startPoint y: 398, endPoint x: 627, endPoint y: 397, distance: 93.3
click at [627, 397] on icon at bounding box center [625, 399] width 9 height 9
click at [509, 410] on div "notre" at bounding box center [503, 416] width 45 height 26
drag, startPoint x: 499, startPoint y: 398, endPoint x: 582, endPoint y: 397, distance: 83.7
click at [582, 397] on icon at bounding box center [581, 399] width 9 height 9
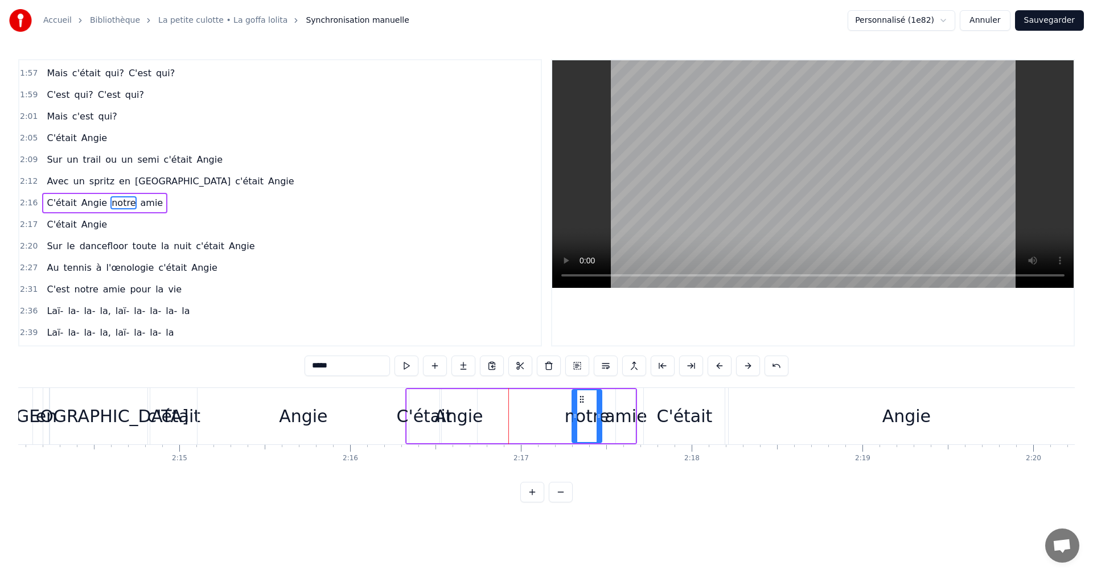
click at [458, 402] on div "Angie" at bounding box center [458, 416] width 37 height 54
drag, startPoint x: 450, startPoint y: 398, endPoint x: 541, endPoint y: 399, distance: 90.5
click at [541, 399] on icon at bounding box center [540, 399] width 9 height 9
click at [428, 399] on div "C'était" at bounding box center [424, 416] width 34 height 54
type input "*******"
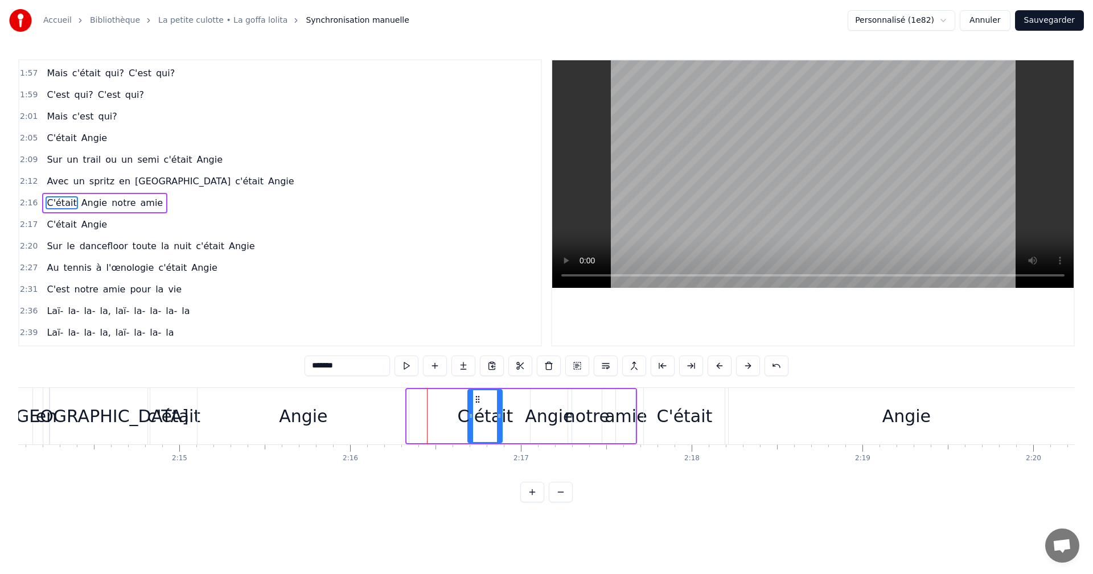
drag, startPoint x: 415, startPoint y: 397, endPoint x: 477, endPoint y: 397, distance: 61.5
click at [477, 397] on circle at bounding box center [476, 396] width 1 height 1
click at [1033, 19] on button "Sauvegarder" at bounding box center [1049, 20] width 69 height 20
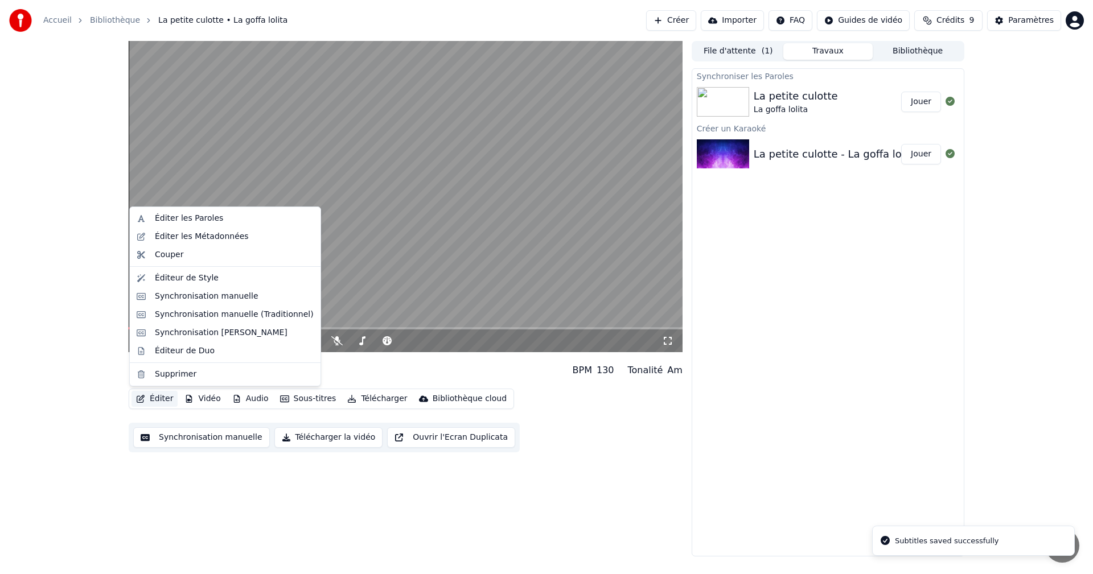
click at [153, 397] on button "Éditer" at bounding box center [154, 399] width 46 height 16
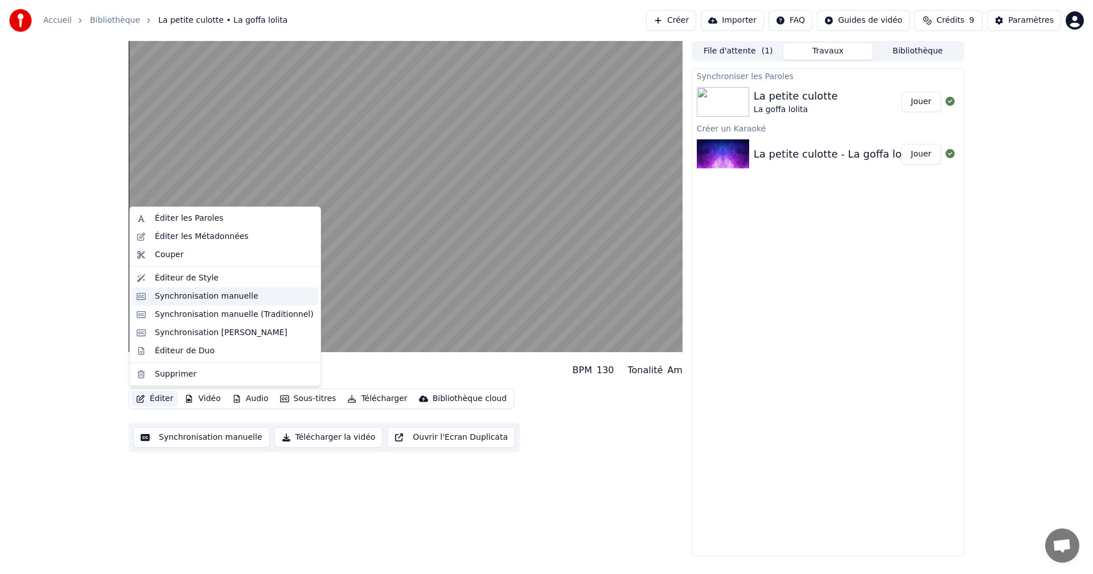
click at [196, 296] on div "Synchronisation manuelle" at bounding box center [207, 296] width 104 height 11
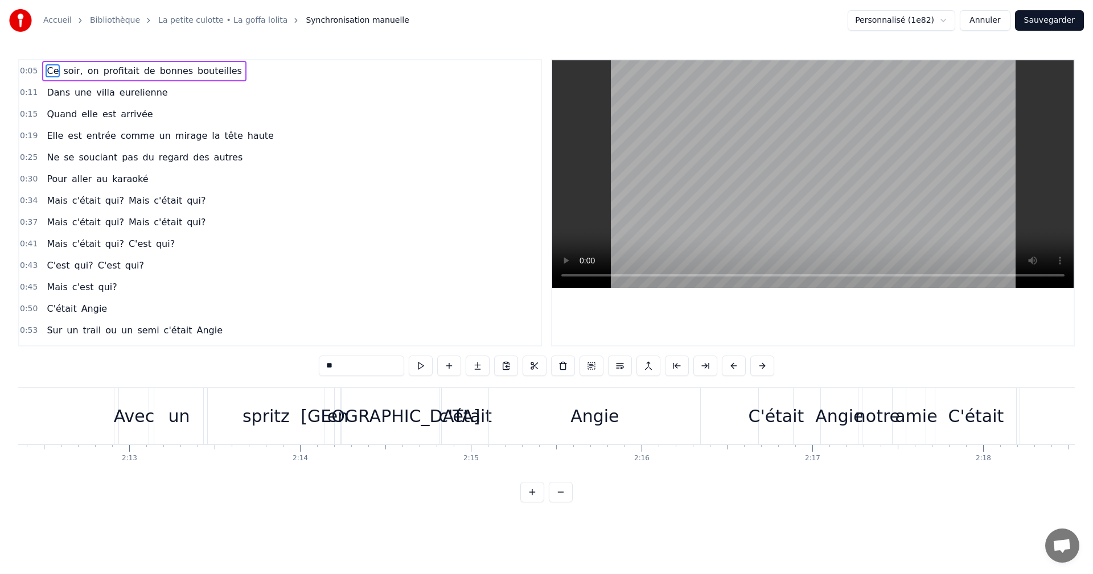
scroll to position [0, 22616]
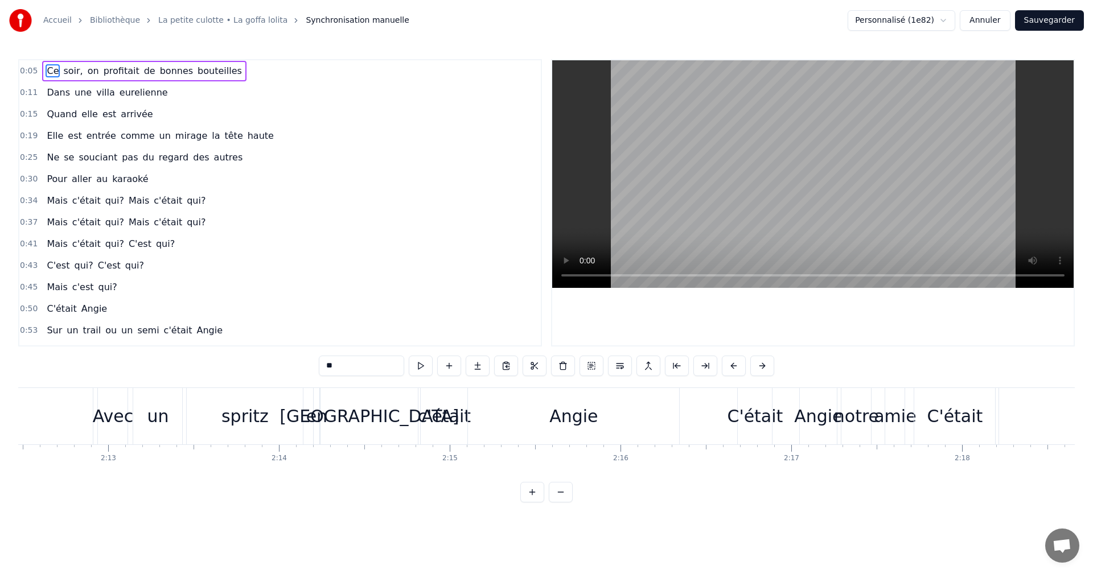
click at [740, 410] on div "C'était" at bounding box center [755, 416] width 56 height 26
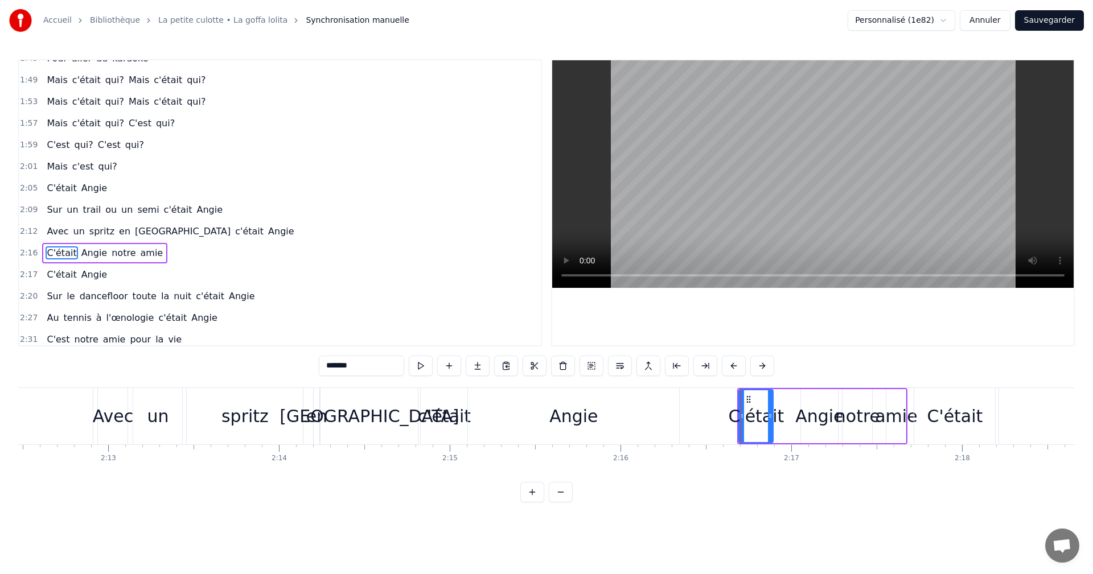
scroll to position [603, 0]
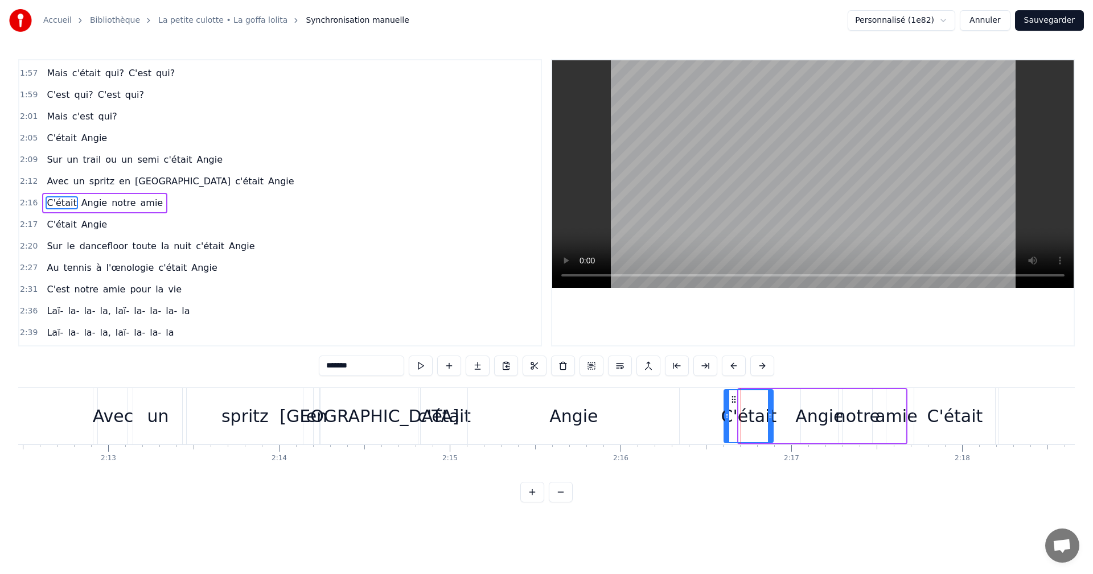
drag, startPoint x: 739, startPoint y: 416, endPoint x: 724, endPoint y: 415, distance: 14.8
click at [724, 415] on icon at bounding box center [726, 415] width 5 height 9
click at [810, 410] on div "Angie" at bounding box center [819, 416] width 48 height 26
type input "*****"
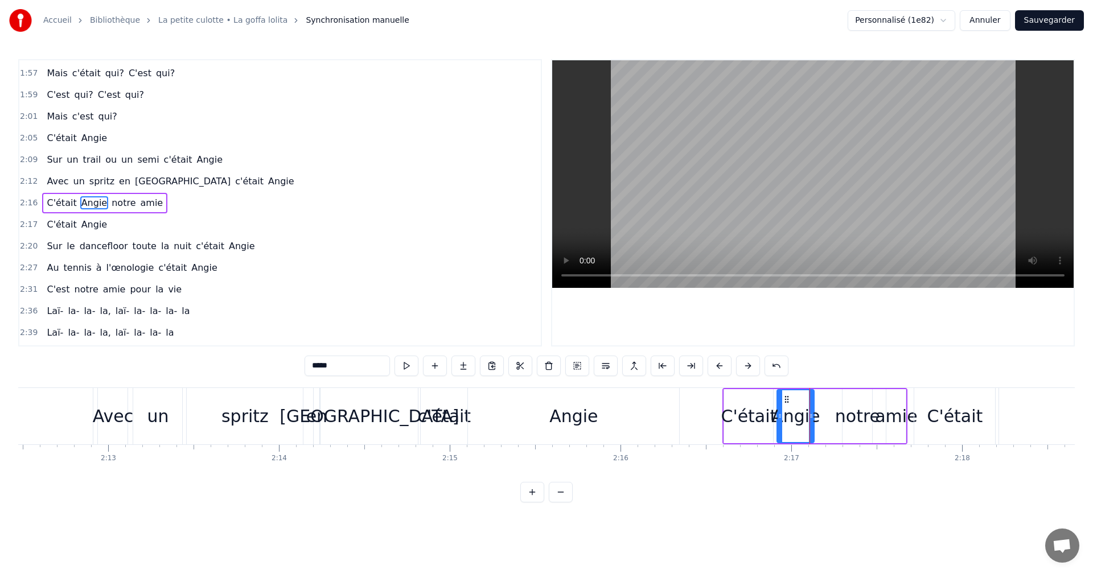
drag, startPoint x: 811, startPoint y: 399, endPoint x: 787, endPoint y: 401, distance: 23.9
click at [787, 401] on icon at bounding box center [786, 399] width 9 height 9
drag, startPoint x: 850, startPoint y: 411, endPoint x: 833, endPoint y: 411, distance: 17.1
click at [833, 411] on div "C'était Angie notre amie" at bounding box center [814, 416] width 185 height 56
click at [844, 402] on div "notre" at bounding box center [857, 416] width 30 height 54
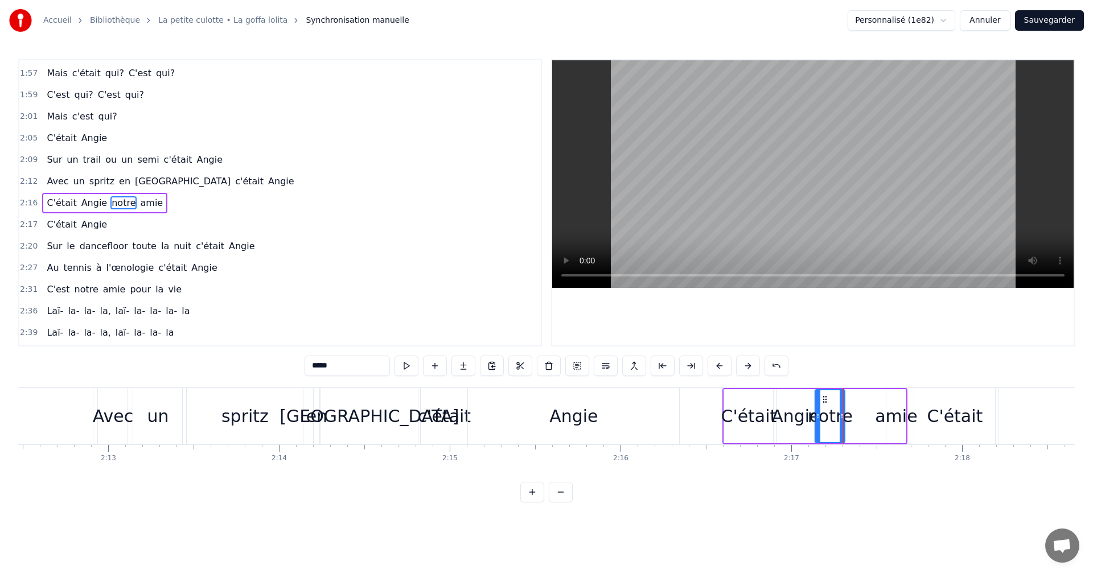
drag, startPoint x: 850, startPoint y: 398, endPoint x: 822, endPoint y: 401, distance: 27.5
click at [822, 401] on icon at bounding box center [824, 399] width 9 height 9
click at [886, 401] on div "amie" at bounding box center [895, 416] width 20 height 54
click at [895, 399] on circle at bounding box center [895, 399] width 1 height 1
drag, startPoint x: 887, startPoint y: 417, endPoint x: 850, endPoint y: 417, distance: 37.0
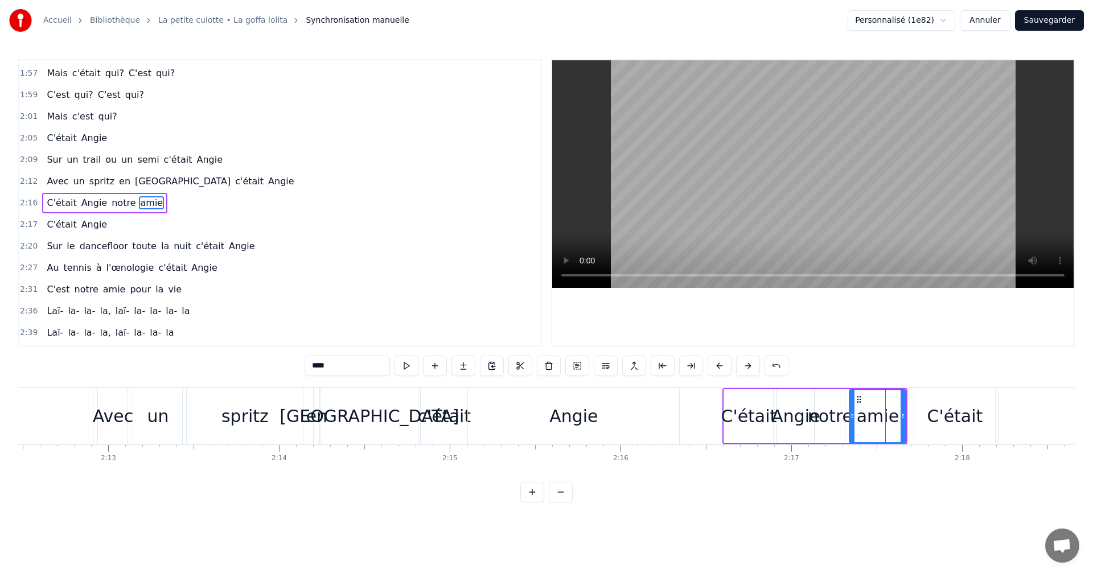
click at [850, 417] on icon at bounding box center [852, 415] width 5 height 9
click at [604, 386] on div "0:05 Ce soir, on profitait [PERSON_NAME] bouteilles 0:11 Dans une villa eurelie…" at bounding box center [546, 280] width 1056 height 443
click at [594, 393] on div "Angie" at bounding box center [573, 416] width 211 height 56
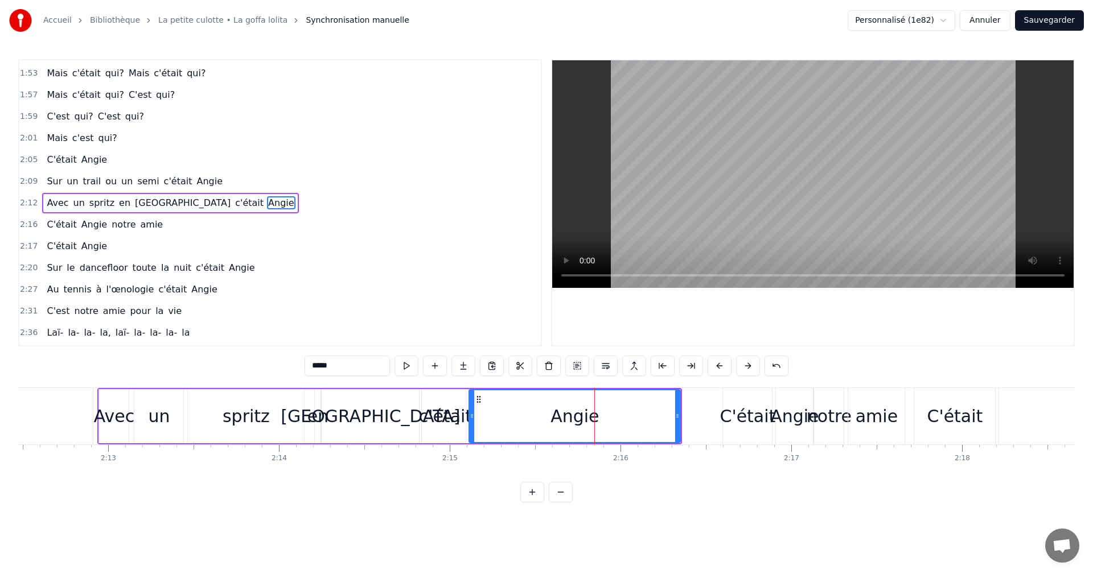
click at [241, 399] on div "spritz" at bounding box center [246, 416] width 116 height 54
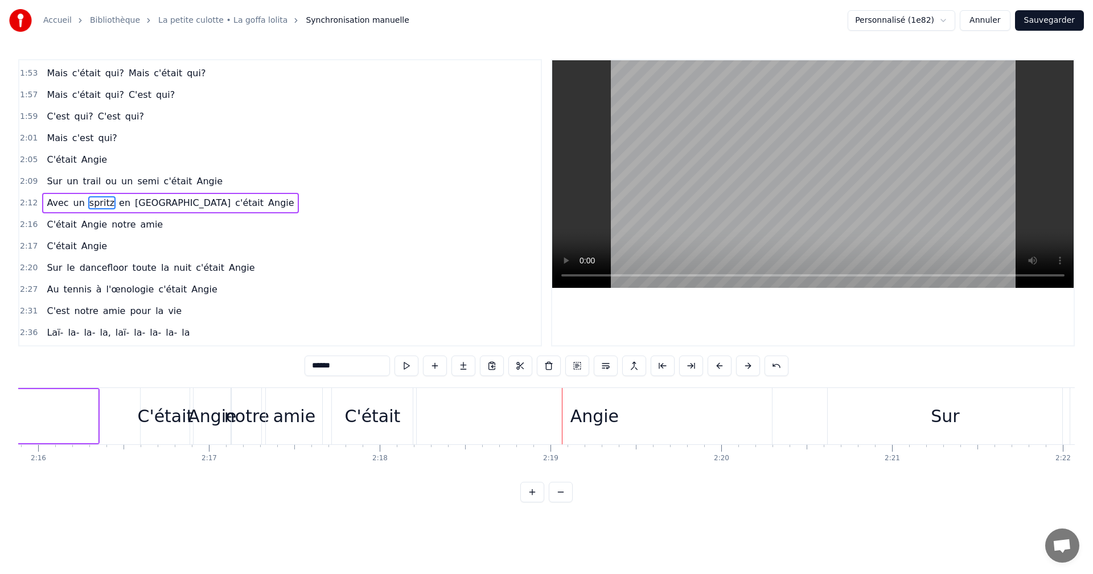
scroll to position [0, 23157]
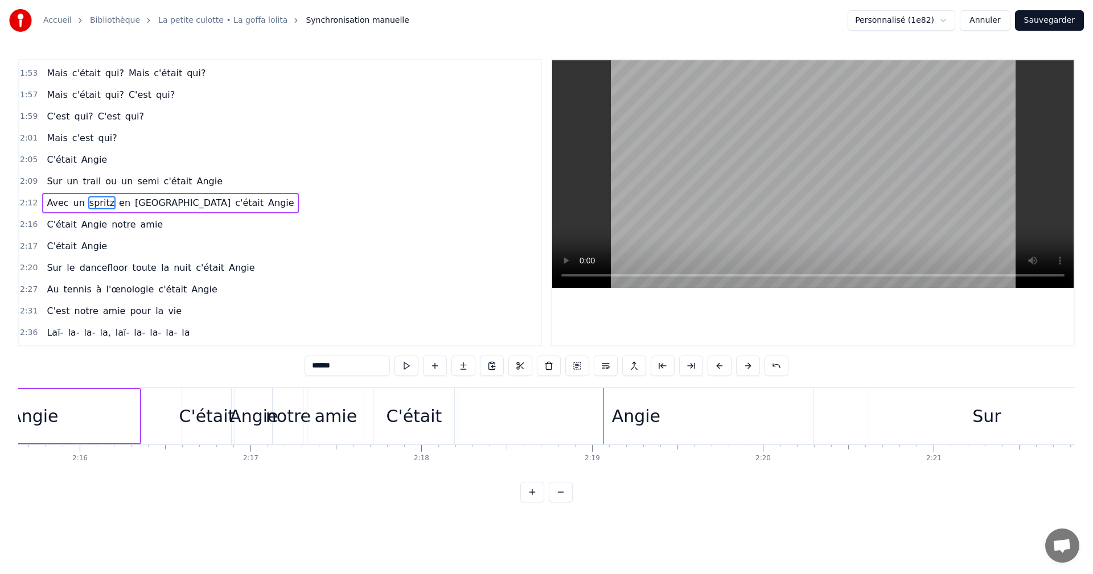
click at [359, 420] on div "amie" at bounding box center [335, 416] width 56 height 56
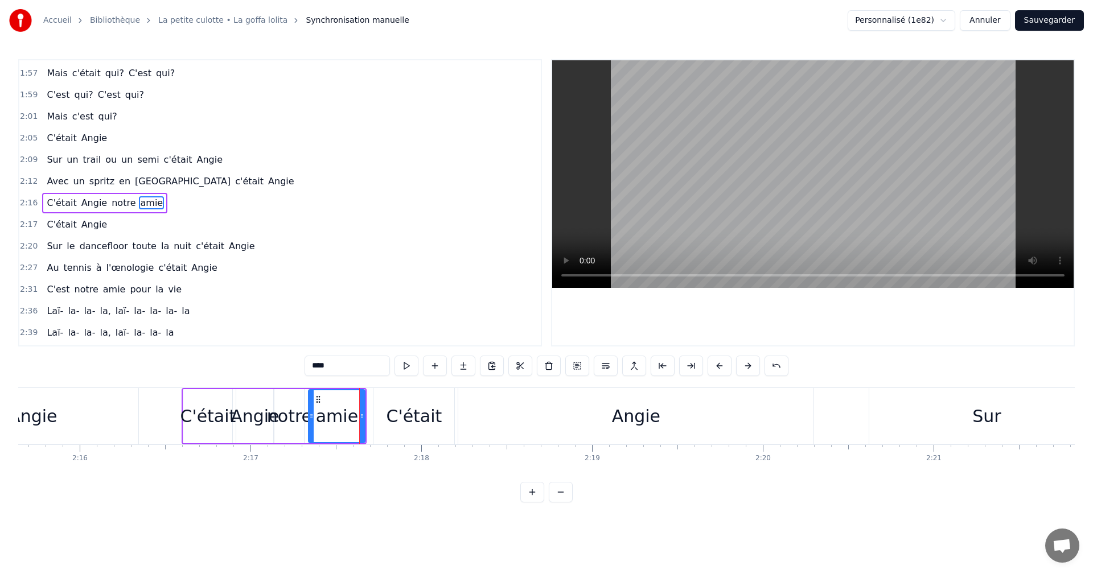
click at [411, 415] on div "C'était" at bounding box center [414, 416] width 56 height 26
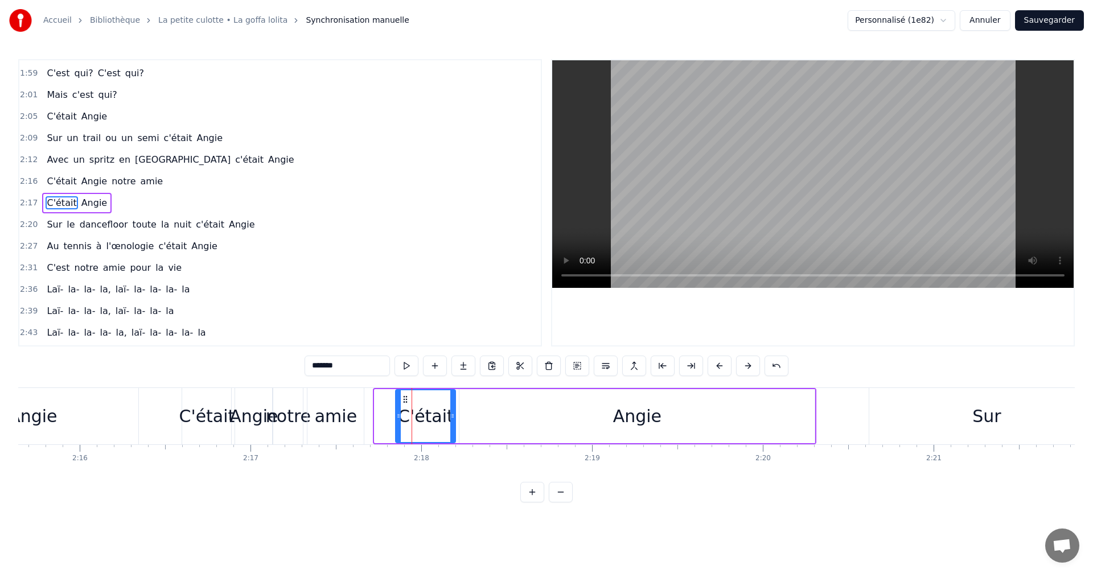
drag, startPoint x: 376, startPoint y: 415, endPoint x: 397, endPoint y: 414, distance: 21.1
click at [397, 414] on icon at bounding box center [398, 415] width 5 height 9
click at [473, 411] on div "Angie" at bounding box center [636, 416] width 355 height 54
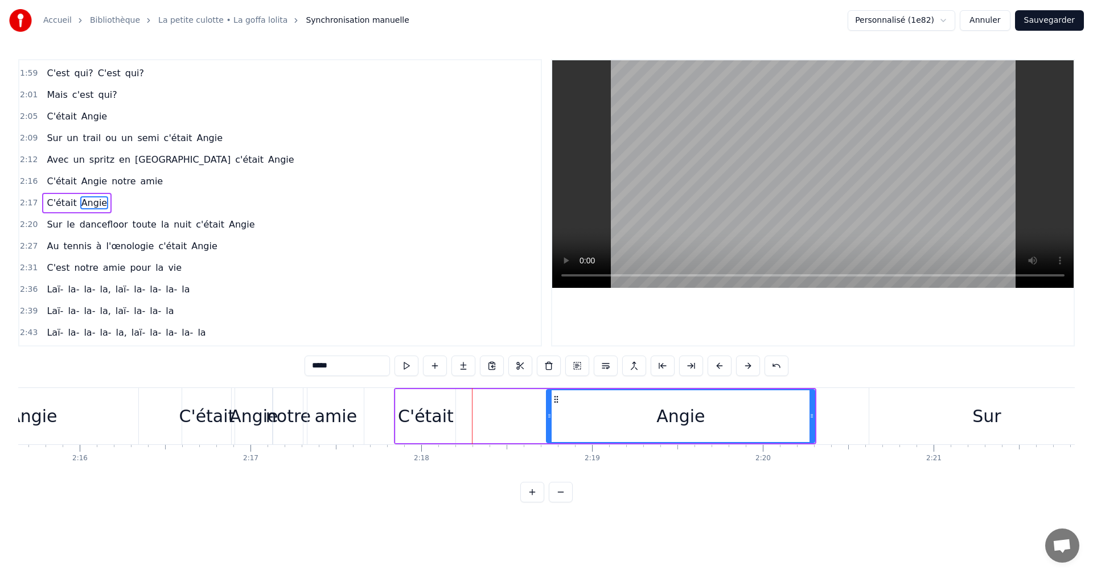
drag, startPoint x: 462, startPoint y: 415, endPoint x: 539, endPoint y: 413, distance: 76.9
click at [551, 414] on icon at bounding box center [549, 415] width 5 height 9
click at [437, 415] on div "C'était" at bounding box center [426, 416] width 56 height 26
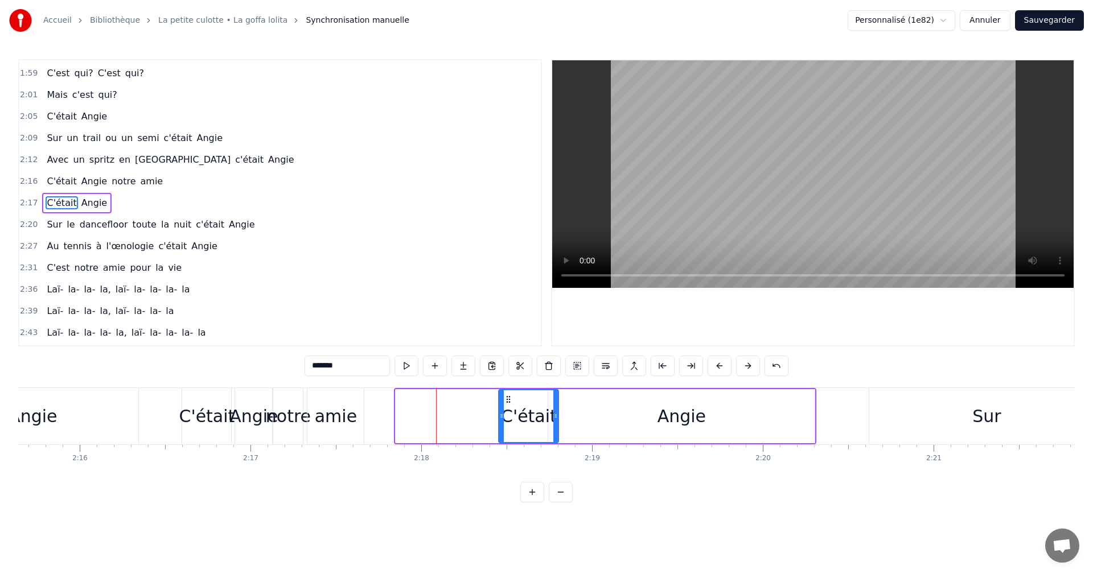
drag, startPoint x: 410, startPoint y: 400, endPoint x: 510, endPoint y: 401, distance: 100.2
click at [513, 401] on icon at bounding box center [508, 399] width 9 height 9
click at [326, 408] on div "amie" at bounding box center [336, 416] width 42 height 26
type input "****"
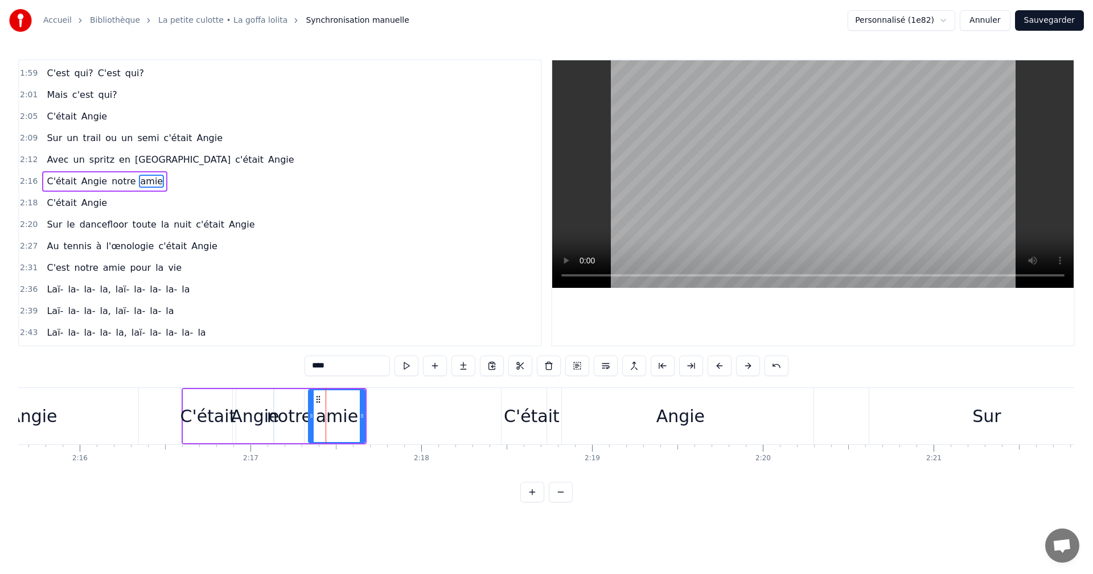
scroll to position [603, 0]
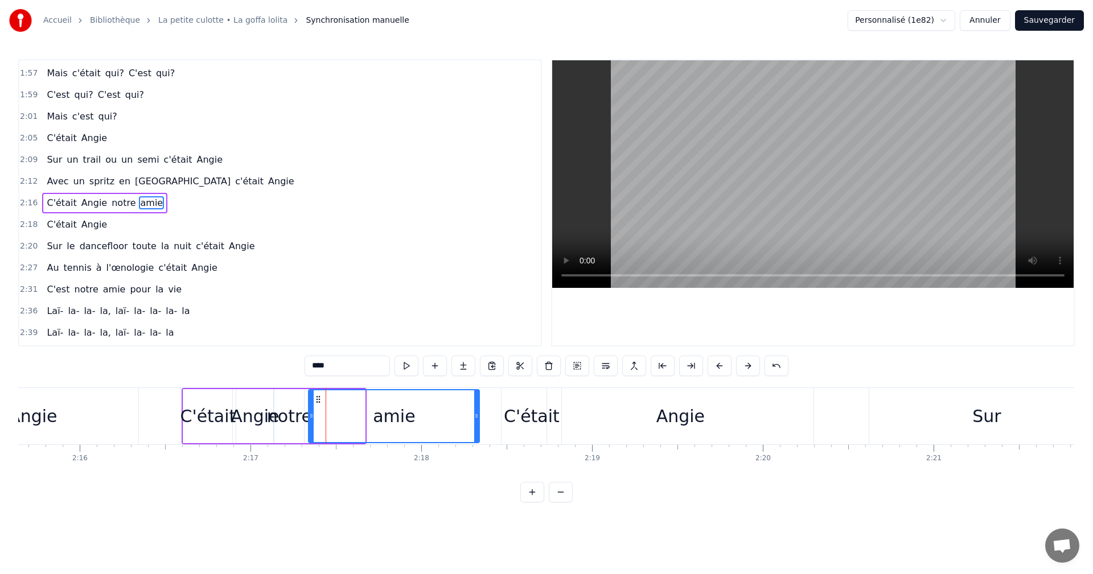
drag, startPoint x: 362, startPoint y: 415, endPoint x: 476, endPoint y: 415, distance: 114.4
click at [476, 415] on icon at bounding box center [476, 415] width 5 height 9
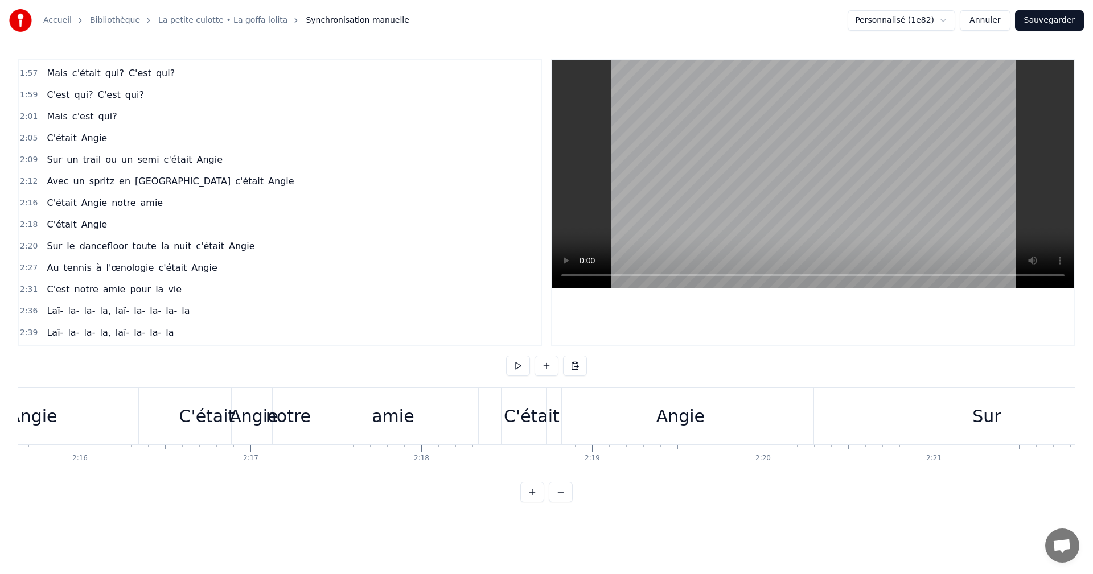
click at [534, 412] on div "C'était" at bounding box center [532, 416] width 56 height 26
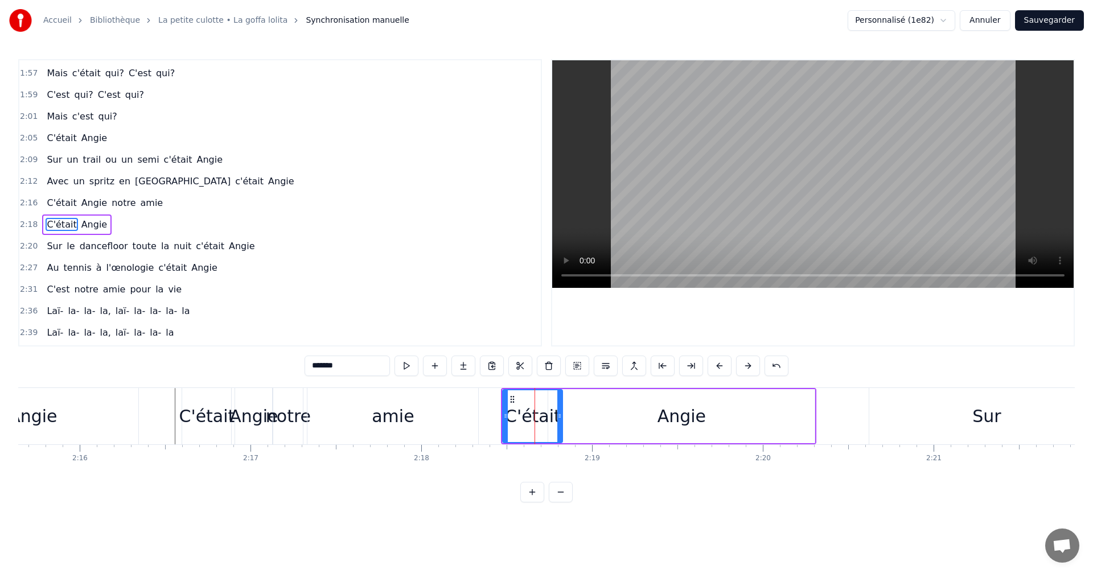
scroll to position [625, 0]
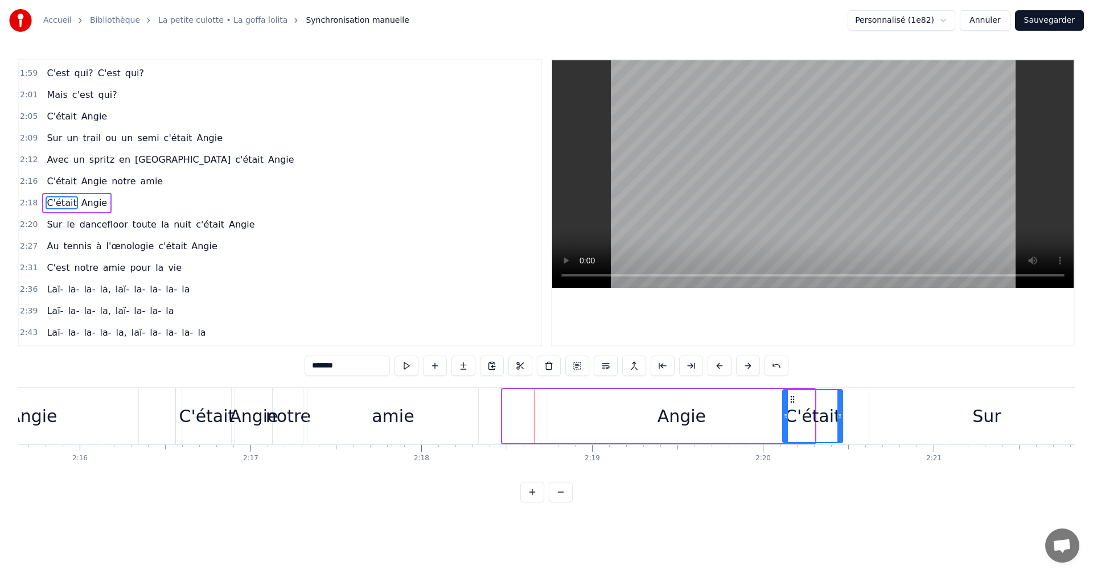
drag, startPoint x: 512, startPoint y: 399, endPoint x: 792, endPoint y: 399, distance: 280.0
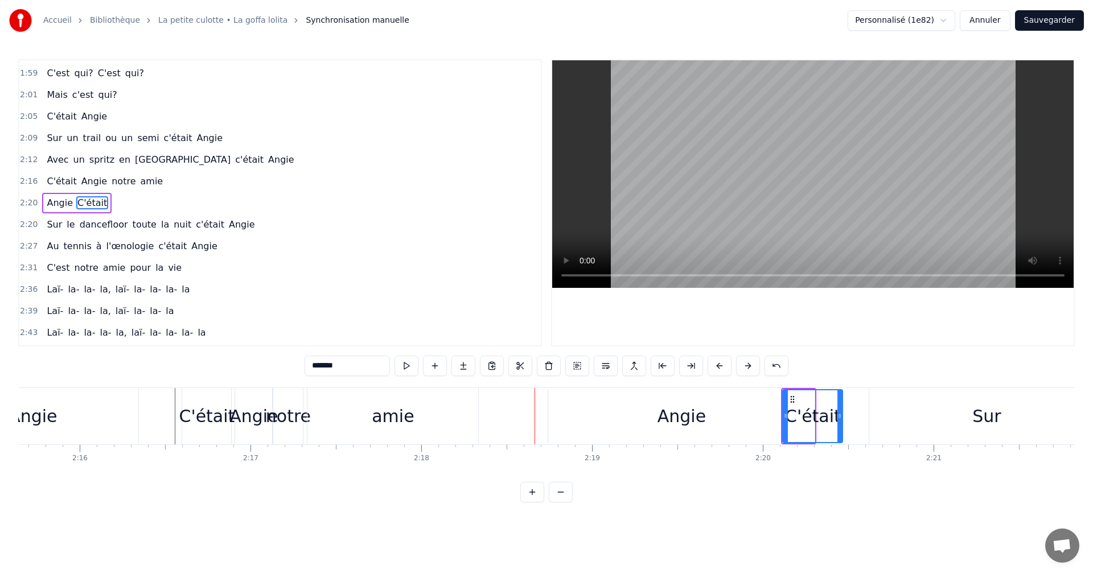
click at [691, 407] on div "Angie" at bounding box center [681, 416] width 48 height 26
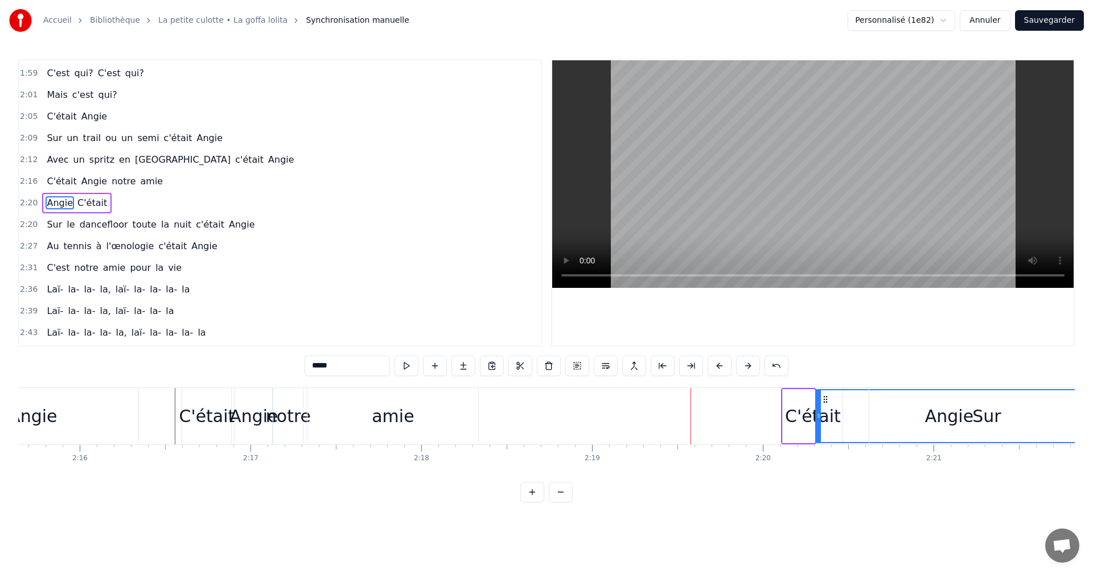
drag, startPoint x: 558, startPoint y: 397, endPoint x: 825, endPoint y: 397, distance: 267.5
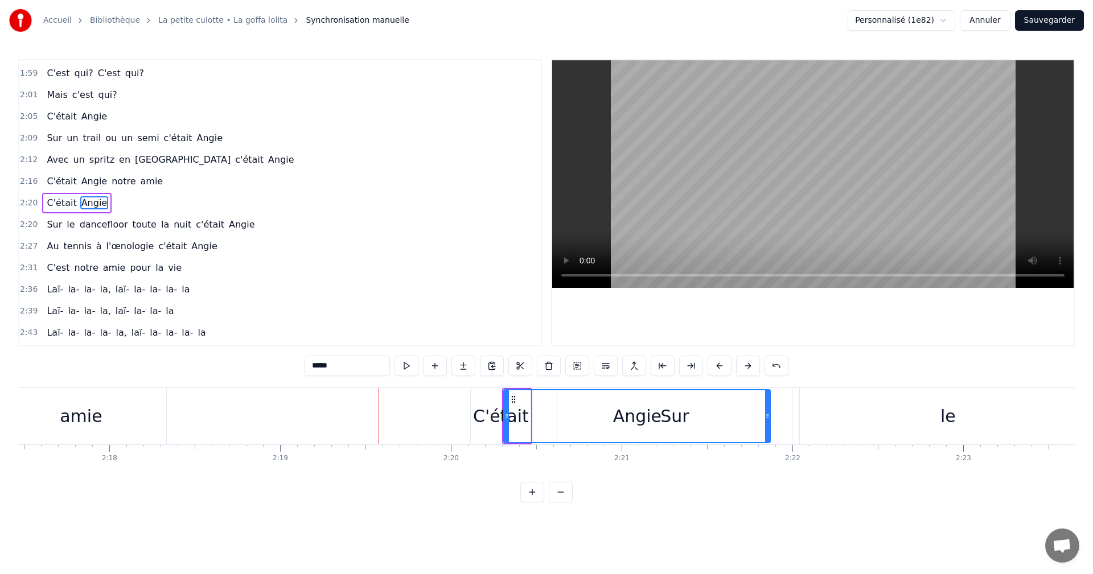
scroll to position [0, 23490]
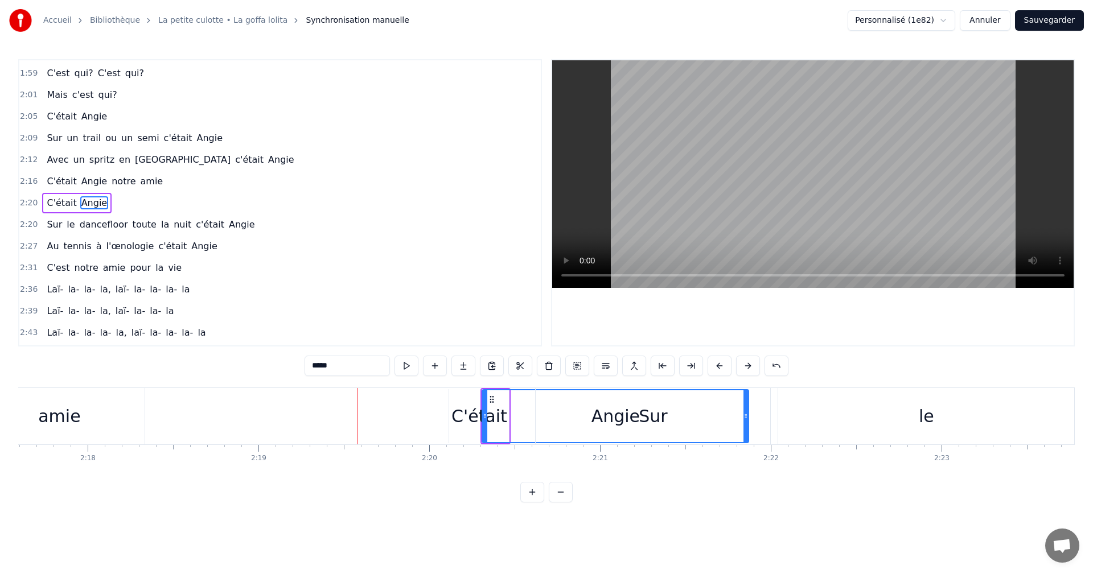
click at [744, 415] on div "Sur" at bounding box center [653, 416] width 234 height 56
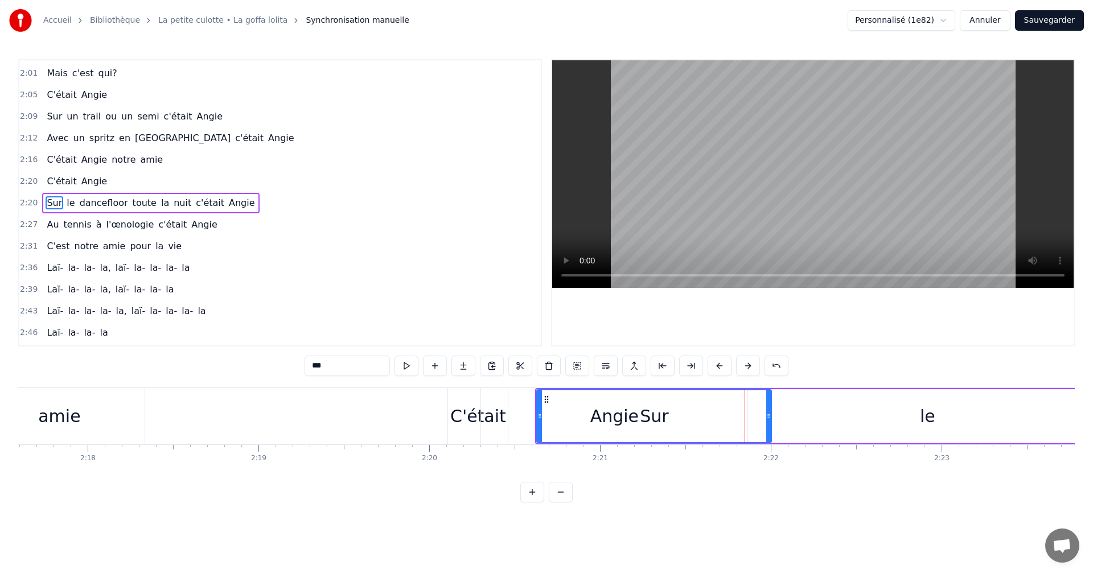
click at [528, 420] on div "Angie" at bounding box center [614, 416] width 266 height 56
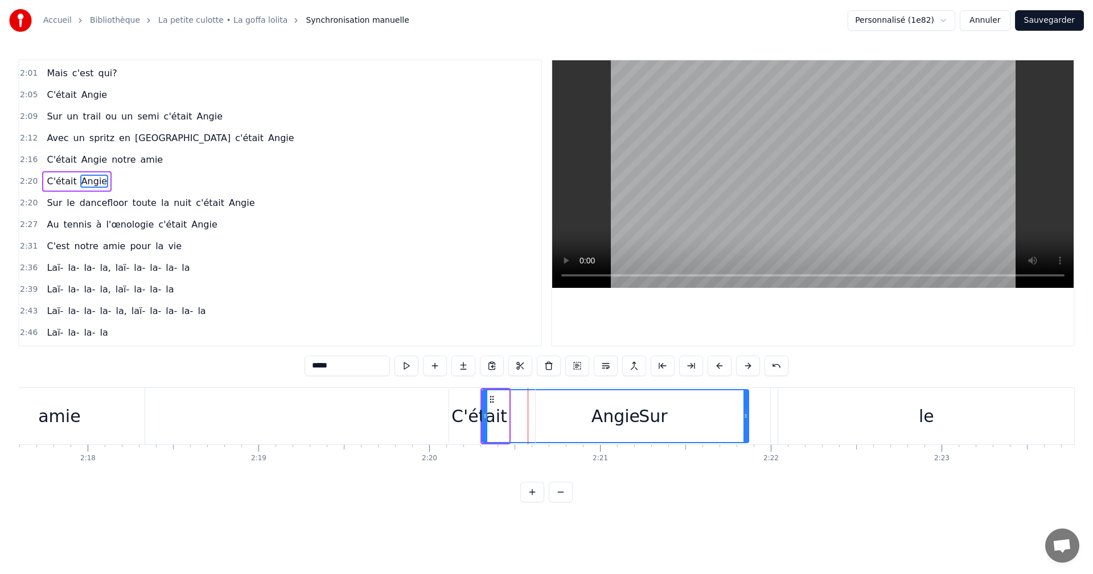
scroll to position [625, 0]
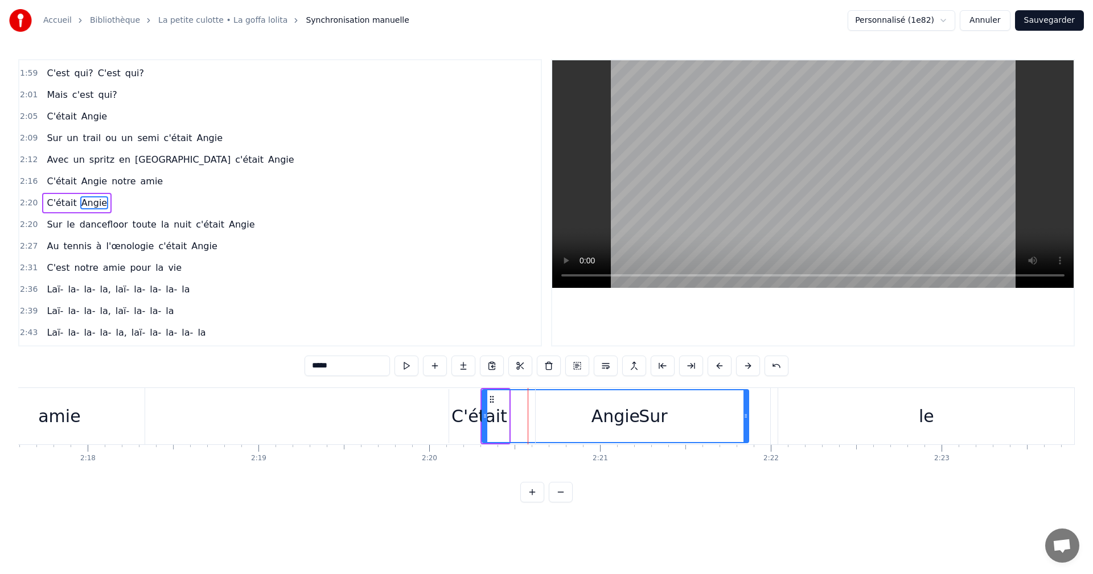
click at [497, 420] on div "Angie" at bounding box center [615, 416] width 265 height 52
click at [522, 418] on div "Angie" at bounding box center [615, 416] width 265 height 52
drag, startPoint x: 746, startPoint y: 414, endPoint x: 703, endPoint y: 414, distance: 42.7
click at [703, 414] on div "Sur" at bounding box center [653, 416] width 234 height 56
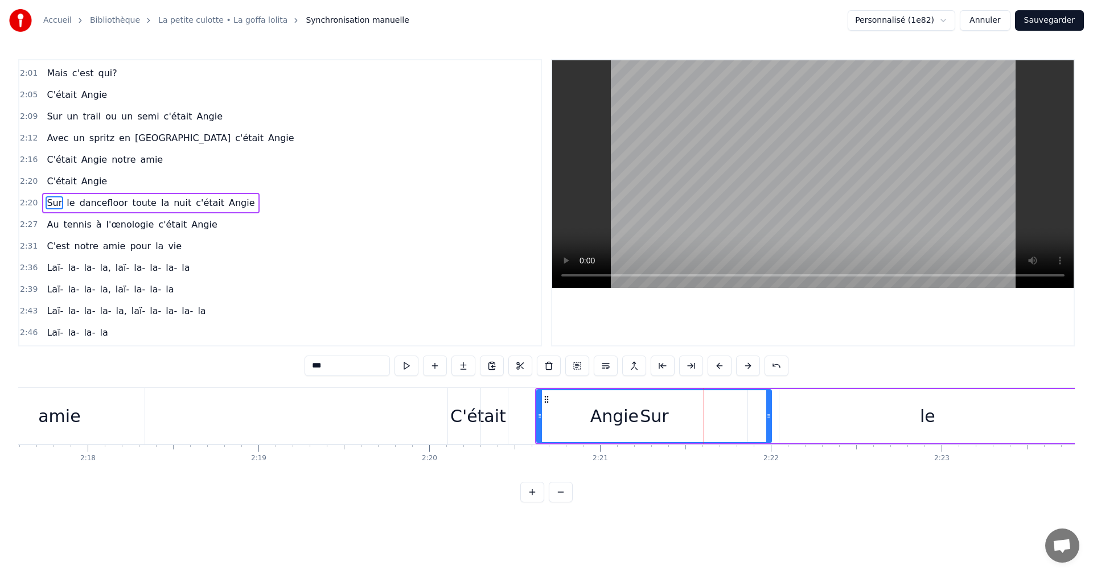
click at [531, 421] on div "Angie" at bounding box center [614, 416] width 266 height 56
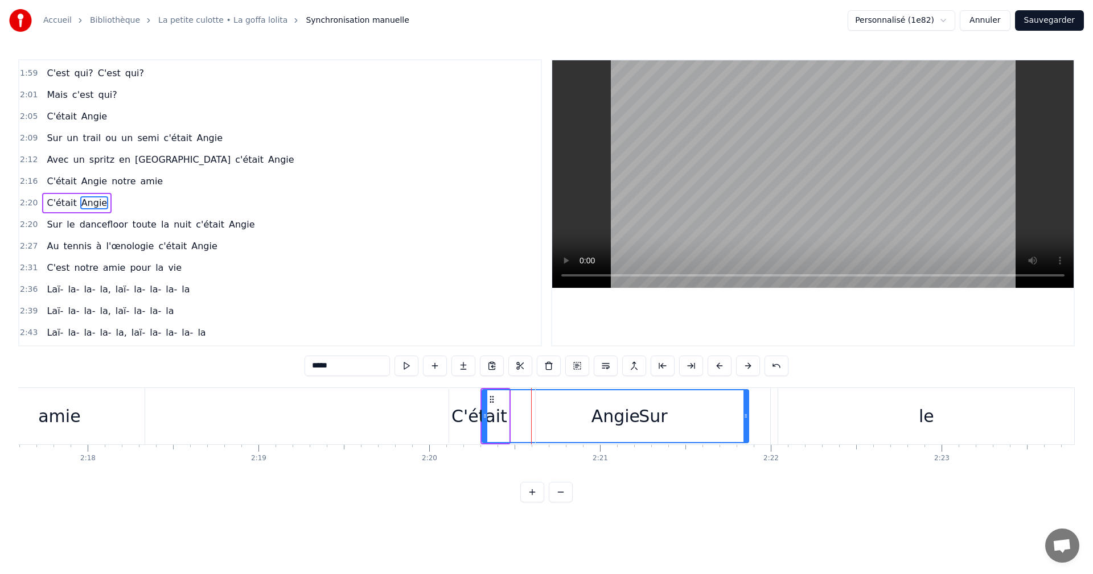
drag, startPoint x: 524, startPoint y: 435, endPoint x: 514, endPoint y: 435, distance: 9.1
click at [514, 435] on div "Angie" at bounding box center [615, 416] width 265 height 52
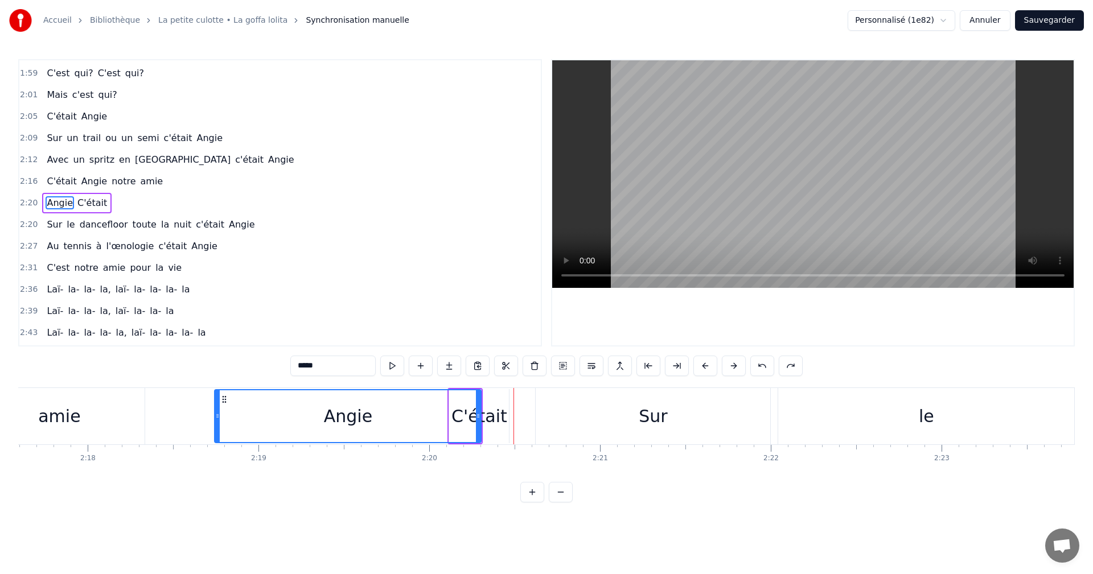
click at [566, 414] on div "Sur" at bounding box center [653, 416] width 234 height 56
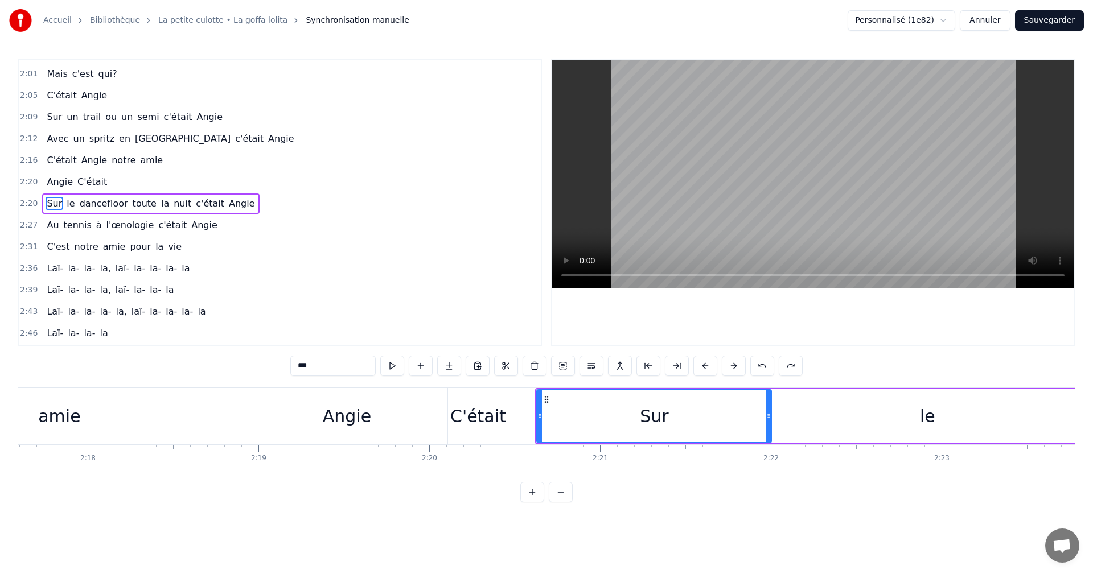
scroll to position [646, 0]
drag, startPoint x: 539, startPoint y: 415, endPoint x: 612, endPoint y: 413, distance: 72.9
click at [612, 413] on icon at bounding box center [612, 415] width 5 height 9
click at [401, 415] on div "Angie" at bounding box center [346, 416] width 266 height 56
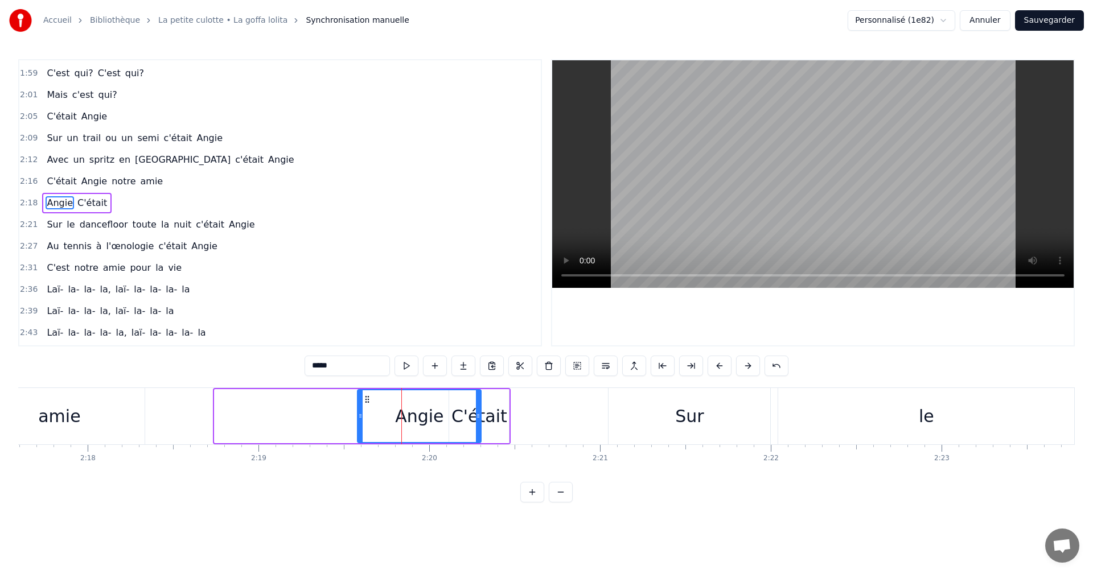
drag, startPoint x: 219, startPoint y: 414, endPoint x: 365, endPoint y: 418, distance: 146.3
click at [363, 418] on icon at bounding box center [360, 415] width 5 height 9
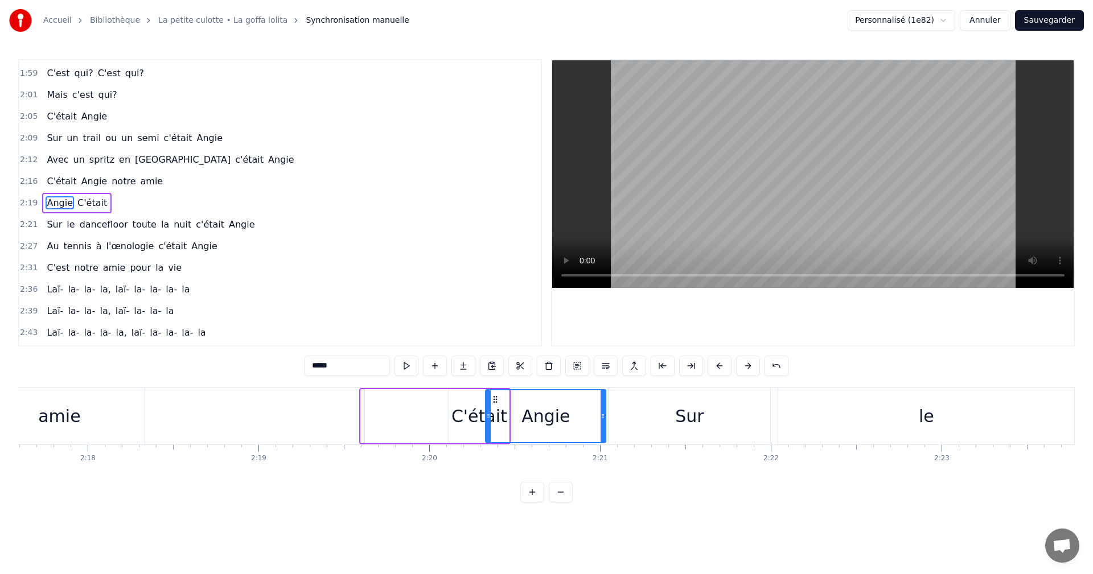
drag, startPoint x: 371, startPoint y: 399, endPoint x: 496, endPoint y: 402, distance: 124.6
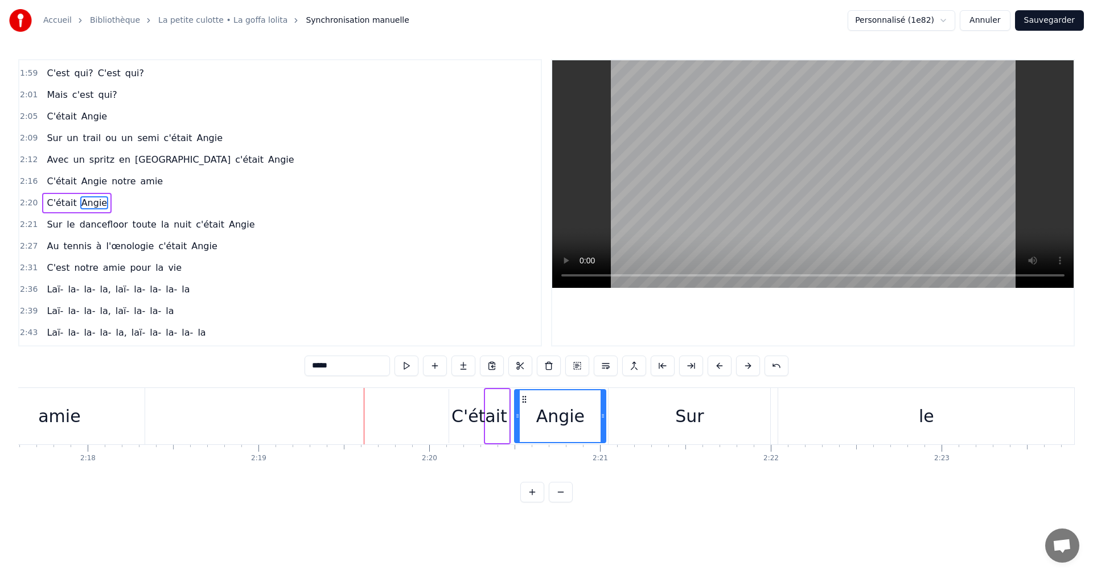
drag, startPoint x: 487, startPoint y: 417, endPoint x: 516, endPoint y: 416, distance: 29.0
click at [516, 416] on icon at bounding box center [517, 415] width 5 height 9
click at [492, 419] on div "C'était" at bounding box center [479, 416] width 56 height 26
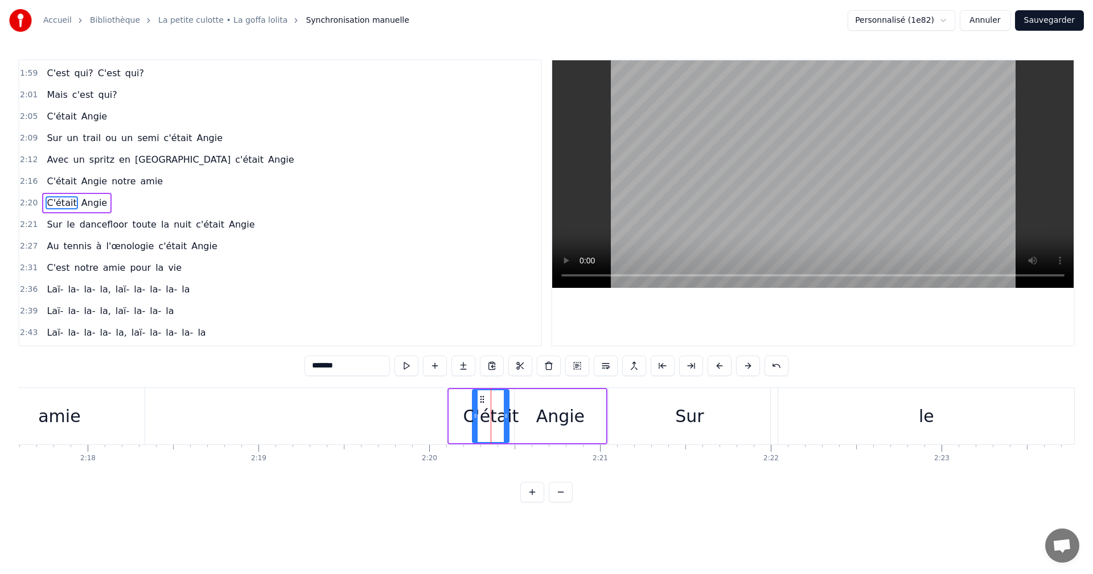
drag, startPoint x: 453, startPoint y: 415, endPoint x: 476, endPoint y: 415, distance: 23.3
click at [476, 415] on icon at bounding box center [475, 415] width 5 height 9
drag, startPoint x: 506, startPoint y: 414, endPoint x: 518, endPoint y: 414, distance: 11.4
click at [518, 414] on icon at bounding box center [515, 415] width 5 height 9
click at [553, 413] on div "Angie" at bounding box center [560, 416] width 48 height 26
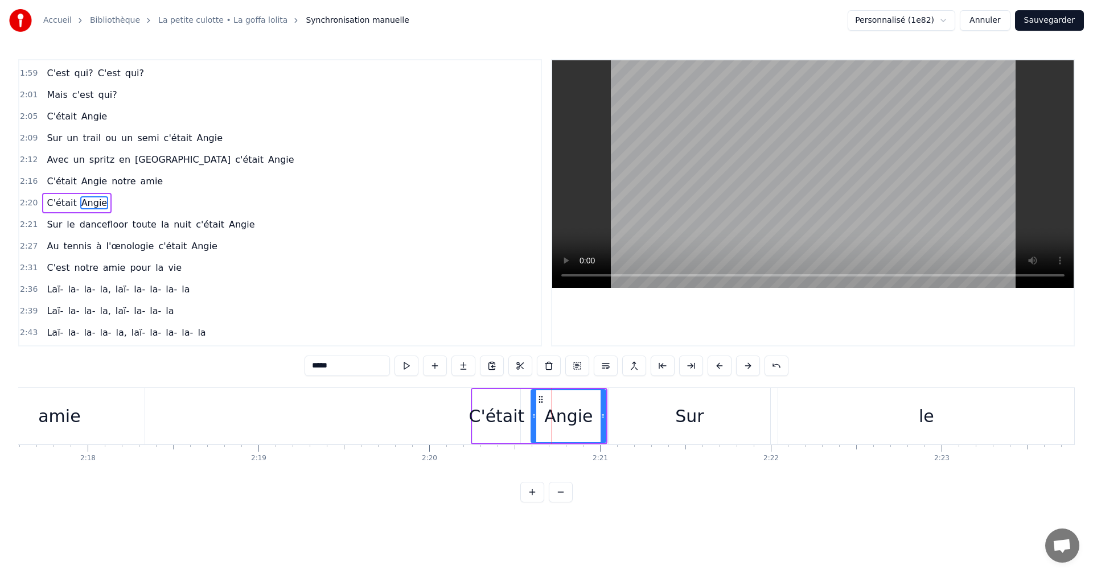
drag, startPoint x: 517, startPoint y: 416, endPoint x: 534, endPoint y: 415, distance: 17.1
click at [534, 415] on icon at bounding box center [534, 415] width 5 height 9
click at [92, 384] on div "0:05 Ce soir, on profitait [PERSON_NAME] bouteilles 0:11 Dans une villa eurelie…" at bounding box center [546, 280] width 1056 height 443
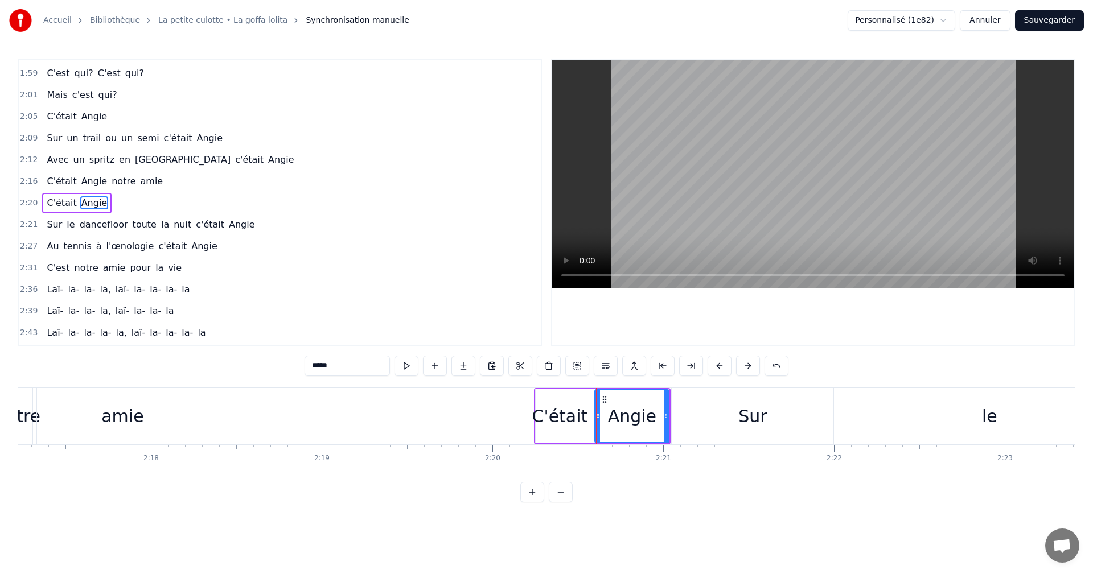
scroll to position [0, 23365]
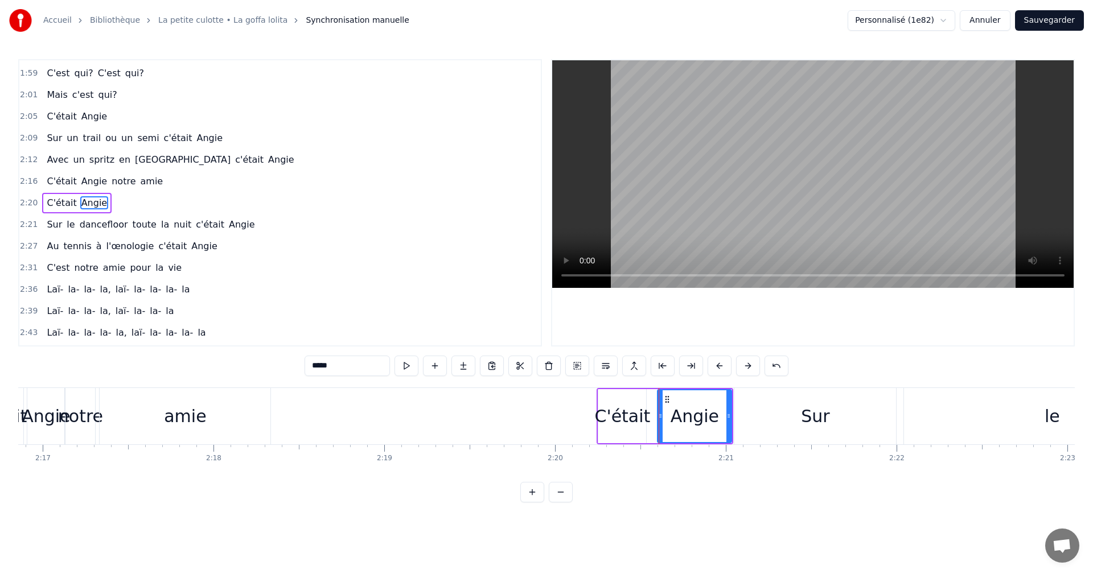
click at [172, 413] on div "amie" at bounding box center [185, 416] width 42 height 26
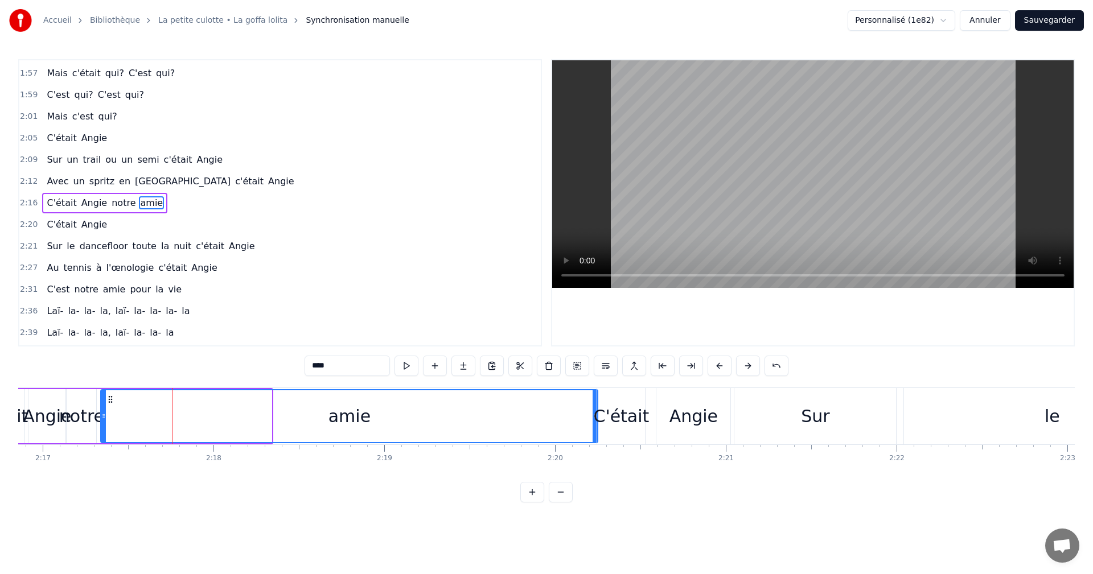
drag, startPoint x: 268, startPoint y: 414, endPoint x: 594, endPoint y: 415, distance: 326.1
click at [594, 415] on icon at bounding box center [594, 415] width 5 height 9
click at [590, 415] on circle at bounding box center [590, 414] width 1 height 1
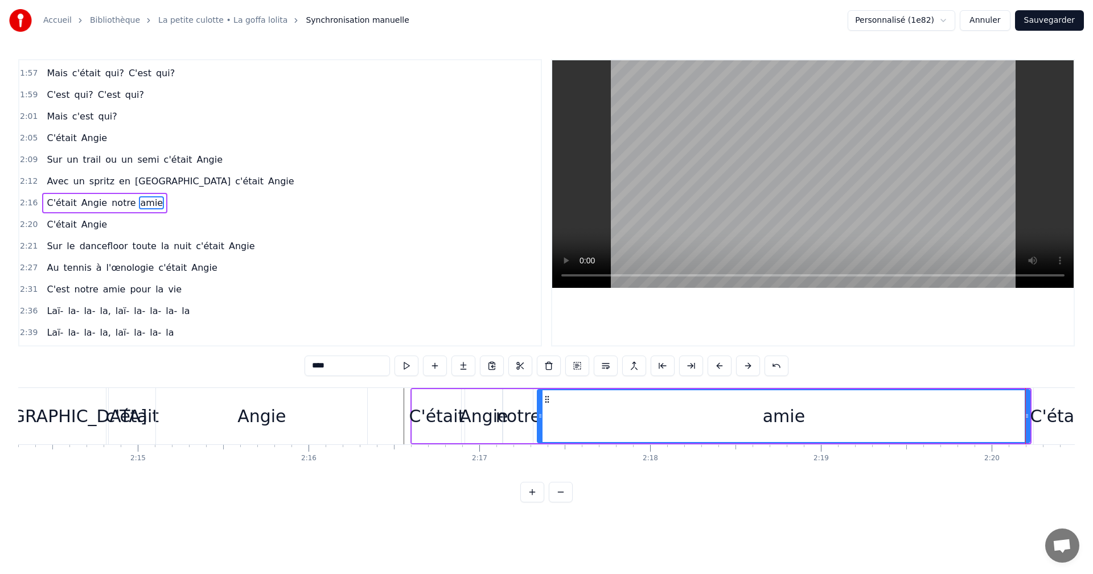
scroll to position [0, 22970]
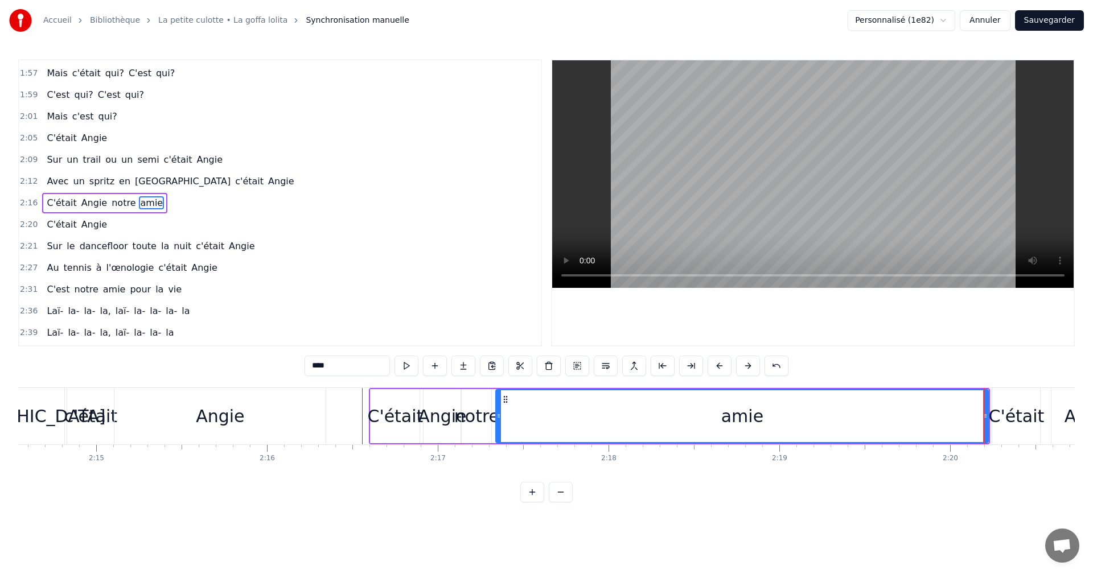
click at [312, 389] on div "Angie" at bounding box center [219, 416] width 211 height 56
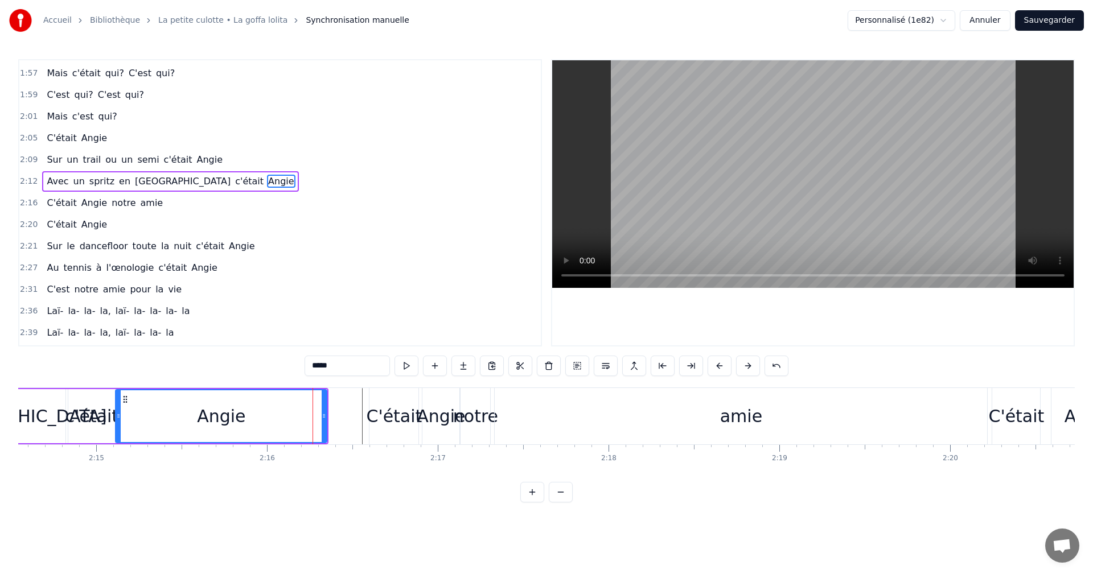
scroll to position [582, 0]
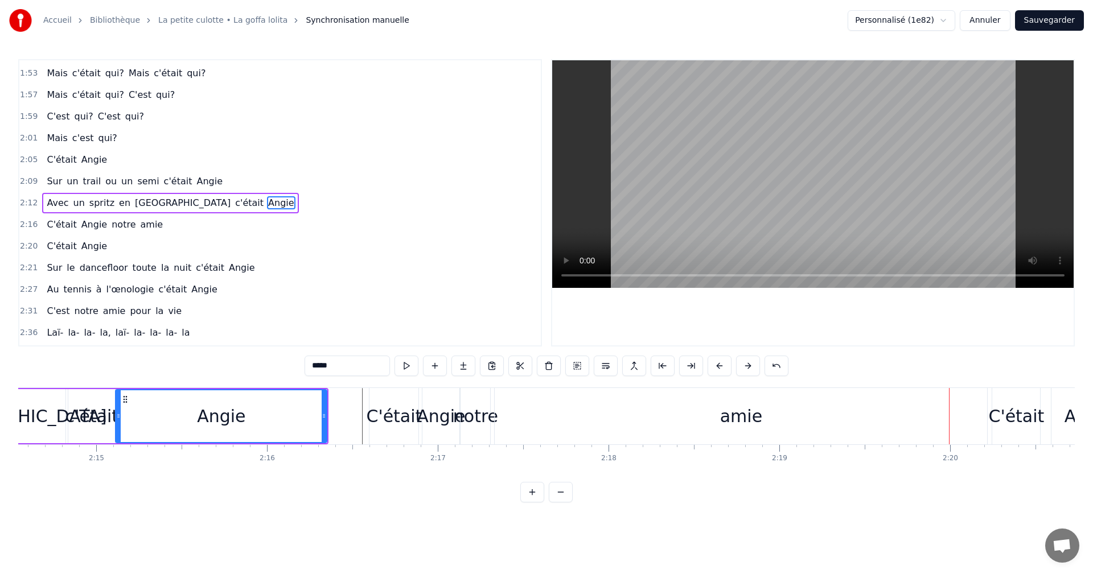
click at [472, 404] on div "notre" at bounding box center [475, 416] width 45 height 26
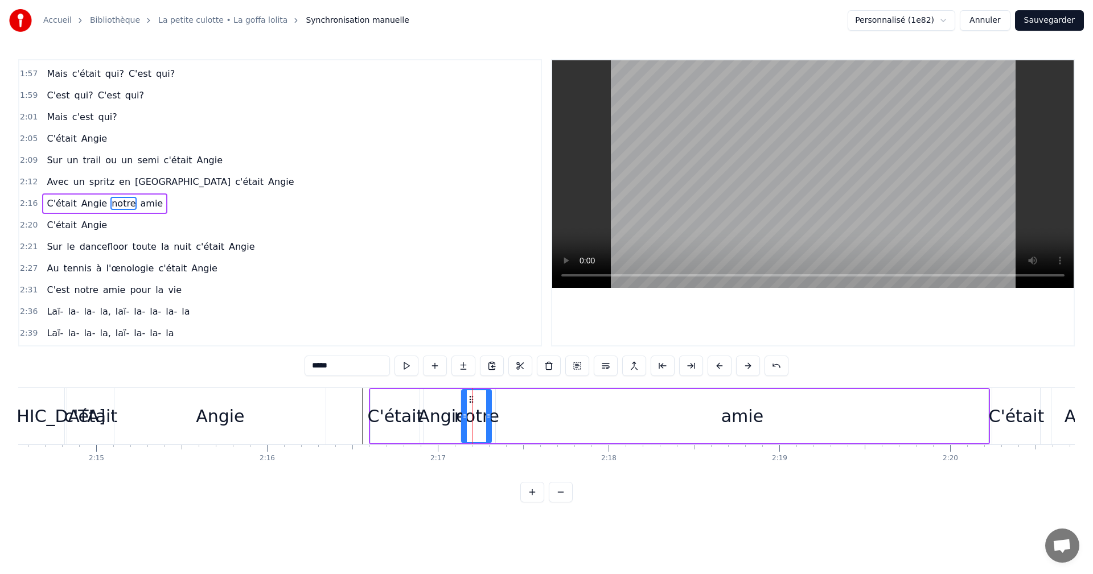
scroll to position [603, 0]
drag, startPoint x: 490, startPoint y: 413, endPoint x: 520, endPoint y: 413, distance: 30.2
click at [520, 413] on icon at bounding box center [518, 415] width 5 height 9
click at [550, 416] on div "amie" at bounding box center [742, 416] width 492 height 54
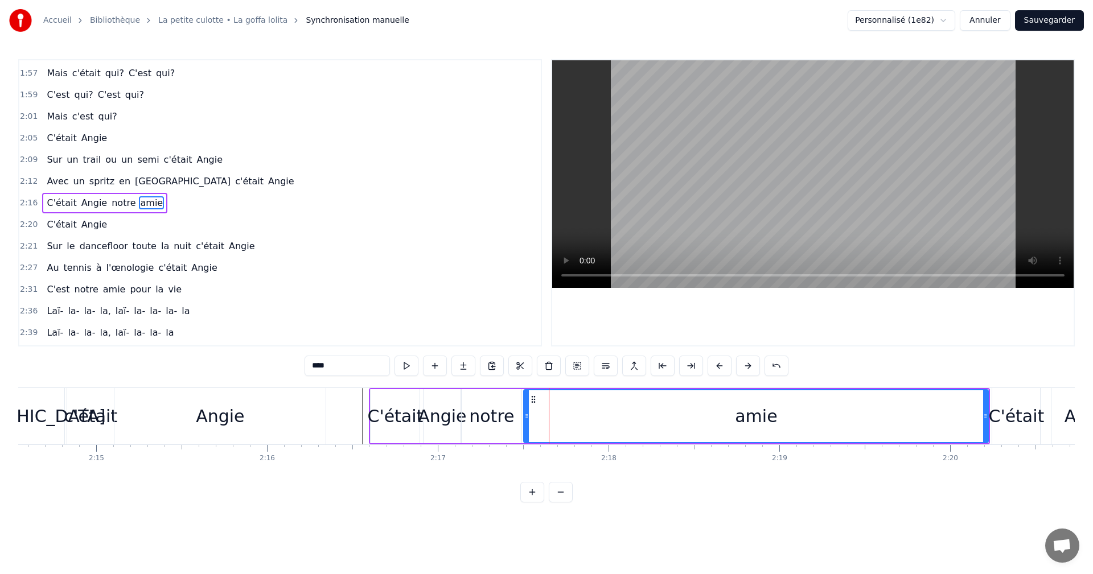
drag, startPoint x: 499, startPoint y: 415, endPoint x: 526, endPoint y: 414, distance: 27.9
click at [526, 414] on icon at bounding box center [526, 415] width 5 height 9
click at [440, 415] on div "Angie" at bounding box center [442, 416] width 48 height 26
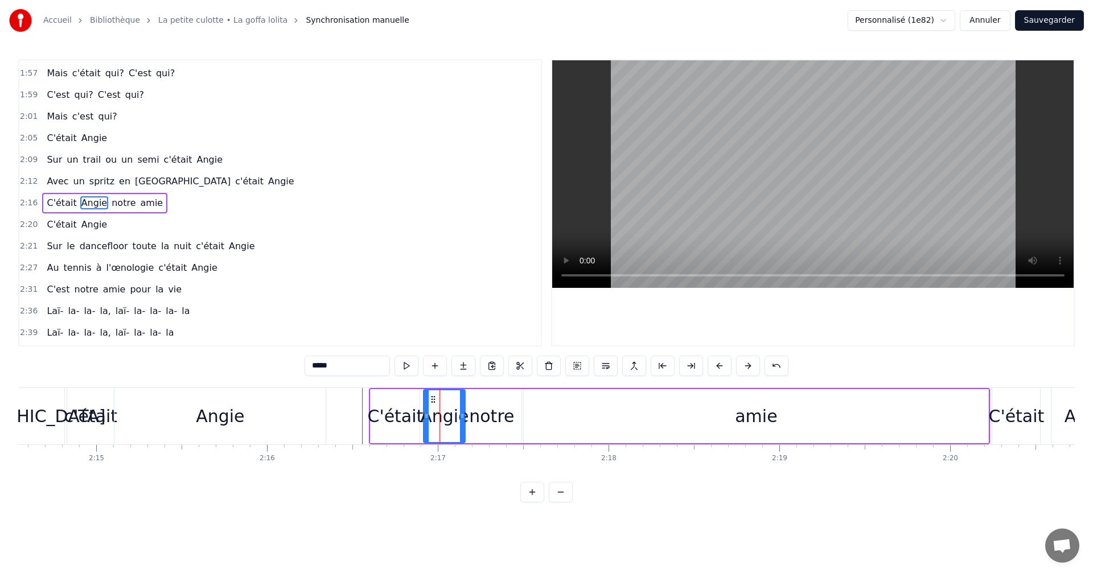
click at [462, 416] on circle at bounding box center [462, 416] width 1 height 1
click at [481, 413] on div "notre" at bounding box center [491, 416] width 45 height 26
drag, startPoint x: 464, startPoint y: 414, endPoint x: 473, endPoint y: 414, distance: 9.1
click at [473, 414] on icon at bounding box center [473, 415] width 5 height 9
click at [313, 388] on div "Angie" at bounding box center [220, 416] width 212 height 56
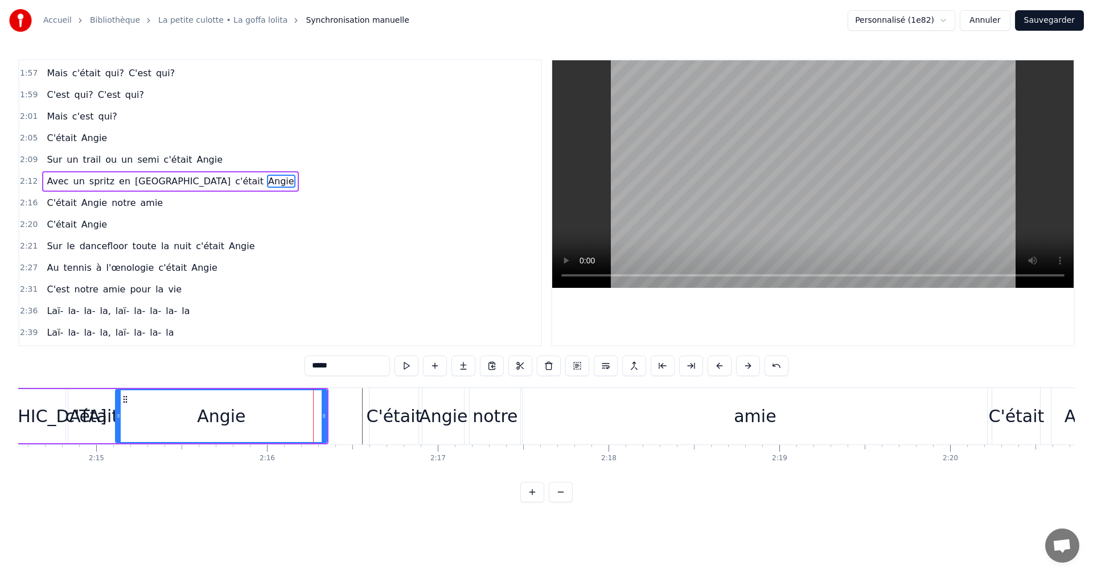
scroll to position [582, 0]
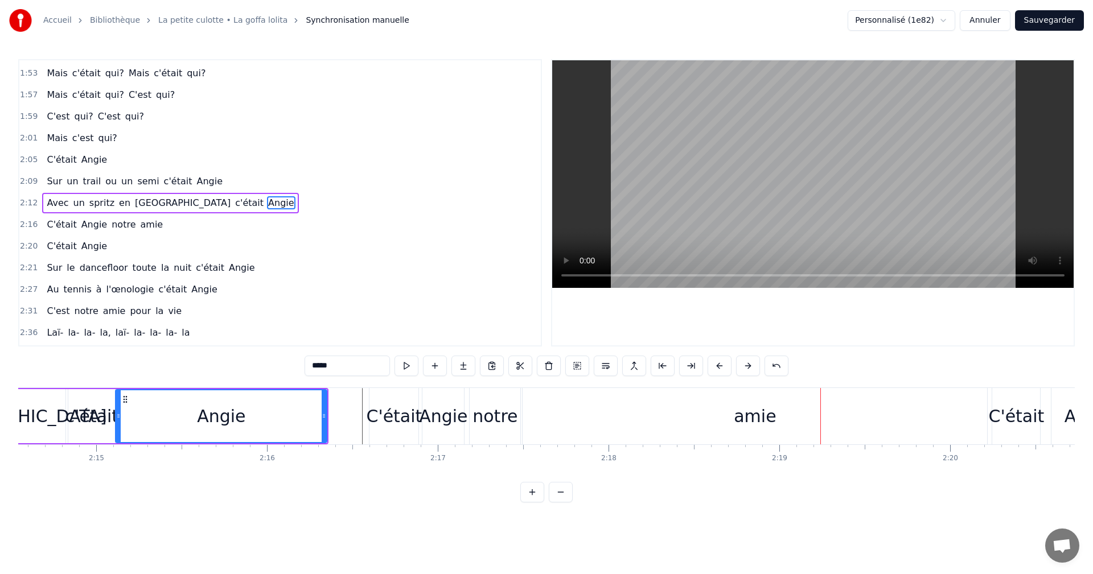
click at [403, 413] on div "C'était" at bounding box center [394, 416] width 56 height 26
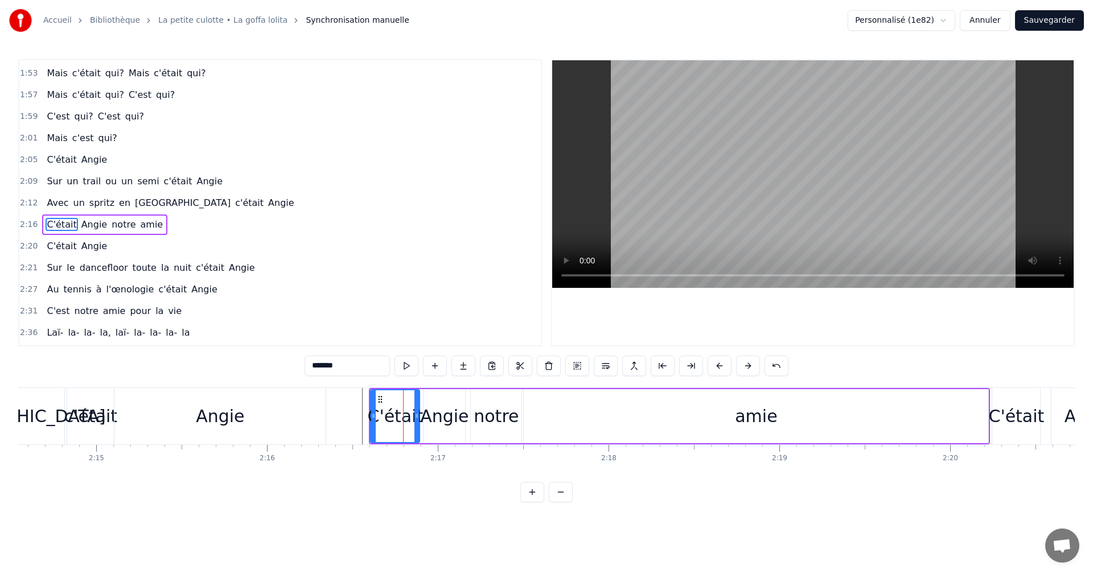
scroll to position [603, 0]
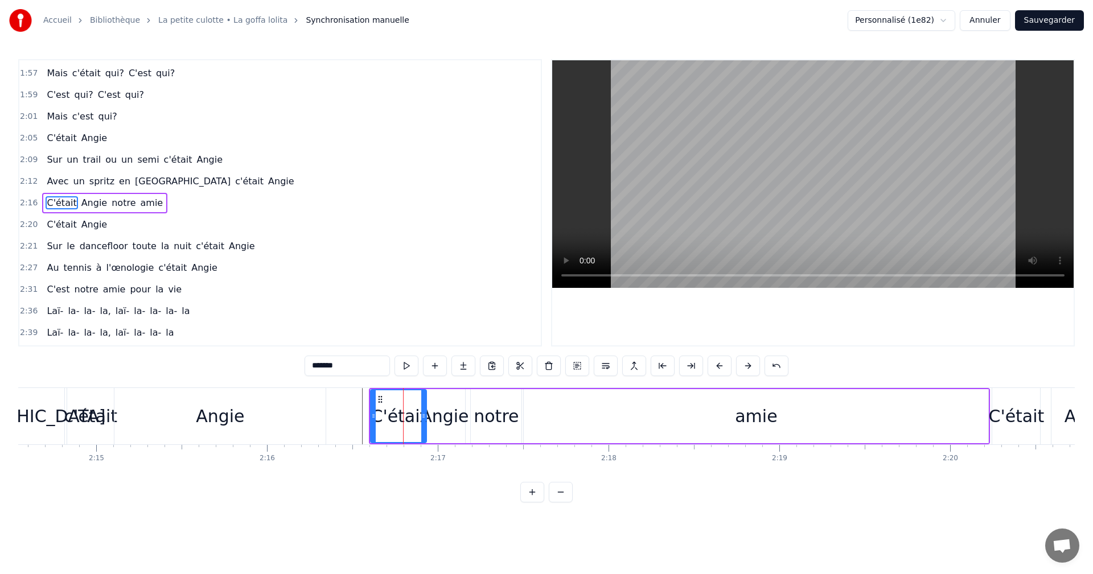
drag, startPoint x: 416, startPoint y: 413, endPoint x: 423, endPoint y: 413, distance: 7.4
click at [423, 413] on icon at bounding box center [423, 415] width 5 height 9
drag, startPoint x: 425, startPoint y: 413, endPoint x: 442, endPoint y: 413, distance: 17.1
click at [442, 413] on icon at bounding box center [441, 415] width 5 height 9
click at [459, 413] on div "Angie" at bounding box center [444, 416] width 48 height 26
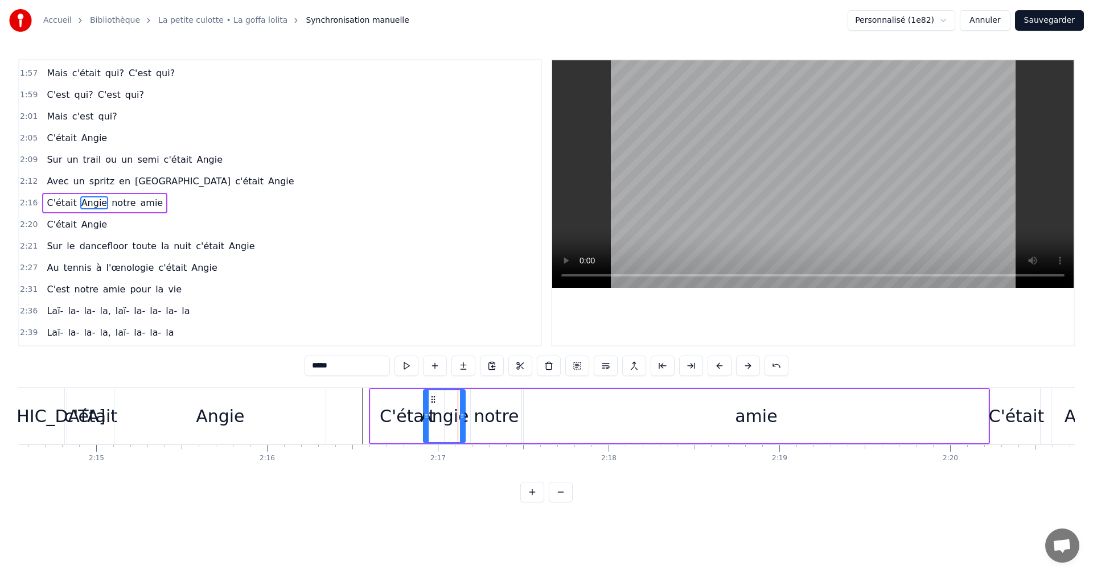
click at [511, 401] on div "notre" at bounding box center [496, 416] width 51 height 54
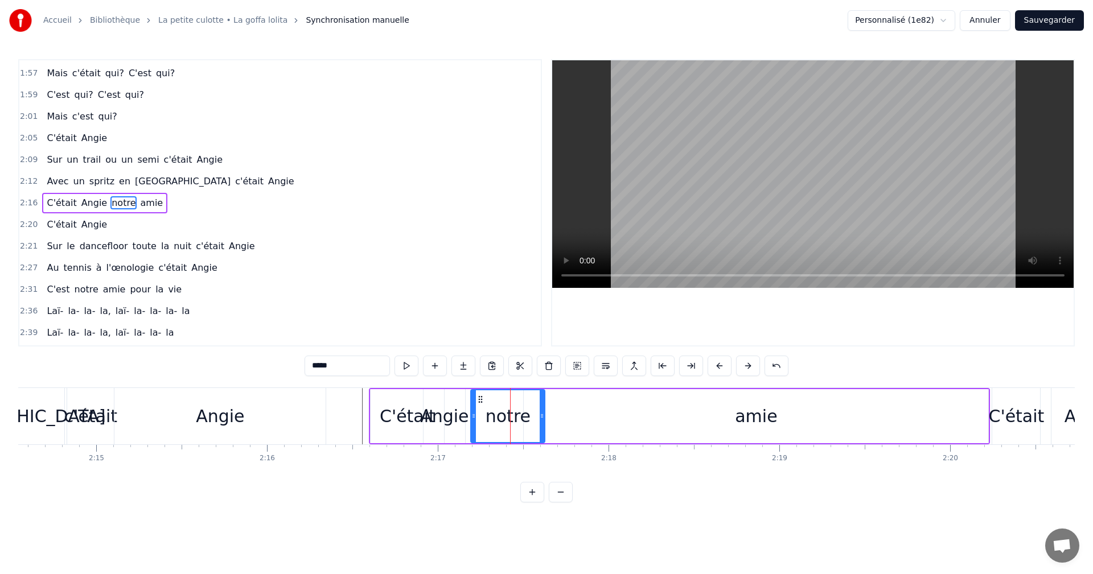
drag, startPoint x: 520, startPoint y: 411, endPoint x: 543, endPoint y: 410, distance: 23.4
click at [543, 410] on div at bounding box center [541, 416] width 5 height 52
click at [491, 411] on div "notre" at bounding box center [507, 416] width 45 height 26
click at [460, 413] on div "Angie" at bounding box center [444, 416] width 48 height 26
drag, startPoint x: 464, startPoint y: 412, endPoint x: 492, endPoint y: 412, distance: 28.5
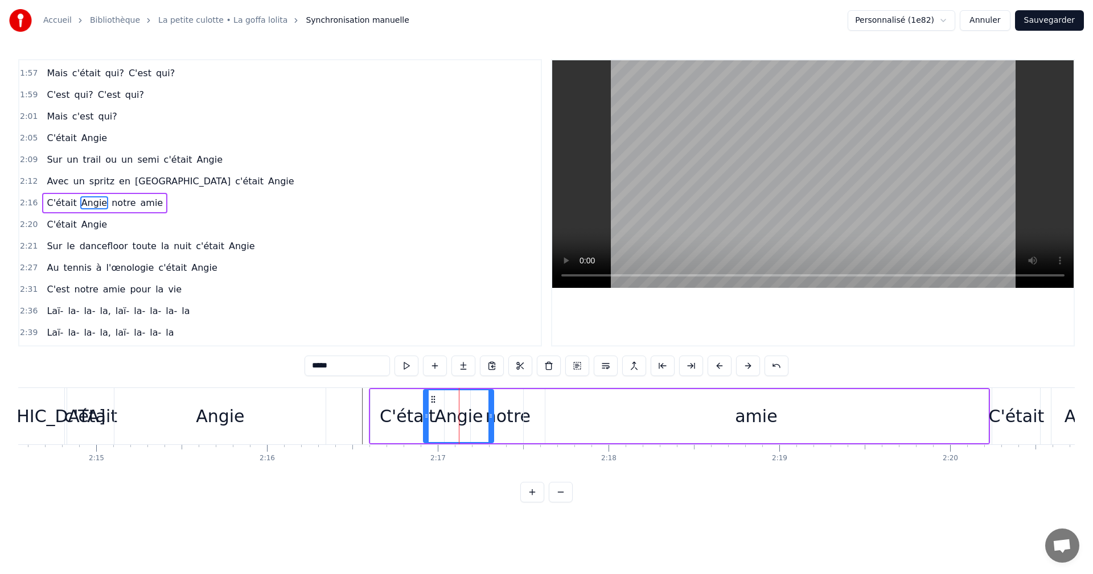
click at [492, 412] on icon at bounding box center [490, 415] width 5 height 9
click at [518, 408] on div "notre" at bounding box center [507, 416] width 45 height 26
click at [456, 413] on div "Angie" at bounding box center [458, 416] width 48 height 26
drag, startPoint x: 489, startPoint y: 414, endPoint x: 463, endPoint y: 414, distance: 26.2
click at [463, 414] on icon at bounding box center [464, 415] width 5 height 9
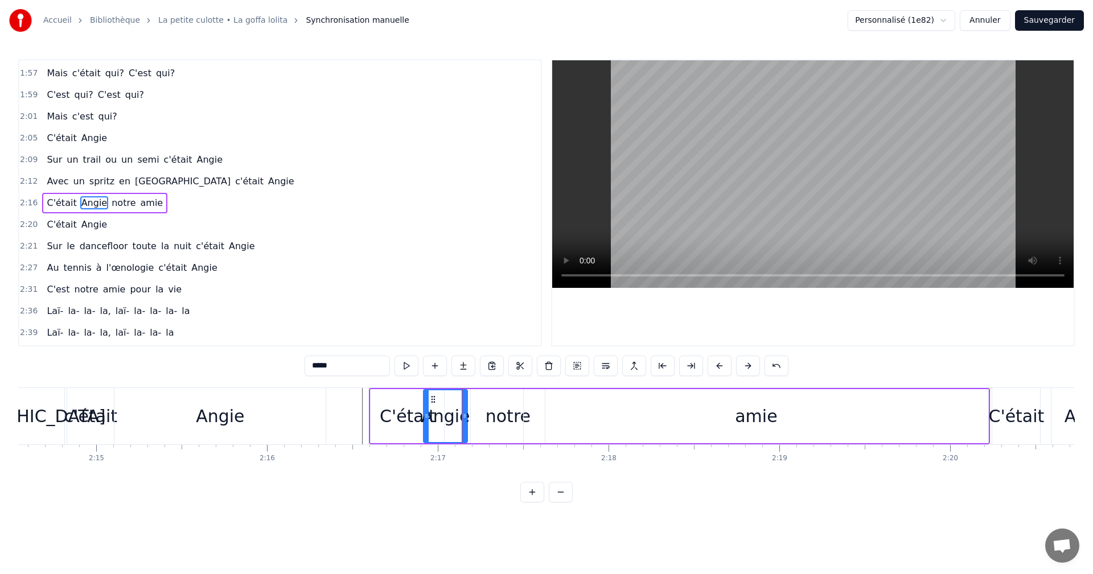
click at [498, 412] on div "notre" at bounding box center [507, 416] width 45 height 26
click at [403, 414] on div "C'était" at bounding box center [408, 416] width 56 height 26
click at [462, 411] on div "Angie" at bounding box center [445, 416] width 48 height 26
click at [496, 411] on div "notre" at bounding box center [507, 416] width 45 height 26
drag, startPoint x: 472, startPoint y: 414, endPoint x: 496, endPoint y: 414, distance: 23.3
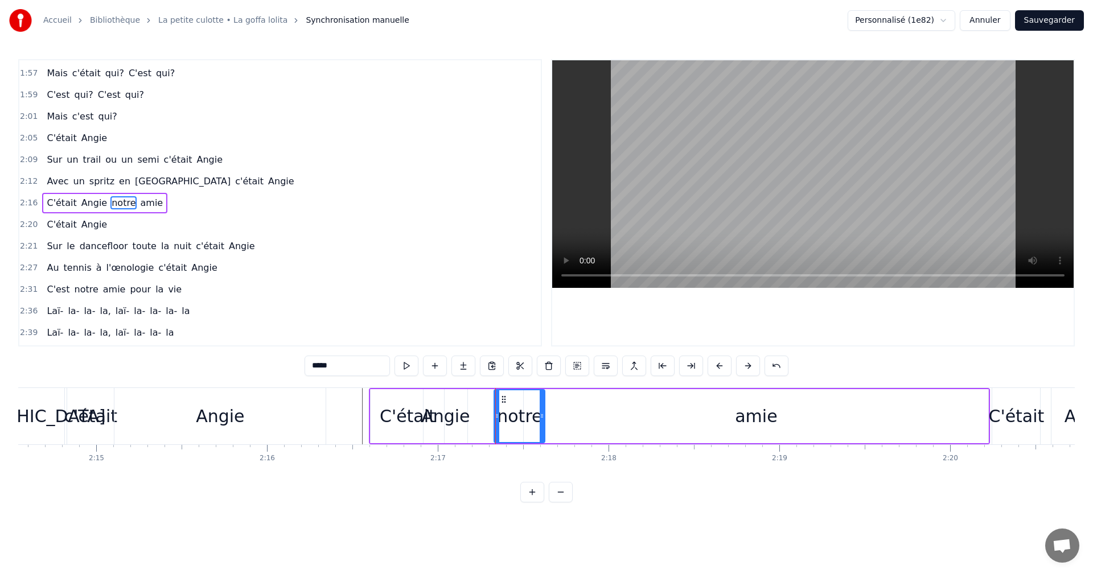
click at [496, 414] on icon at bounding box center [497, 415] width 5 height 9
click at [570, 415] on div "amie" at bounding box center [756, 416] width 464 height 54
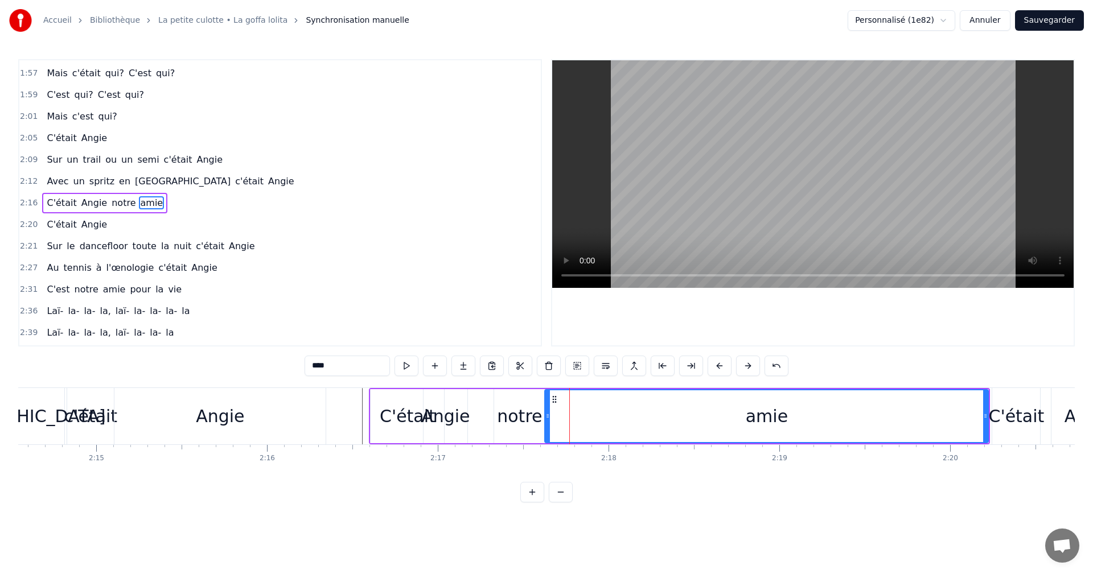
drag, startPoint x: 525, startPoint y: 415, endPoint x: 546, endPoint y: 415, distance: 21.1
click at [546, 415] on icon at bounding box center [547, 415] width 5 height 9
click at [529, 415] on div "notre" at bounding box center [519, 416] width 45 height 26
type input "*****"
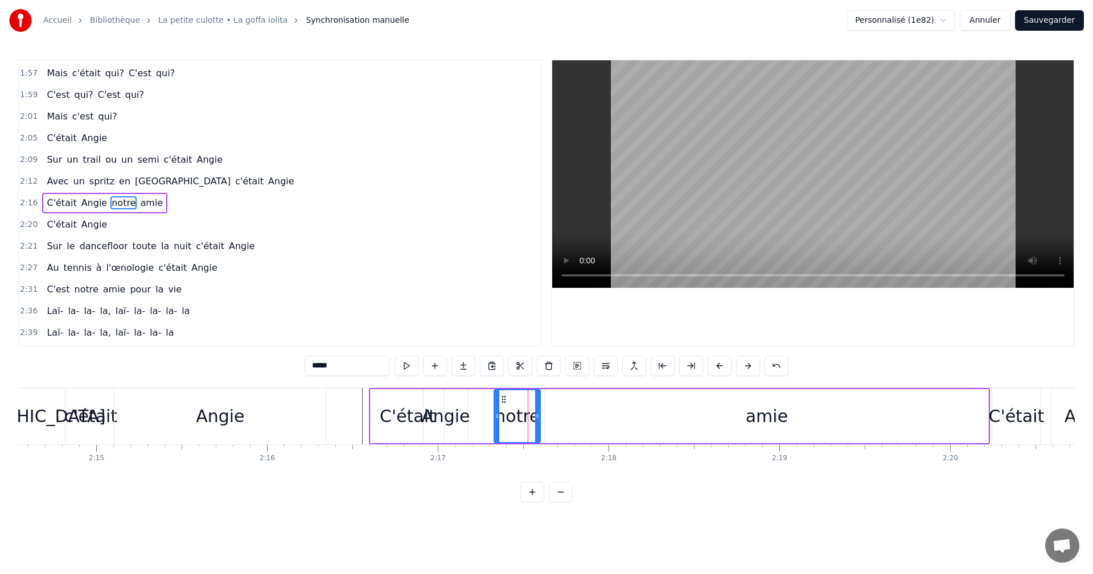
click at [535, 413] on icon at bounding box center [537, 415] width 5 height 9
click at [472, 411] on div "C'était Angie notre amie" at bounding box center [679, 416] width 621 height 56
click at [454, 418] on div "Angie" at bounding box center [445, 416] width 48 height 26
drag, startPoint x: 433, startPoint y: 398, endPoint x: 459, endPoint y: 399, distance: 26.8
click at [459, 399] on icon at bounding box center [459, 399] width 9 height 9
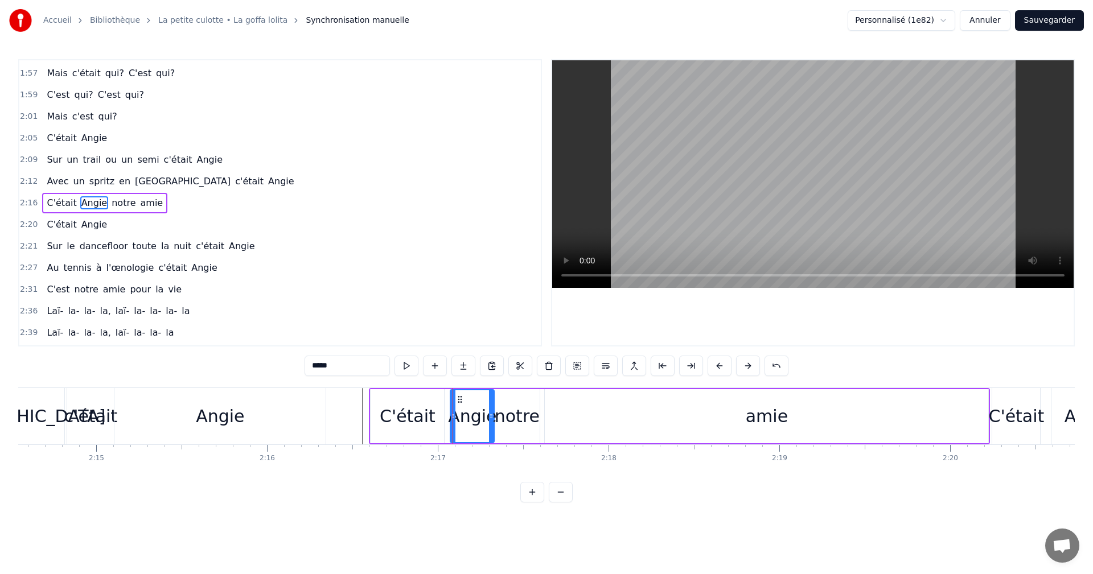
click at [524, 409] on div "notre" at bounding box center [517, 416] width 45 height 26
click at [465, 414] on div "Angie" at bounding box center [472, 416] width 48 height 26
click at [430, 414] on div "C'était" at bounding box center [408, 416] width 56 height 26
type input "*******"
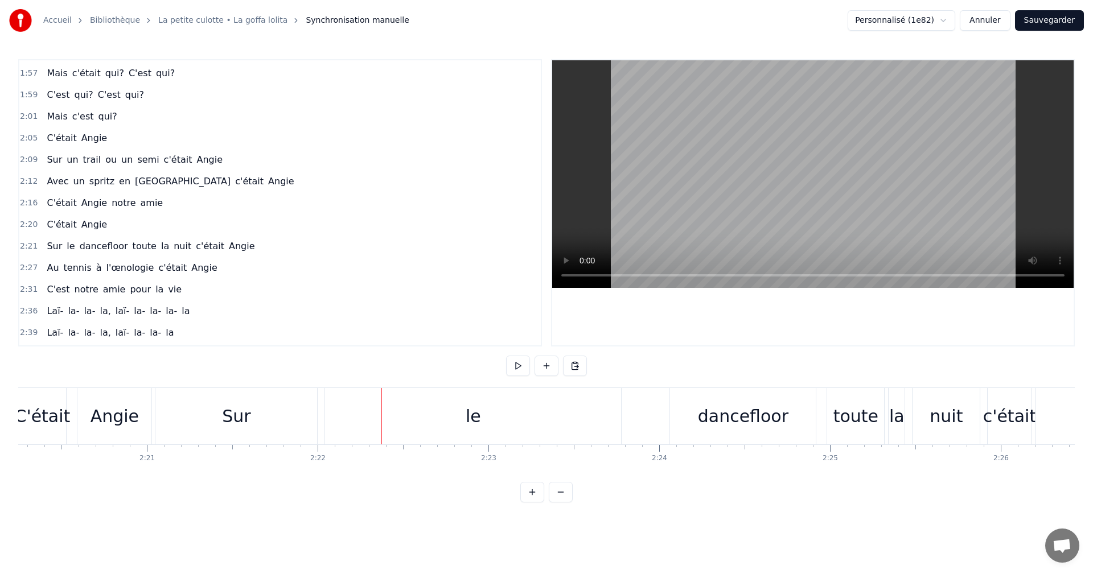
scroll to position [0, 23864]
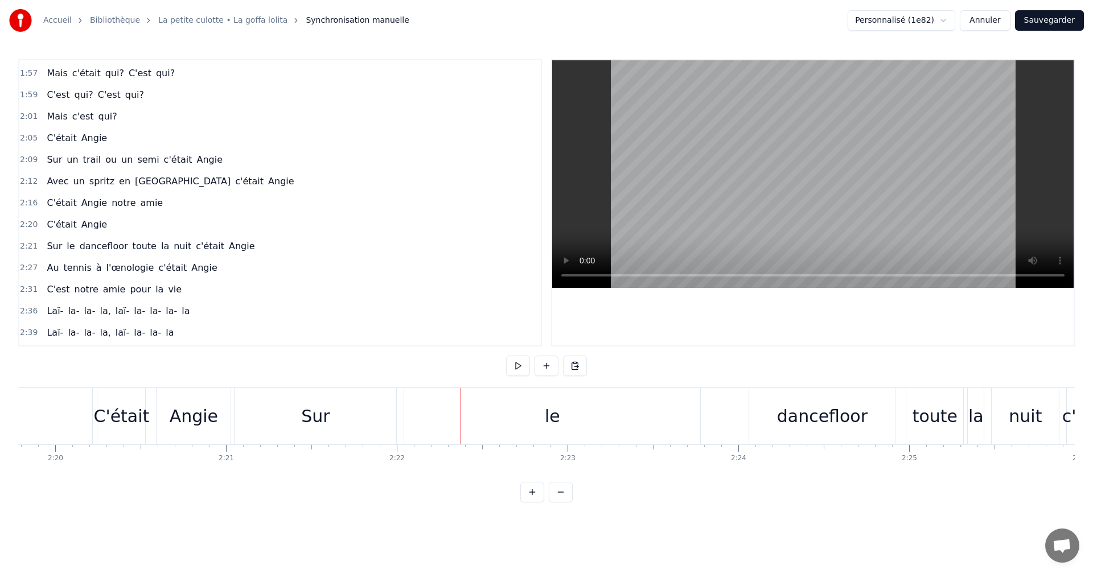
click at [373, 410] on div "Sur" at bounding box center [315, 416] width 162 height 56
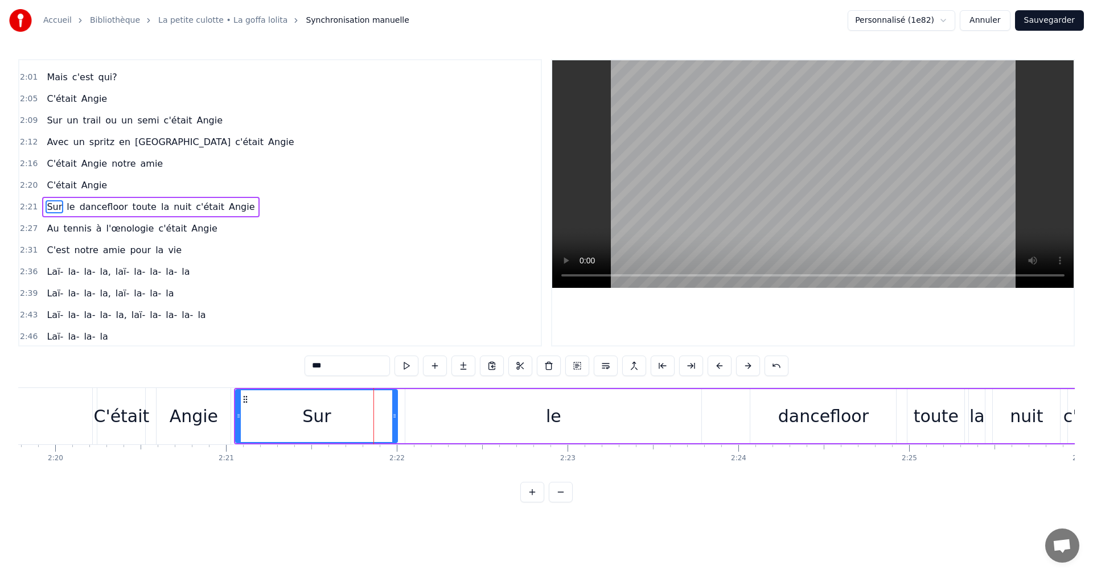
scroll to position [646, 0]
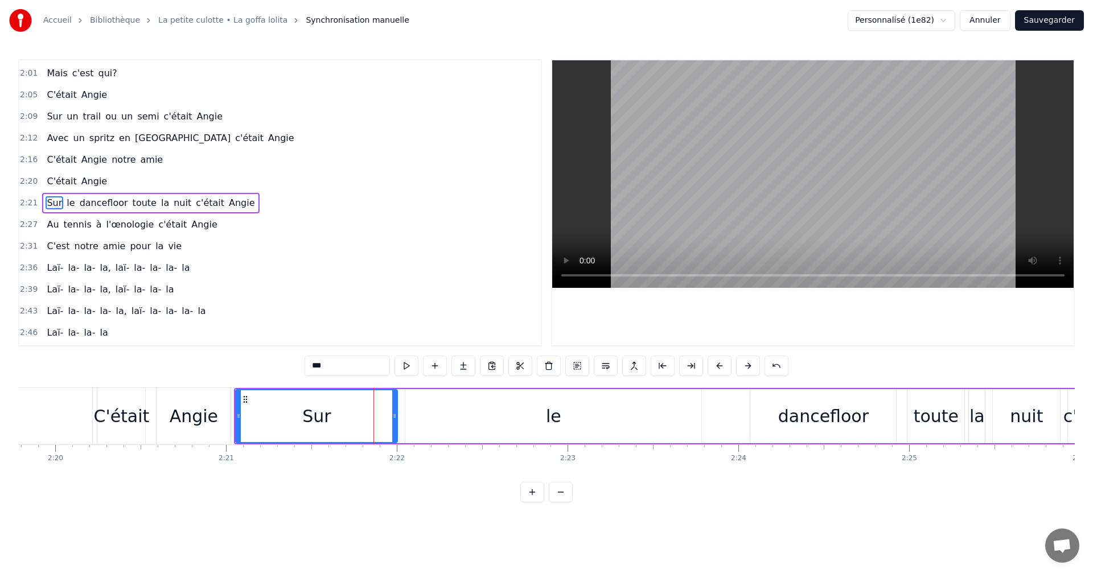
click at [238, 414] on icon at bounding box center [238, 415] width 5 height 9
click at [460, 416] on div "le" at bounding box center [553, 416] width 296 height 54
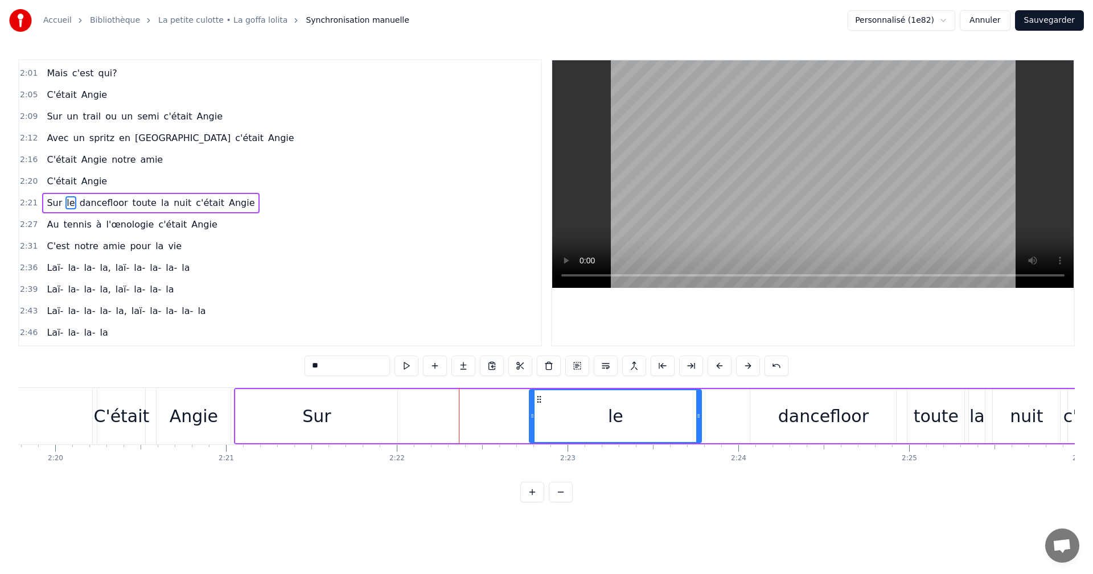
drag, startPoint x: 408, startPoint y: 417, endPoint x: 533, endPoint y: 417, distance: 124.6
click at [533, 417] on icon at bounding box center [532, 415] width 5 height 9
click at [332, 420] on div "Sur" at bounding box center [317, 416] width 162 height 54
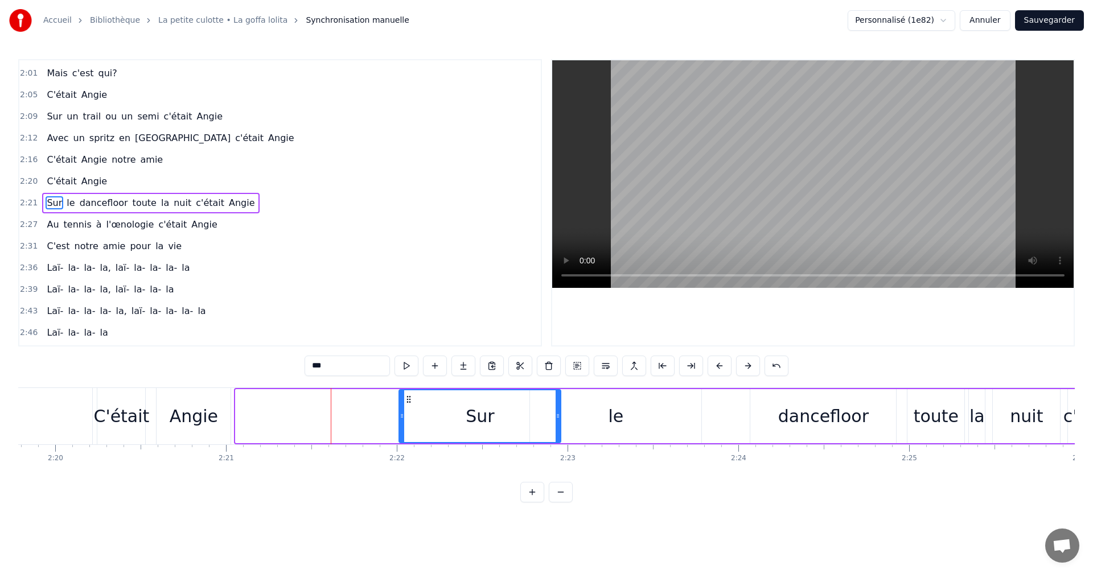
drag, startPoint x: 245, startPoint y: 401, endPoint x: 409, endPoint y: 401, distance: 164.5
click at [408, 402] on circle at bounding box center [407, 402] width 1 height 1
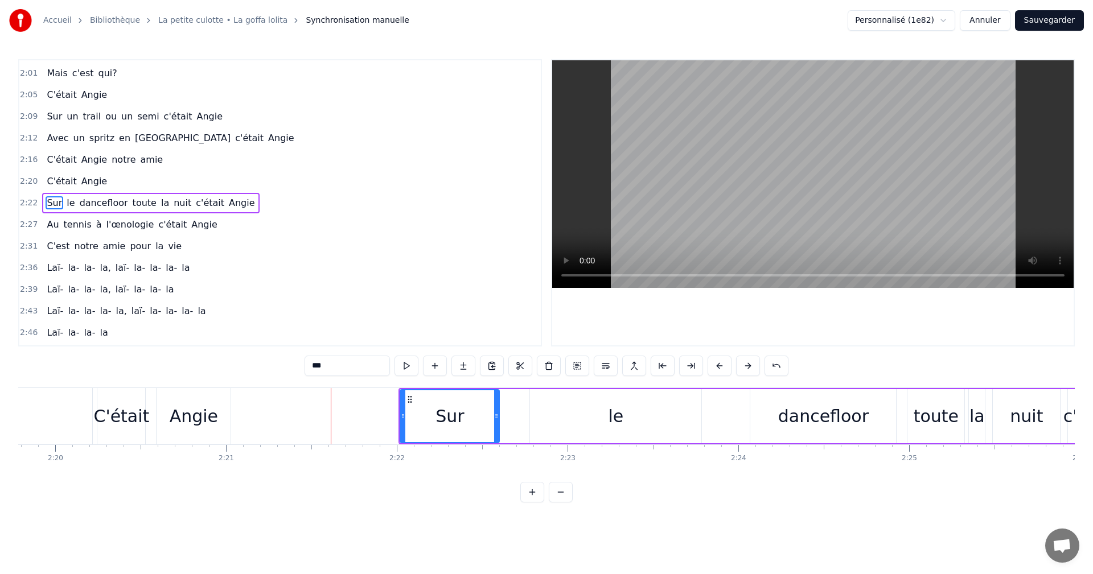
drag, startPoint x: 561, startPoint y: 418, endPoint x: 489, endPoint y: 418, distance: 71.7
click at [494, 418] on icon at bounding box center [496, 415] width 5 height 9
click at [176, 405] on div "Angie" at bounding box center [194, 416] width 48 height 26
type input "*****"
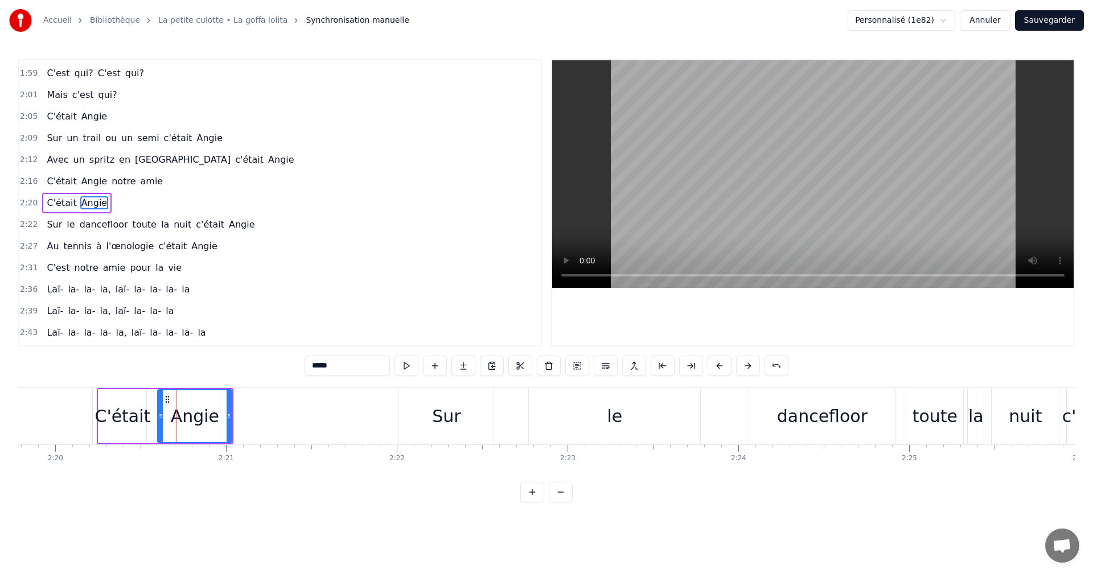
click at [212, 413] on div "Angie" at bounding box center [195, 416] width 48 height 26
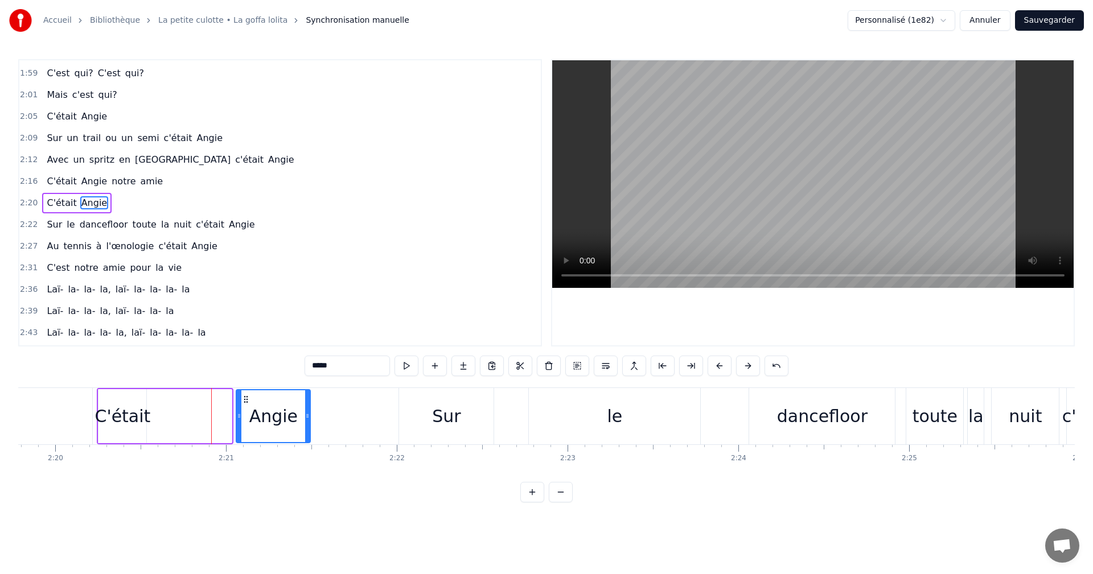
drag, startPoint x: 170, startPoint y: 397, endPoint x: 245, endPoint y: 398, distance: 75.1
click at [245, 398] on icon at bounding box center [245, 399] width 9 height 9
drag, startPoint x: 308, startPoint y: 418, endPoint x: 398, endPoint y: 417, distance: 90.5
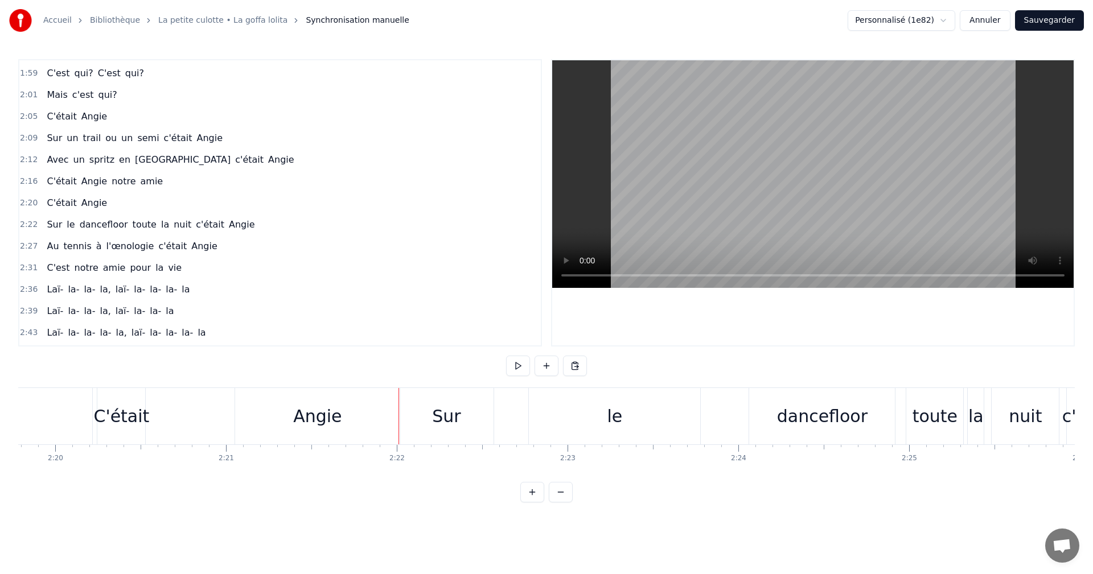
click at [124, 412] on div "C'était" at bounding box center [121, 416] width 56 height 26
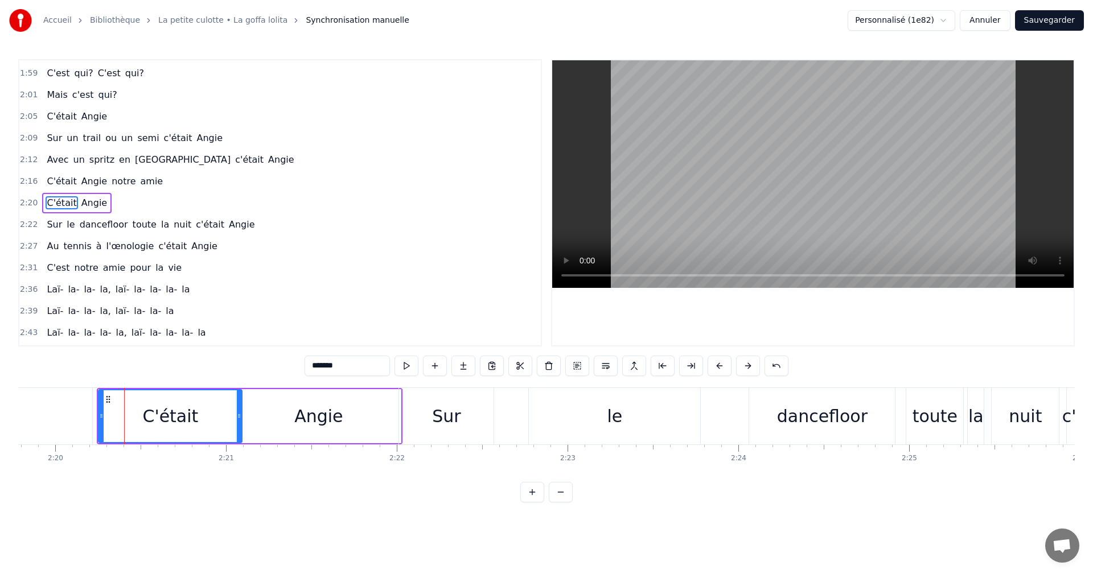
drag, startPoint x: 143, startPoint y: 414, endPoint x: 238, endPoint y: 415, distance: 95.6
click at [238, 415] on icon at bounding box center [239, 415] width 5 height 9
drag, startPoint x: 101, startPoint y: 415, endPoint x: 141, endPoint y: 413, distance: 39.9
click at [141, 413] on icon at bounding box center [141, 415] width 5 height 9
click at [62, 382] on div "0:05 Ce soir, on profitait [PERSON_NAME] bouteilles 0:11 Dans une villa eurelie…" at bounding box center [546, 280] width 1056 height 443
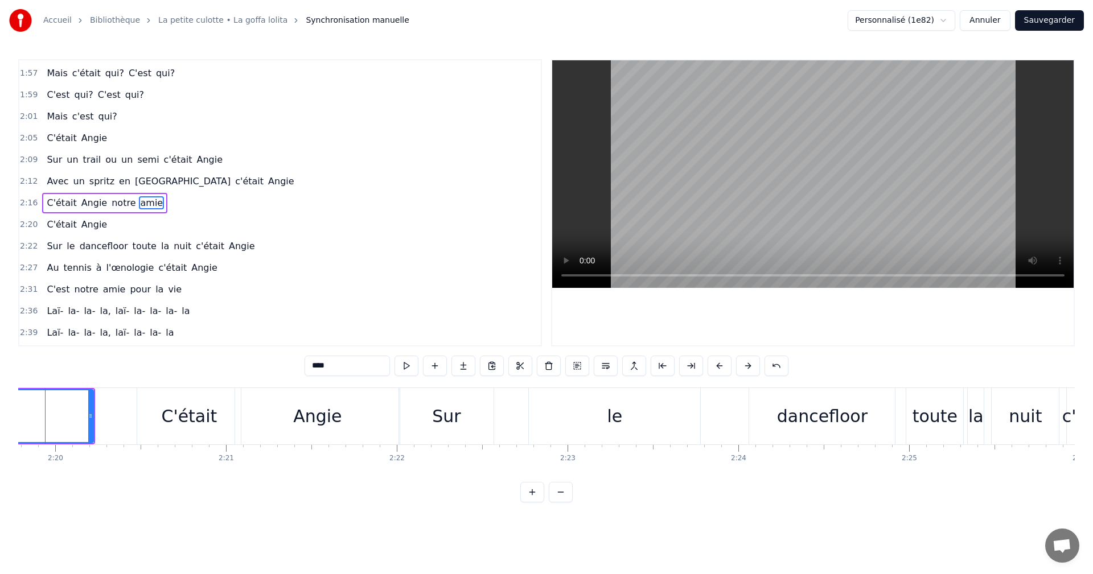
scroll to position [0, 23834]
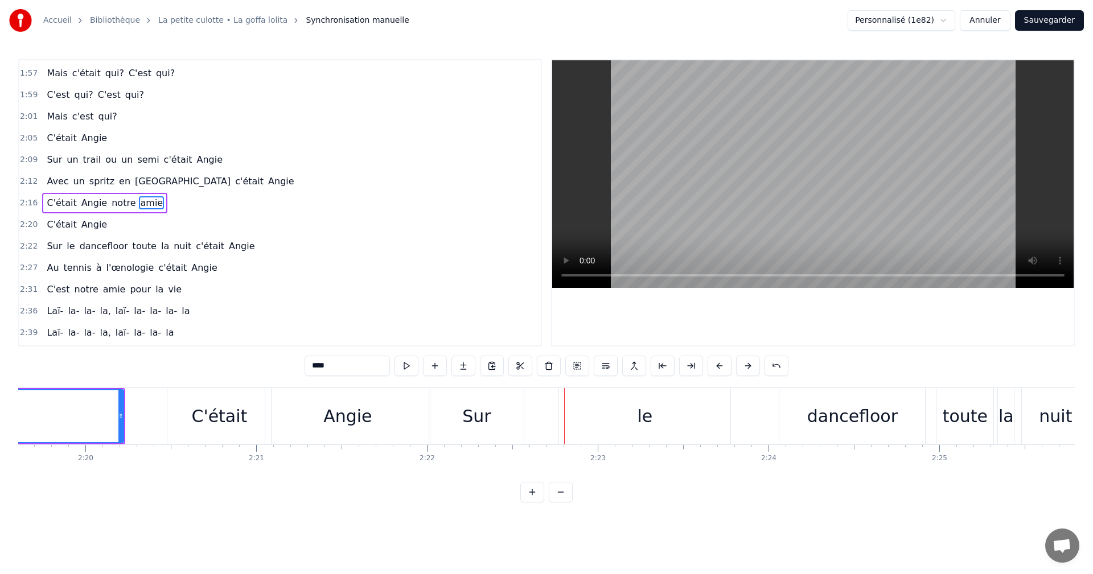
click at [393, 432] on div "Angie" at bounding box center [347, 416] width 164 height 56
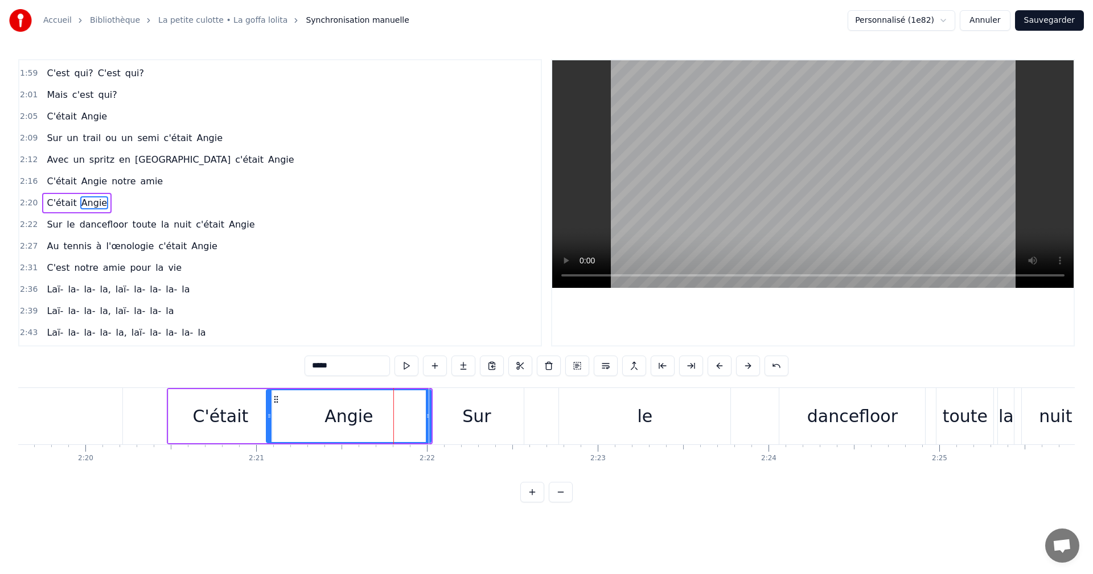
drag, startPoint x: 616, startPoint y: 413, endPoint x: 601, endPoint y: 414, distance: 14.8
click at [616, 413] on div "le" at bounding box center [644, 416] width 171 height 56
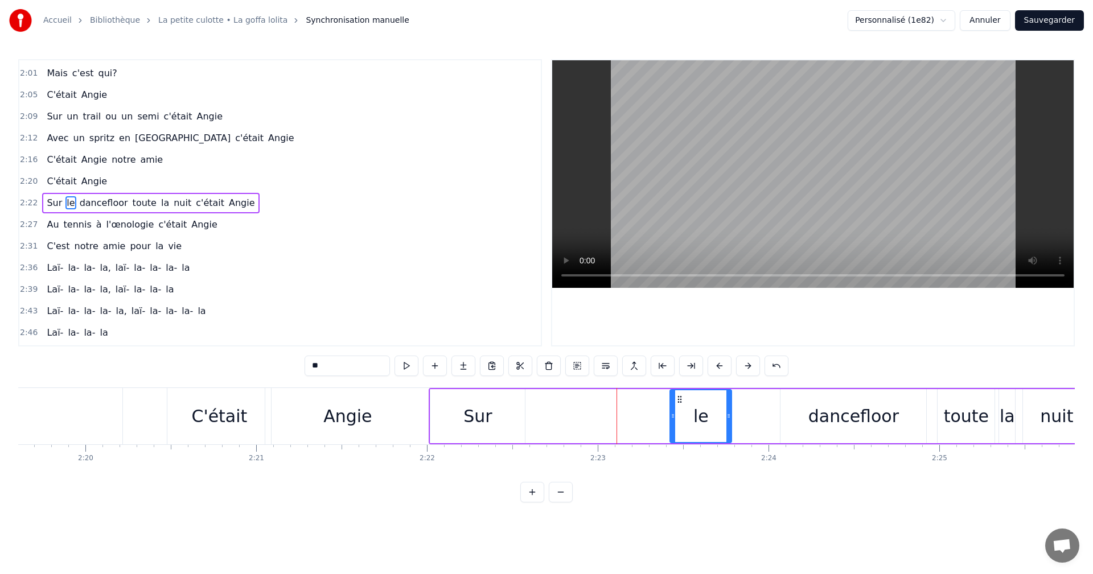
drag, startPoint x: 563, startPoint y: 415, endPoint x: 673, endPoint y: 411, distance: 109.9
click at [673, 411] on div at bounding box center [672, 416] width 5 height 52
click at [453, 418] on div "Sur" at bounding box center [477, 416] width 94 height 54
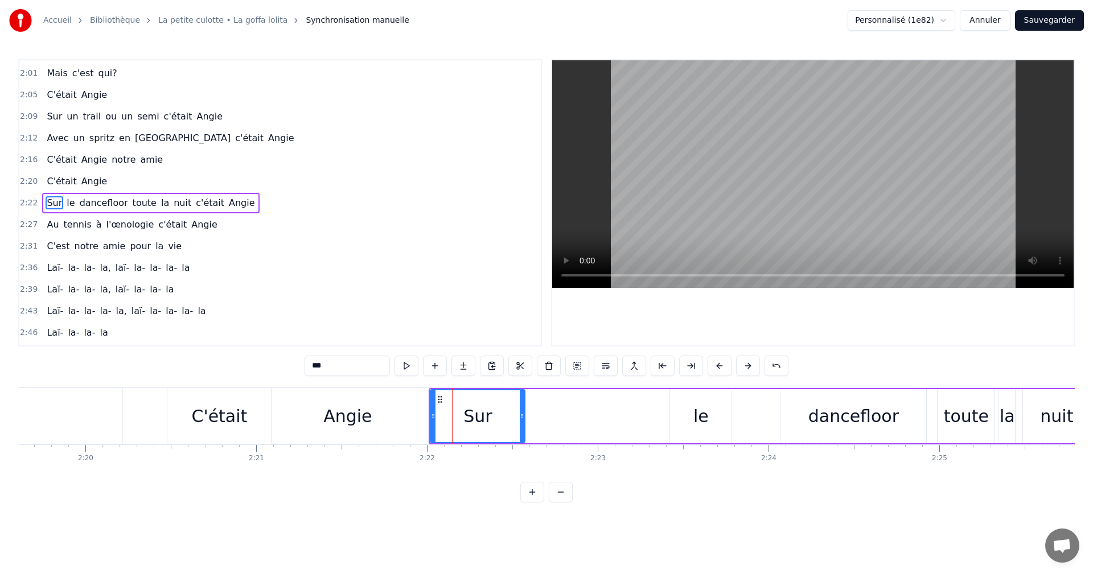
click at [430, 417] on div "Sur" at bounding box center [478, 416] width 96 height 54
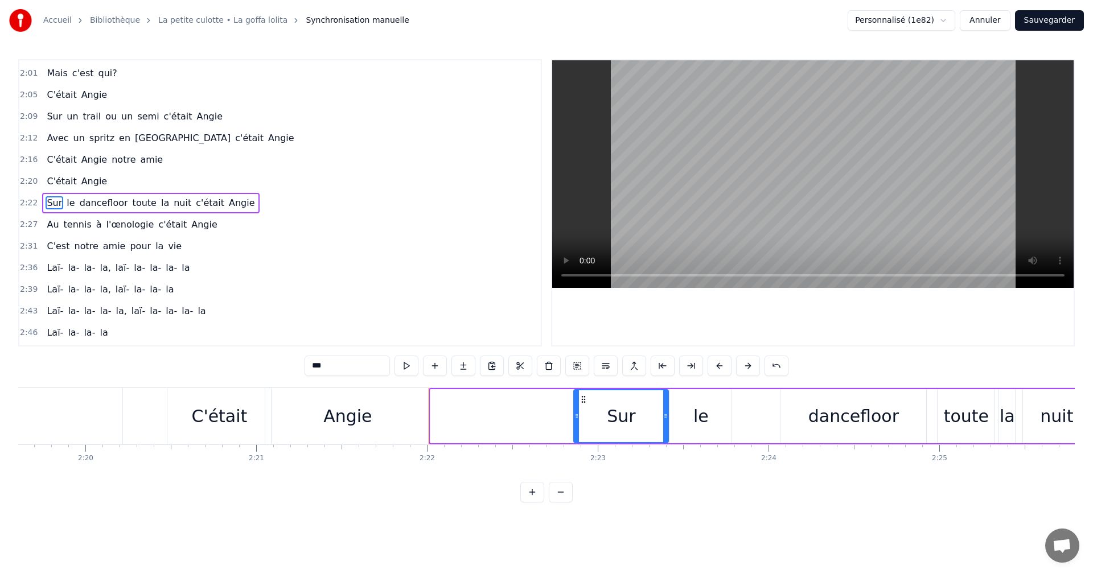
drag, startPoint x: 441, startPoint y: 398, endPoint x: 584, endPoint y: 398, distance: 143.4
click at [584, 398] on icon at bounding box center [583, 399] width 9 height 9
drag, startPoint x: 574, startPoint y: 414, endPoint x: 596, endPoint y: 413, distance: 21.7
click at [596, 413] on icon at bounding box center [596, 415] width 5 height 9
click at [423, 407] on div "Angie" at bounding box center [347, 416] width 164 height 56
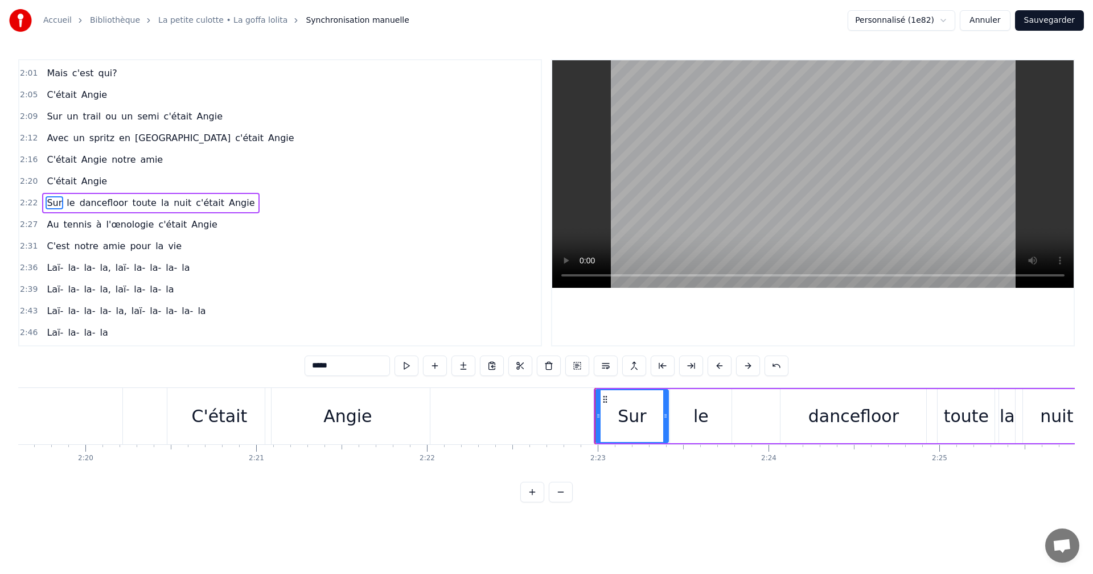
scroll to position [625, 0]
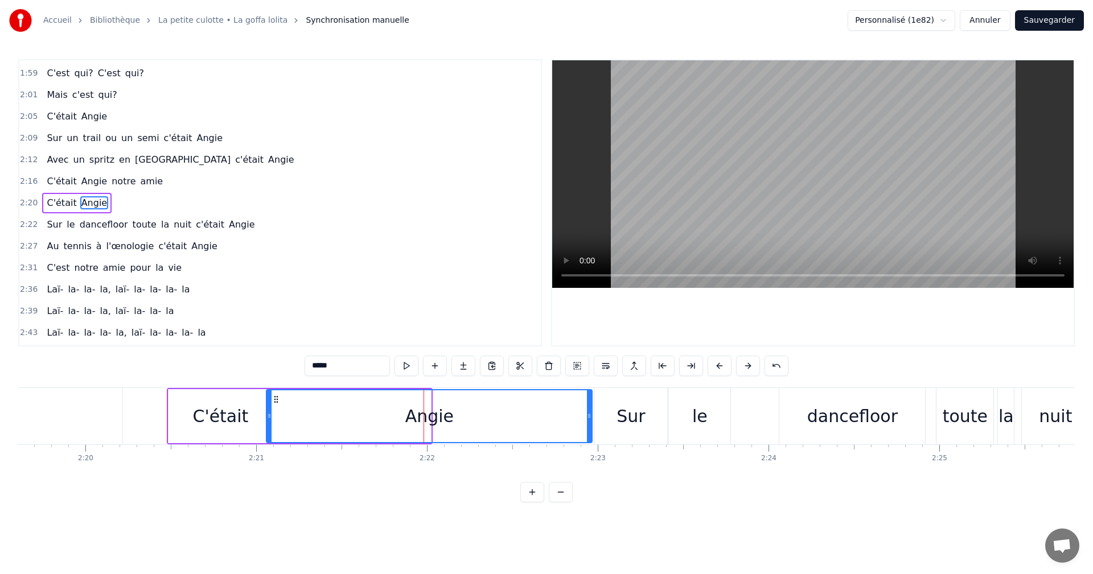
drag, startPoint x: 426, startPoint y: 414, endPoint x: 587, endPoint y: 405, distance: 161.3
click at [587, 405] on div at bounding box center [589, 416] width 5 height 52
click at [184, 392] on div "C'était" at bounding box center [220, 416] width 104 height 54
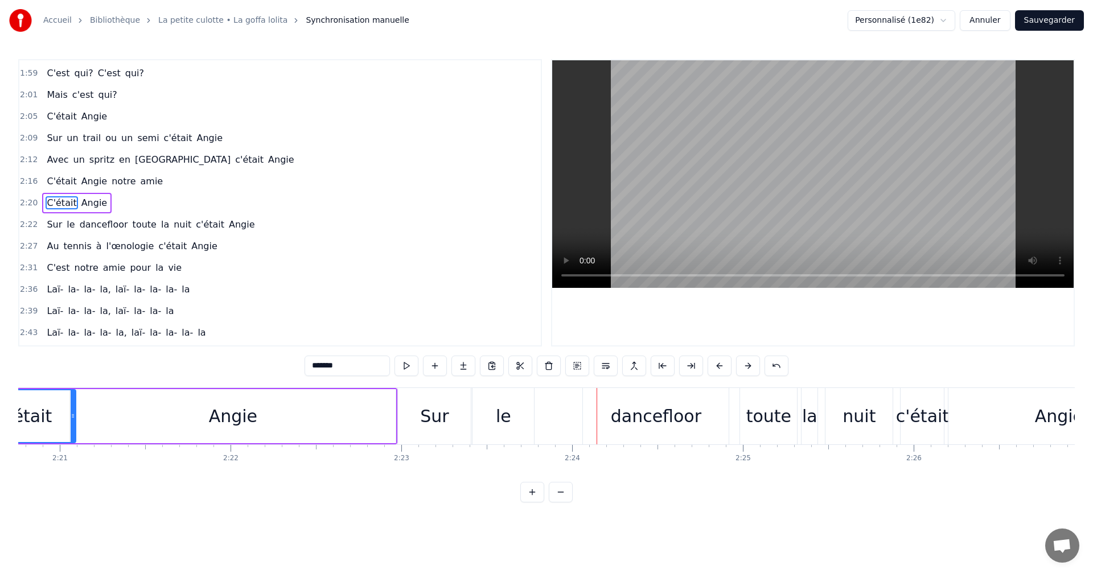
scroll to position [0, 24052]
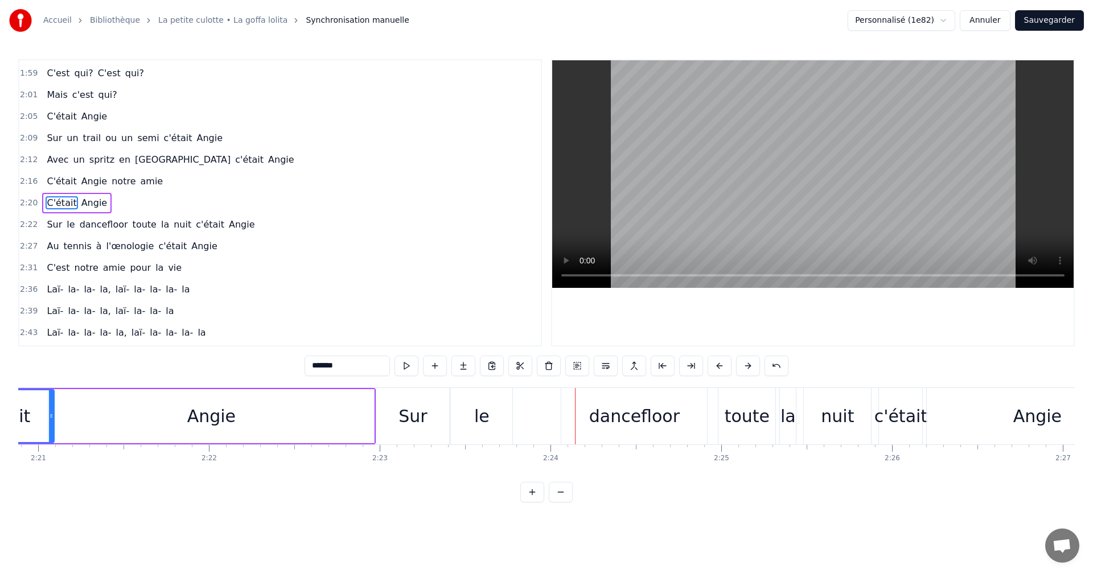
click at [607, 421] on div "dancefloor" at bounding box center [634, 416] width 90 height 26
type input "**********"
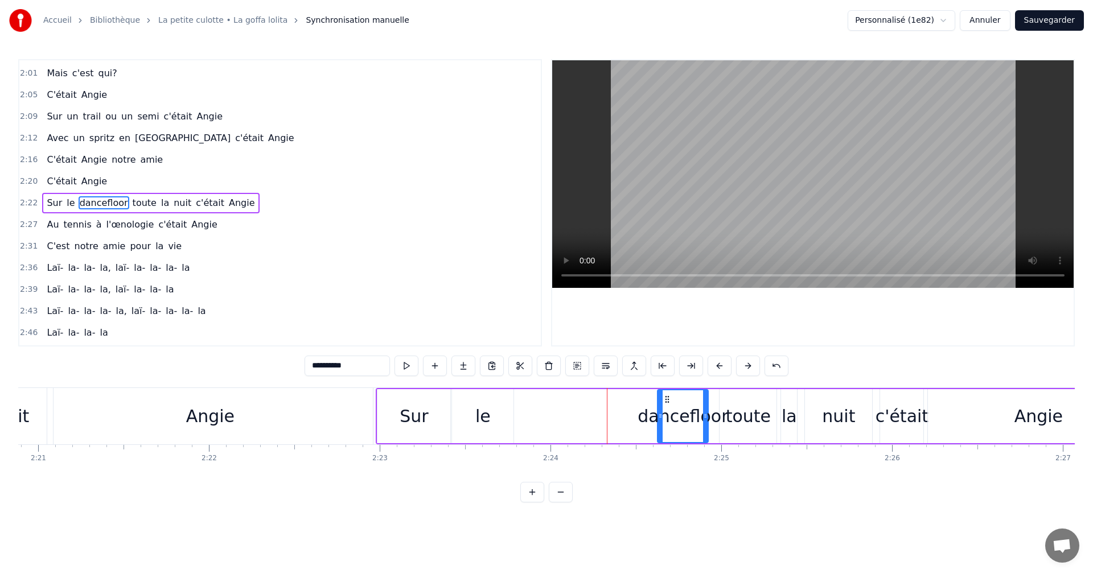
drag, startPoint x: 566, startPoint y: 417, endPoint x: 662, endPoint y: 417, distance: 95.6
click at [662, 417] on icon at bounding box center [660, 415] width 5 height 9
drag, startPoint x: 498, startPoint y: 417, endPoint x: 604, endPoint y: 415, distance: 105.9
click at [604, 415] on div "Sur le dancefloor toute la nuit c'était Angie" at bounding box center [763, 416] width 775 height 56
click at [492, 415] on div "le" at bounding box center [482, 416] width 61 height 54
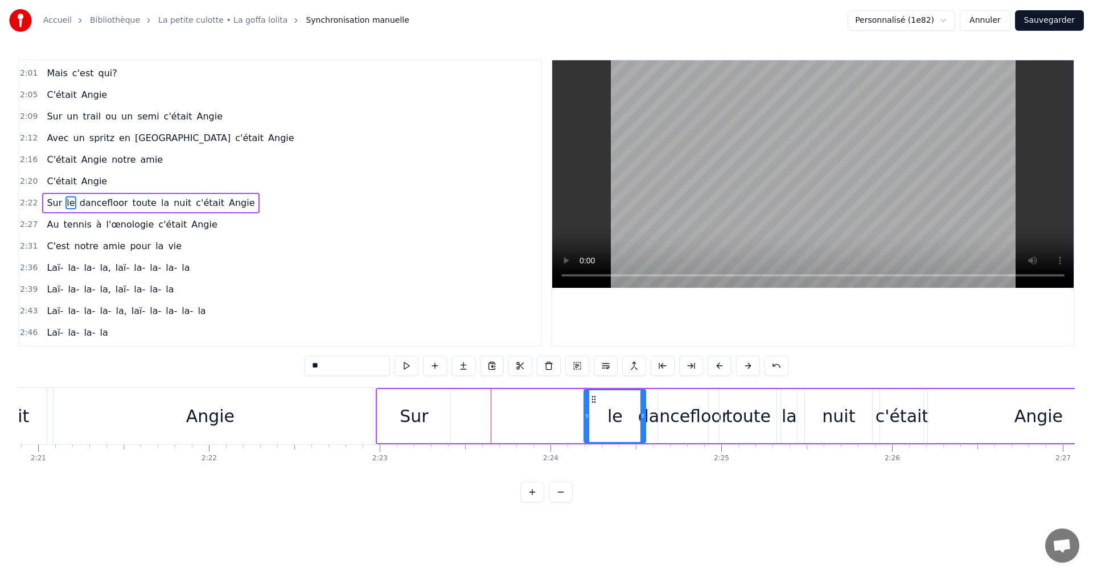
drag, startPoint x: 463, startPoint y: 399, endPoint x: 595, endPoint y: 404, distance: 132.1
click at [595, 404] on div "le" at bounding box center [614, 416] width 60 height 52
drag, startPoint x: 586, startPoint y: 415, endPoint x: 598, endPoint y: 414, distance: 12.0
click at [598, 414] on icon at bounding box center [598, 415] width 5 height 9
click at [428, 418] on div "Sur" at bounding box center [413, 416] width 73 height 54
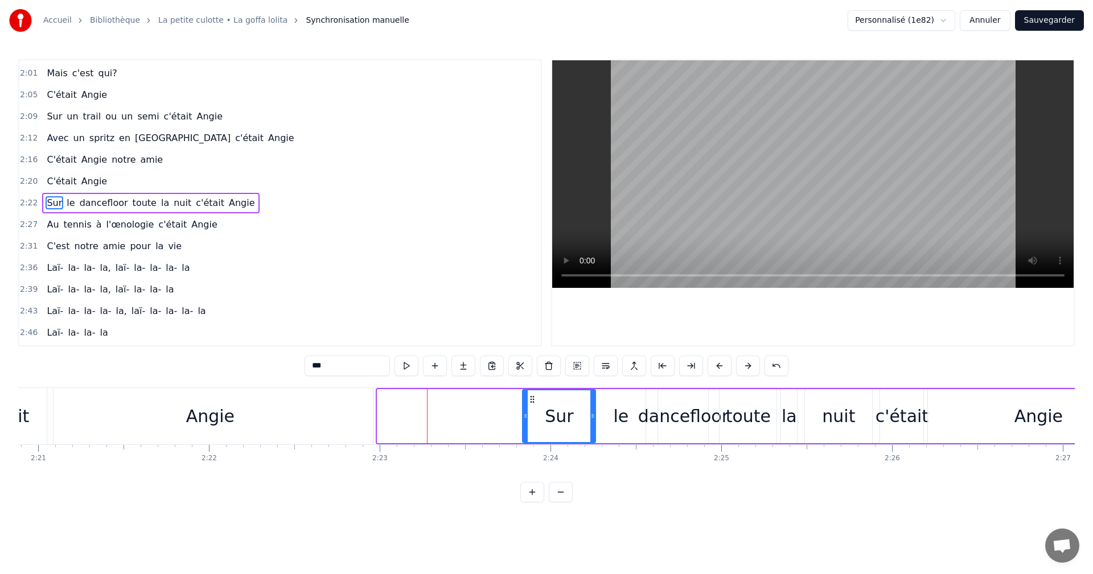
drag, startPoint x: 387, startPoint y: 398, endPoint x: 532, endPoint y: 399, distance: 145.1
click at [532, 399] on icon at bounding box center [532, 399] width 9 height 9
drag, startPoint x: 525, startPoint y: 415, endPoint x: 545, endPoint y: 414, distance: 19.4
click at [545, 414] on icon at bounding box center [544, 415] width 5 height 9
click at [356, 414] on div "Angie" at bounding box center [210, 416] width 326 height 56
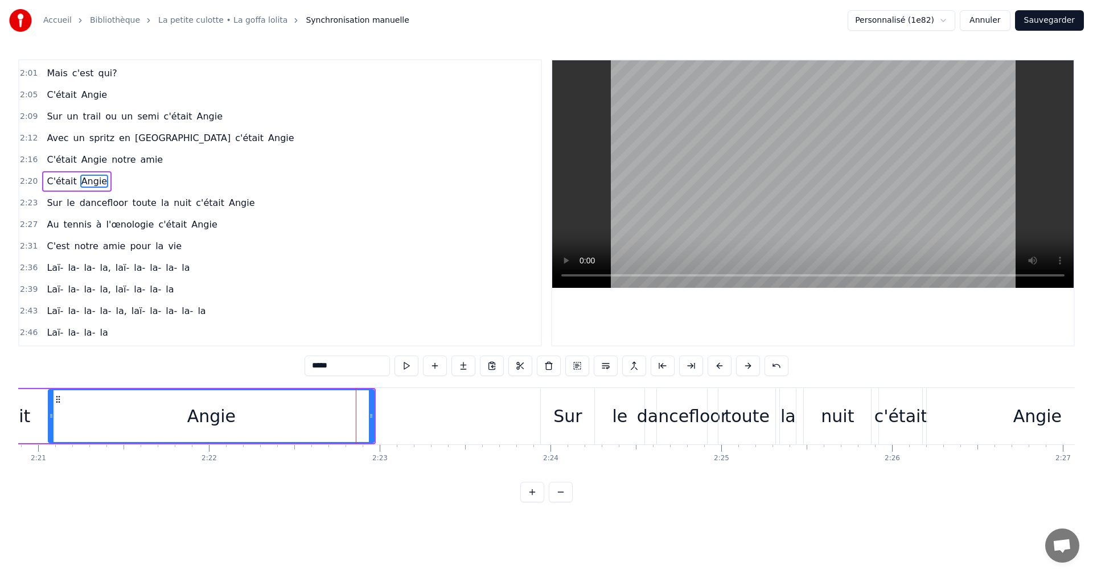
scroll to position [625, 0]
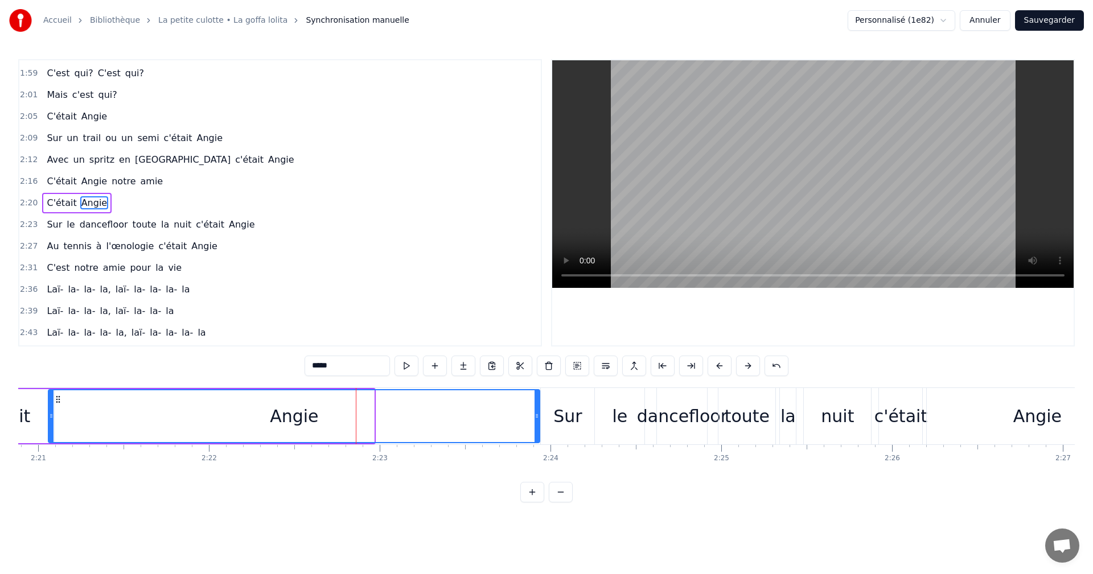
drag, startPoint x: 372, startPoint y: 414, endPoint x: 537, endPoint y: 410, distance: 165.7
click at [537, 410] on div at bounding box center [536, 416] width 5 height 52
click at [666, 413] on div "dancefloor" at bounding box center [682, 416] width 90 height 26
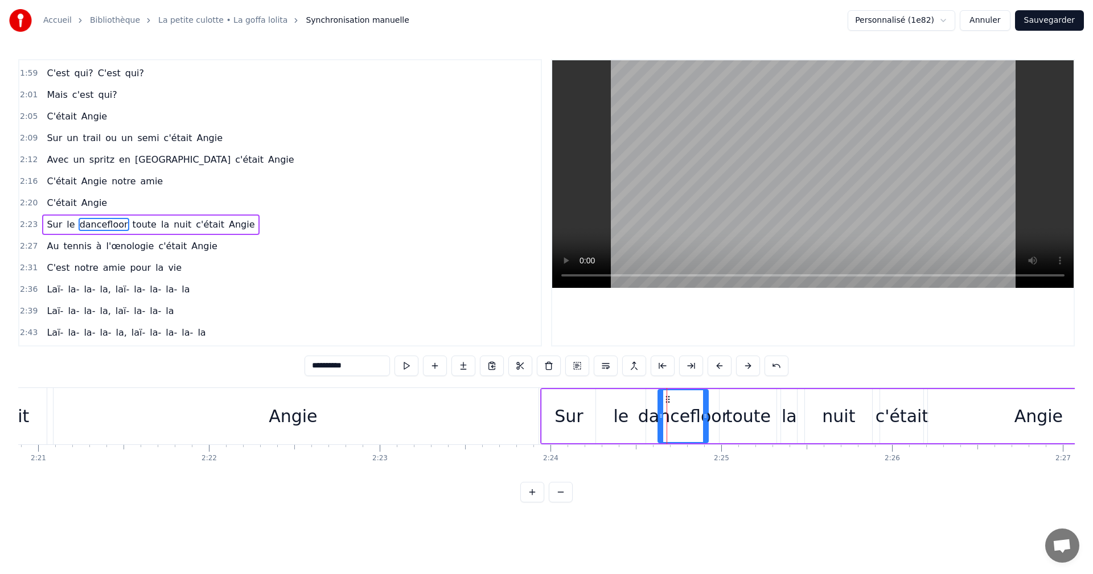
scroll to position [646, 0]
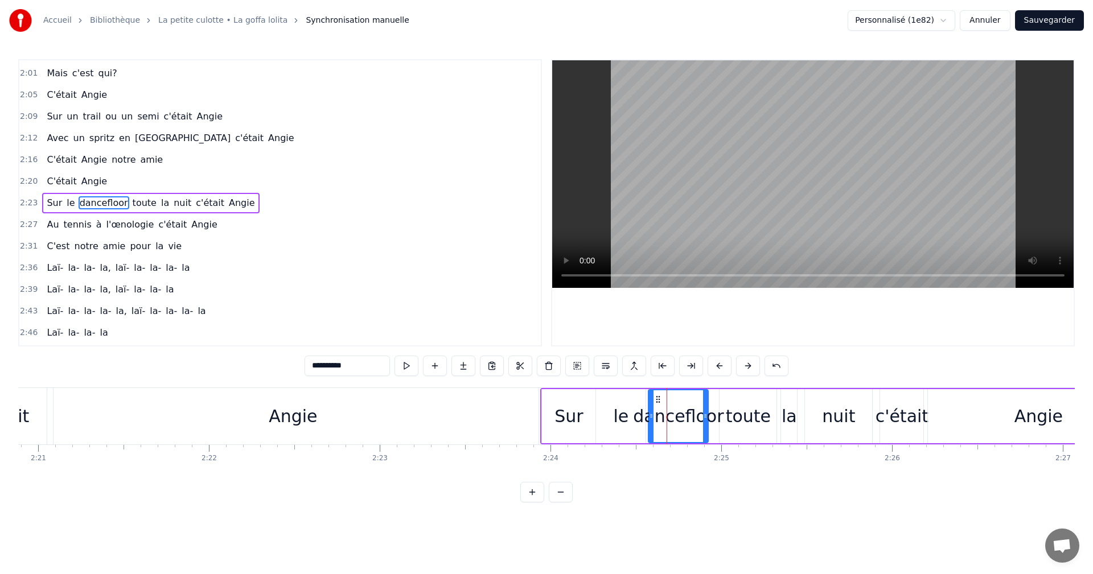
drag, startPoint x: 661, startPoint y: 417, endPoint x: 652, endPoint y: 417, distance: 9.7
click at [652, 417] on circle at bounding box center [652, 417] width 1 height 1
click at [747, 415] on div "toute" at bounding box center [748, 416] width 45 height 26
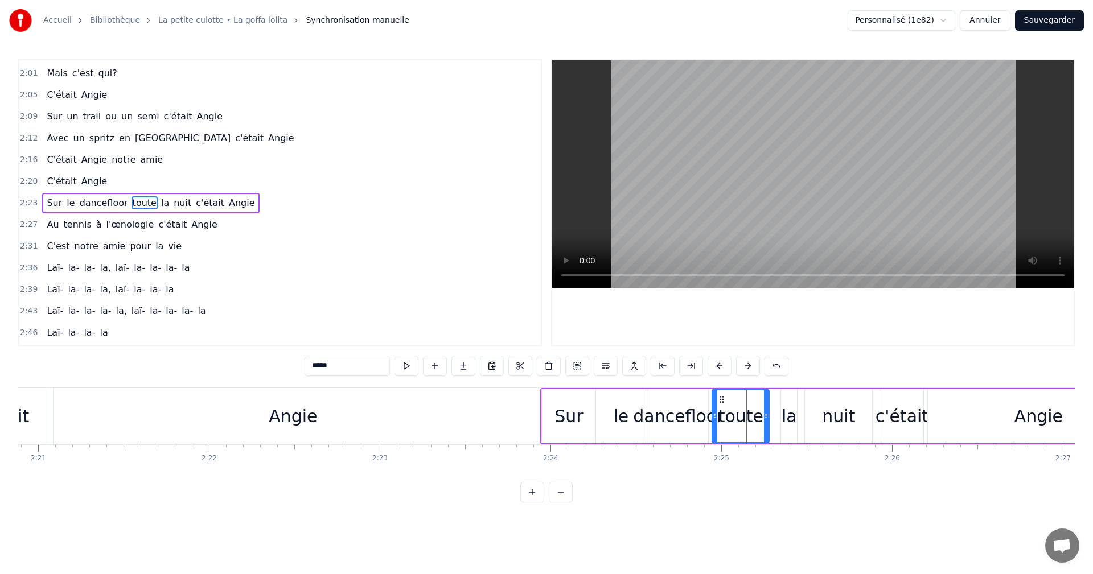
drag, startPoint x: 728, startPoint y: 398, endPoint x: 720, endPoint y: 398, distance: 7.4
click at [720, 398] on icon at bounding box center [721, 399] width 9 height 9
click at [792, 410] on div "la" at bounding box center [788, 416] width 15 height 26
click at [509, 396] on div "Angie" at bounding box center [292, 416] width 491 height 56
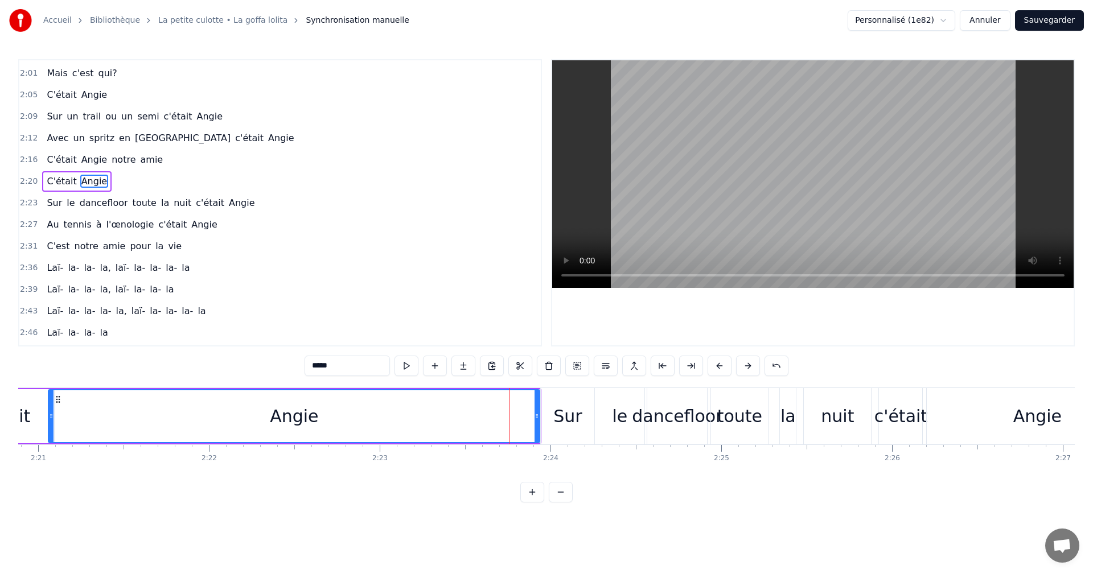
scroll to position [625, 0]
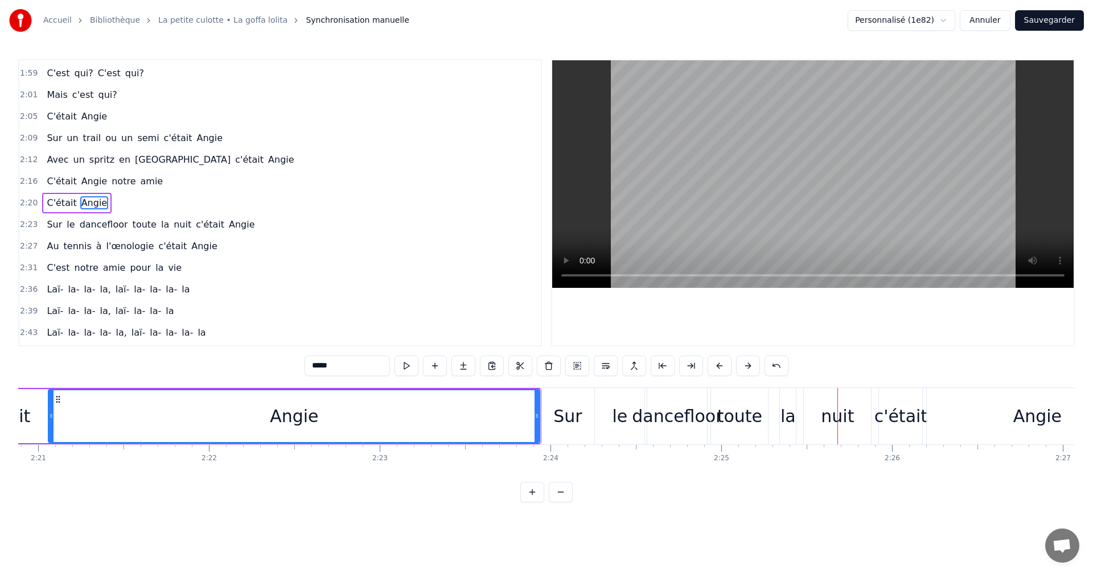
click at [32, 394] on div "C'était" at bounding box center [2, 416] width 104 height 54
type input "*******"
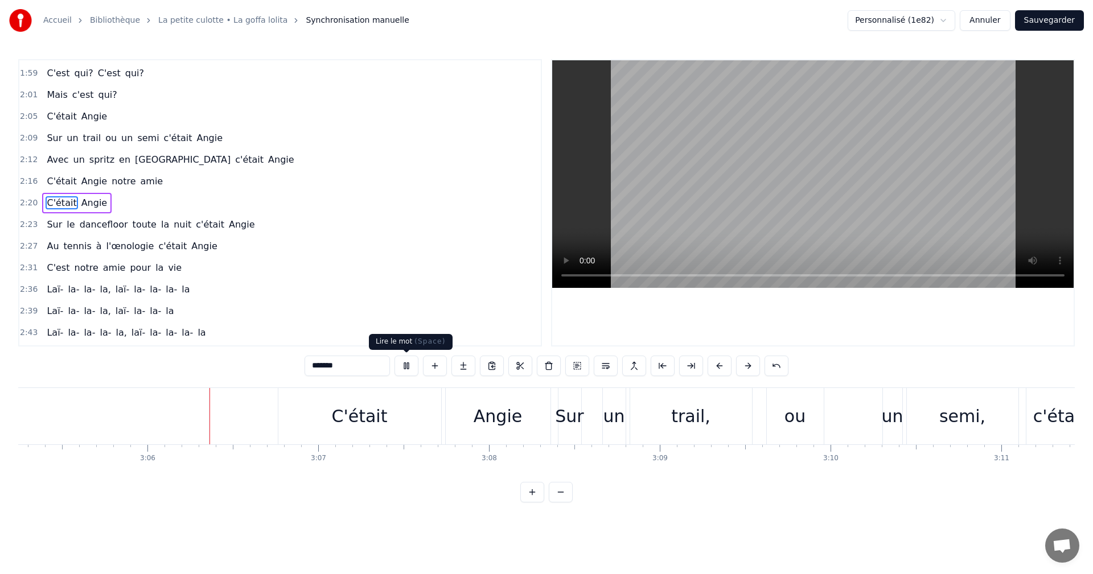
scroll to position [0, 31626]
click at [405, 368] on button at bounding box center [406, 366] width 24 height 20
click at [1067, 20] on button "Sauvegarder" at bounding box center [1049, 20] width 69 height 20
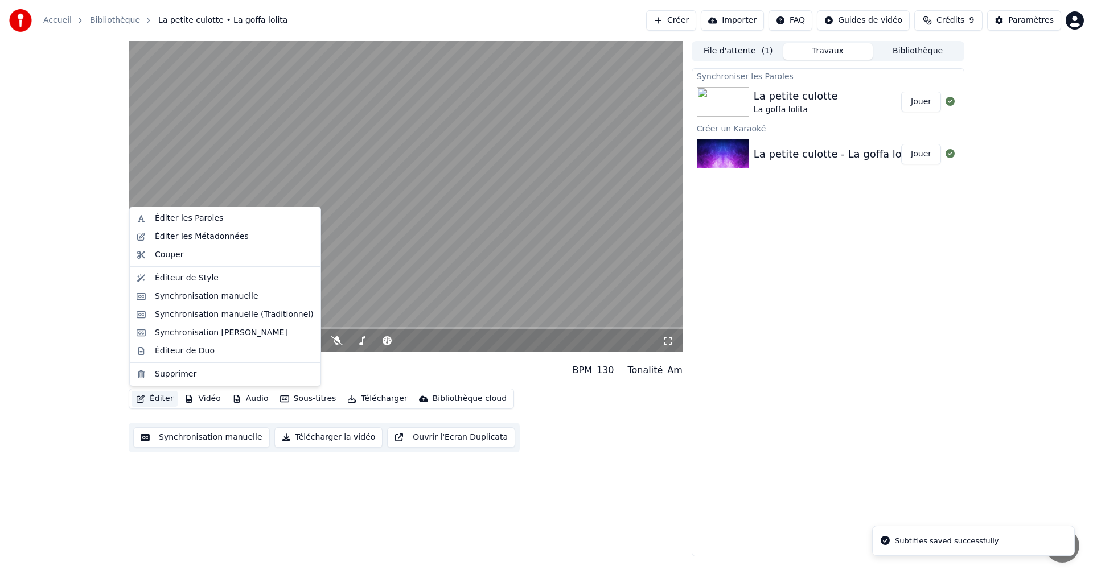
click at [161, 398] on button "Éditer" at bounding box center [154, 399] width 46 height 16
click at [226, 221] on div "Éditer les Paroles" at bounding box center [234, 218] width 159 height 11
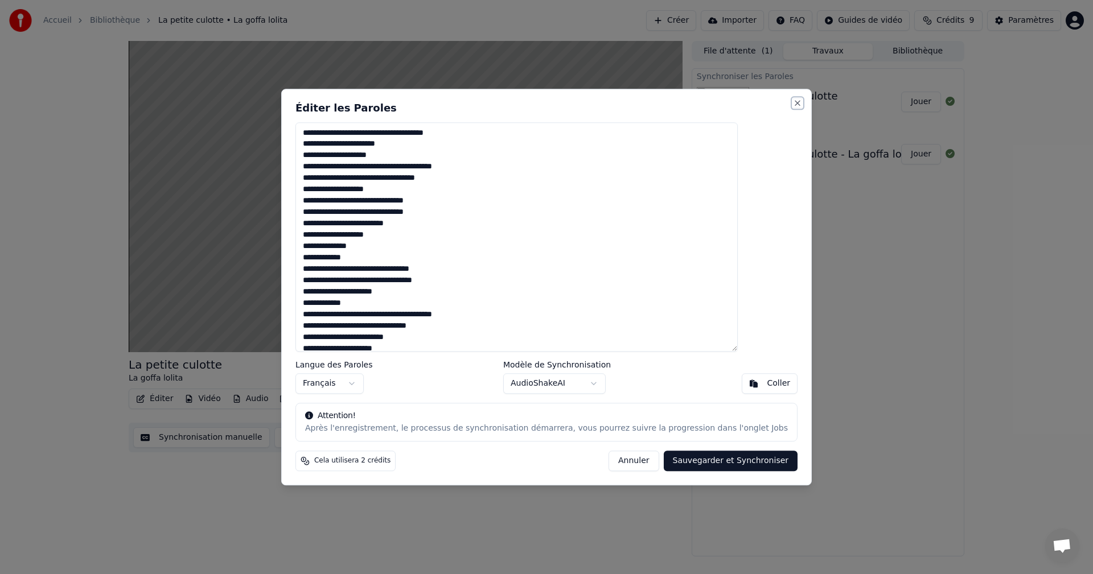
click at [793, 102] on button "Close" at bounding box center [797, 102] width 9 height 9
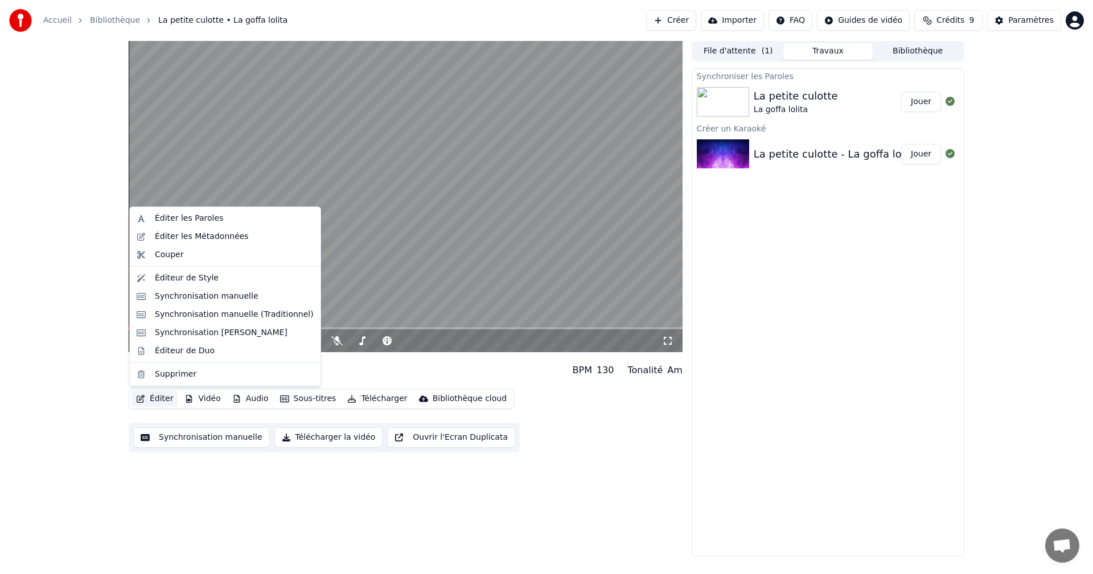
click at [167, 401] on button "Éditer" at bounding box center [154, 399] width 46 height 16
click at [634, 510] on div "La petite culotte La goffa lolita BPM 130 Tonalité Am Éditer Vidéo Audio Sous-t…" at bounding box center [406, 299] width 554 height 516
click at [159, 398] on button "Éditer" at bounding box center [154, 399] width 46 height 16
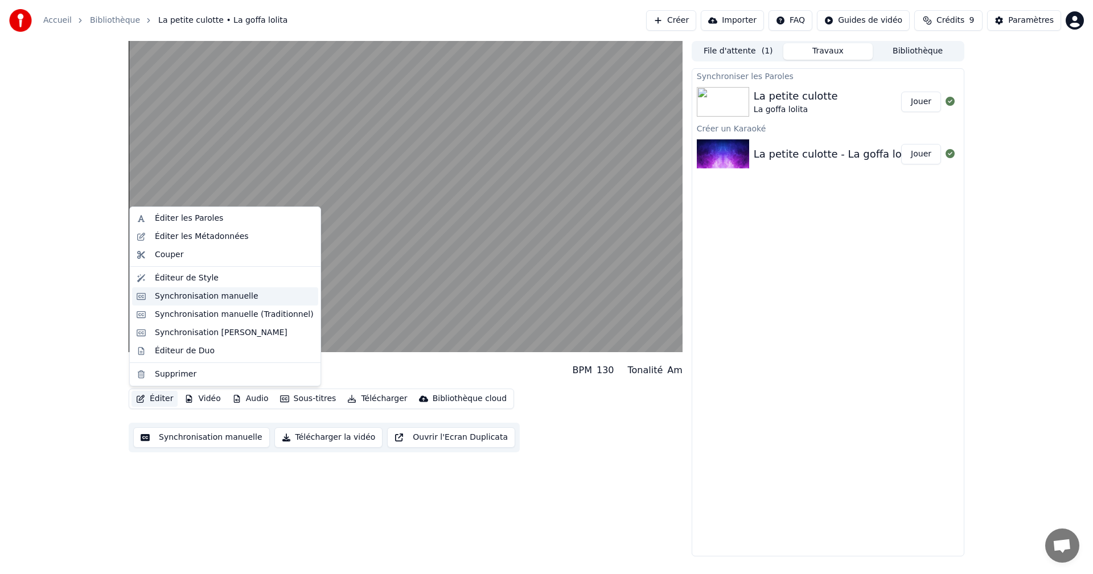
click at [213, 300] on div "Synchronisation manuelle" at bounding box center [207, 296] width 104 height 11
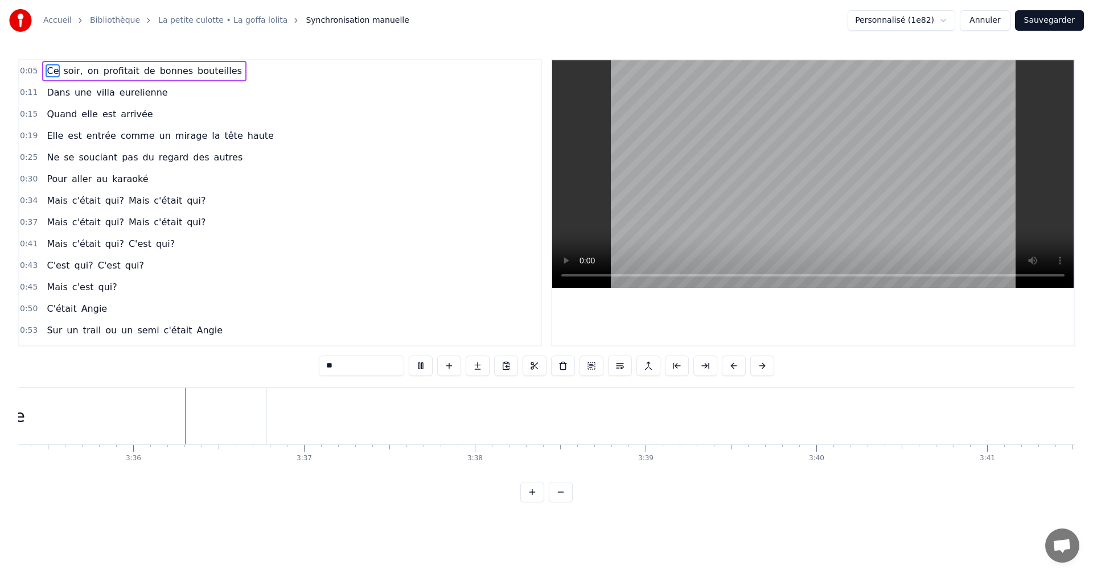
scroll to position [0, 36762]
click at [1047, 20] on button "Sauvegarder" at bounding box center [1049, 20] width 69 height 20
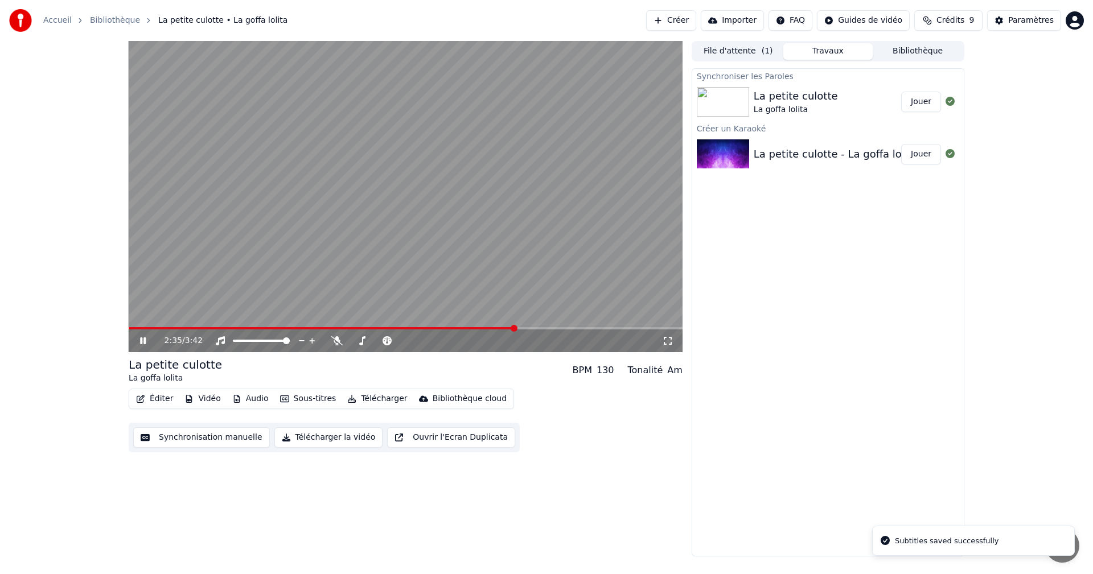
click at [515, 327] on span at bounding box center [406, 328] width 554 height 2
click at [542, 328] on span at bounding box center [406, 328] width 554 height 2
click at [144, 339] on icon at bounding box center [143, 340] width 6 height 7
click at [144, 336] on div "2:47 / 3:42" at bounding box center [405, 340] width 545 height 11
click at [142, 340] on icon at bounding box center [142, 341] width 7 height 8
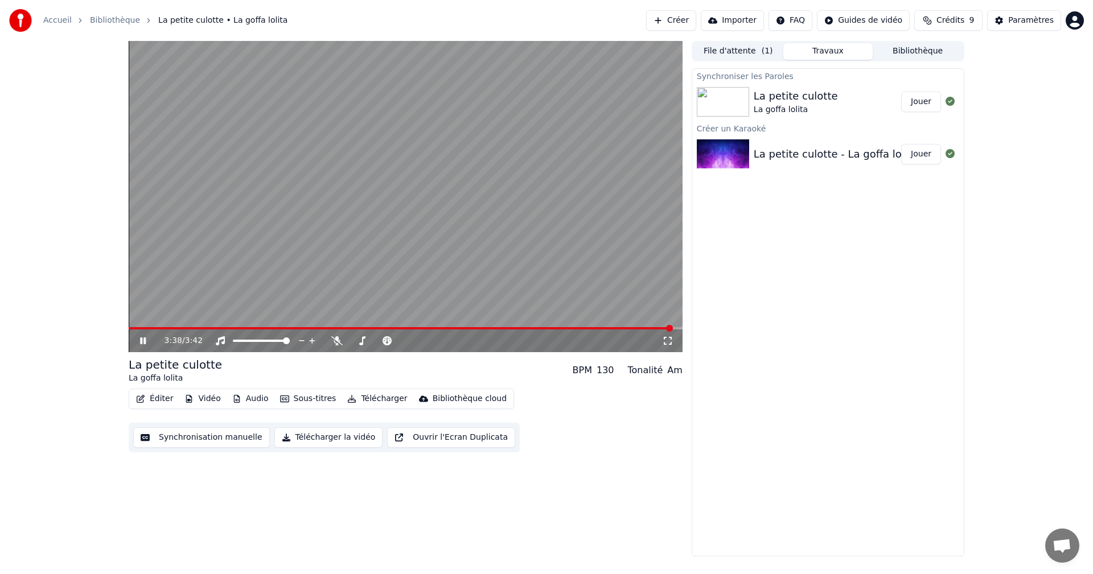
click at [146, 339] on icon at bounding box center [143, 340] width 6 height 7
click at [308, 435] on button "Télécharger la vidéo" at bounding box center [328, 437] width 109 height 20
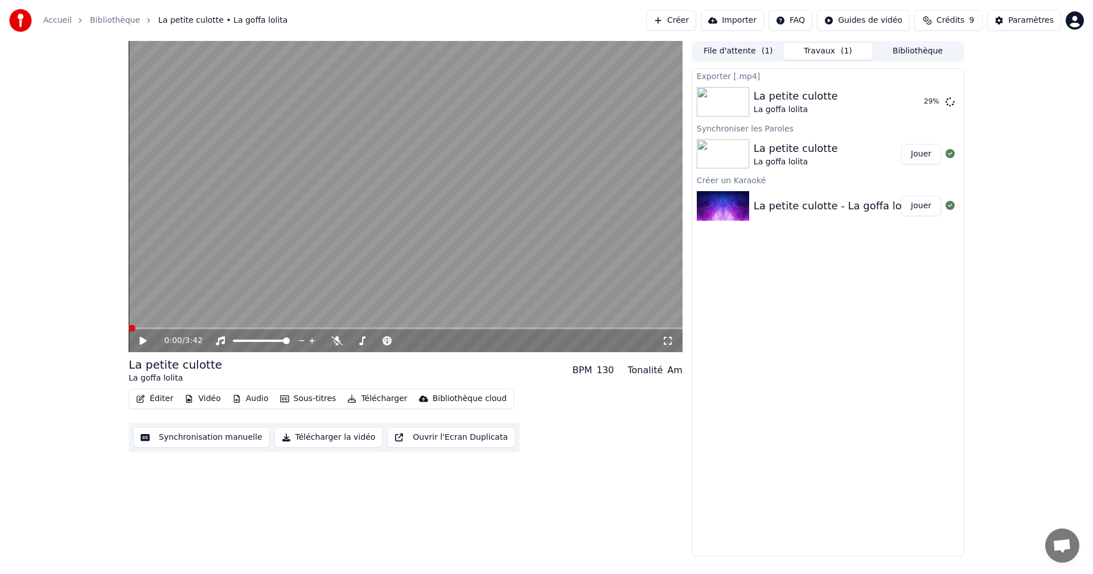
click at [129, 329] on span at bounding box center [129, 328] width 0 height 2
click at [142, 341] on icon at bounding box center [142, 341] width 7 height 8
click at [148, 340] on icon at bounding box center [151, 340] width 27 height 9
click at [929, 109] on button "Afficher" at bounding box center [916, 102] width 50 height 20
